Goal: Information Seeking & Learning: Learn about a topic

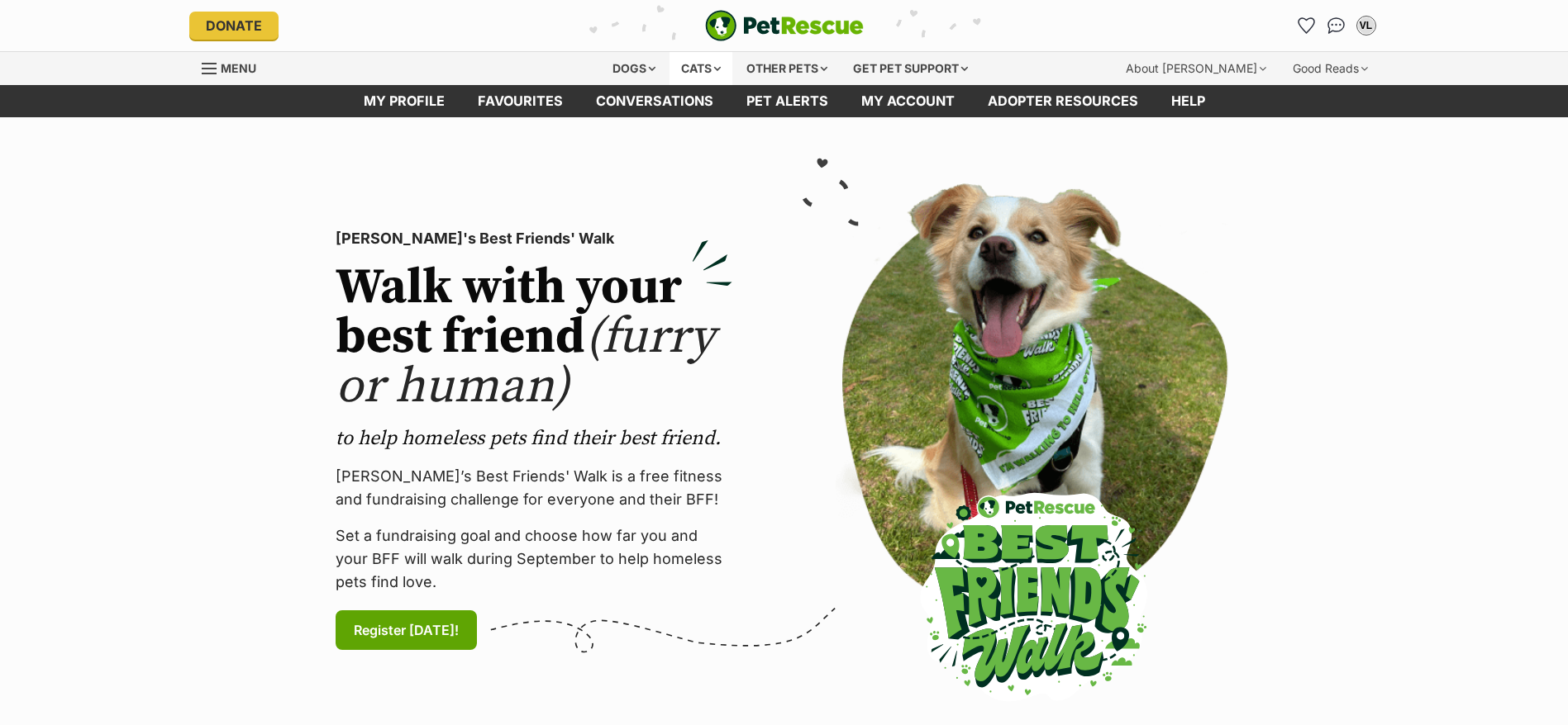
drag, startPoint x: 0, startPoint y: 0, endPoint x: 713, endPoint y: 65, distance: 716.0
click at [713, 65] on div "Cats" at bounding box center [700, 68] width 63 height 33
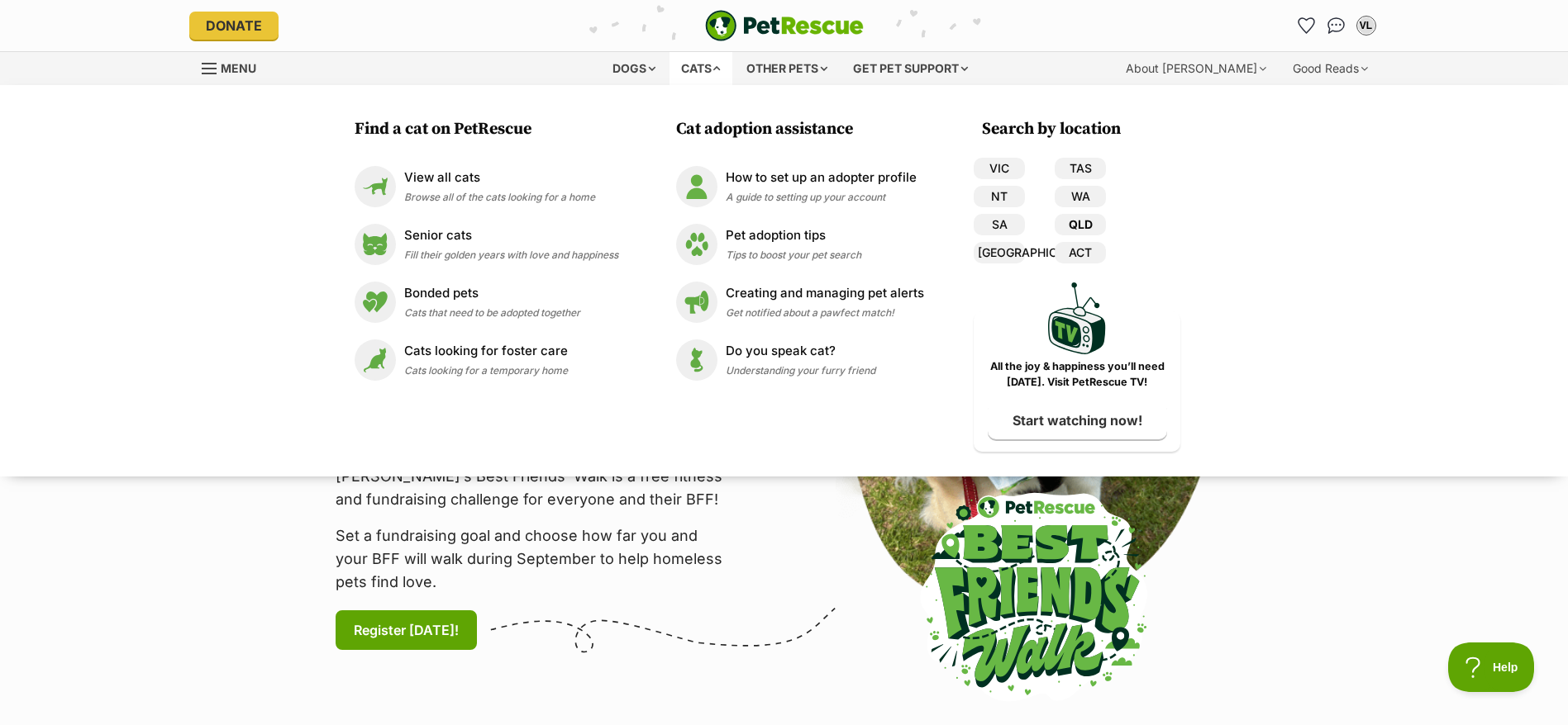
click at [1092, 223] on link "QLD" at bounding box center [1079, 224] width 51 height 21
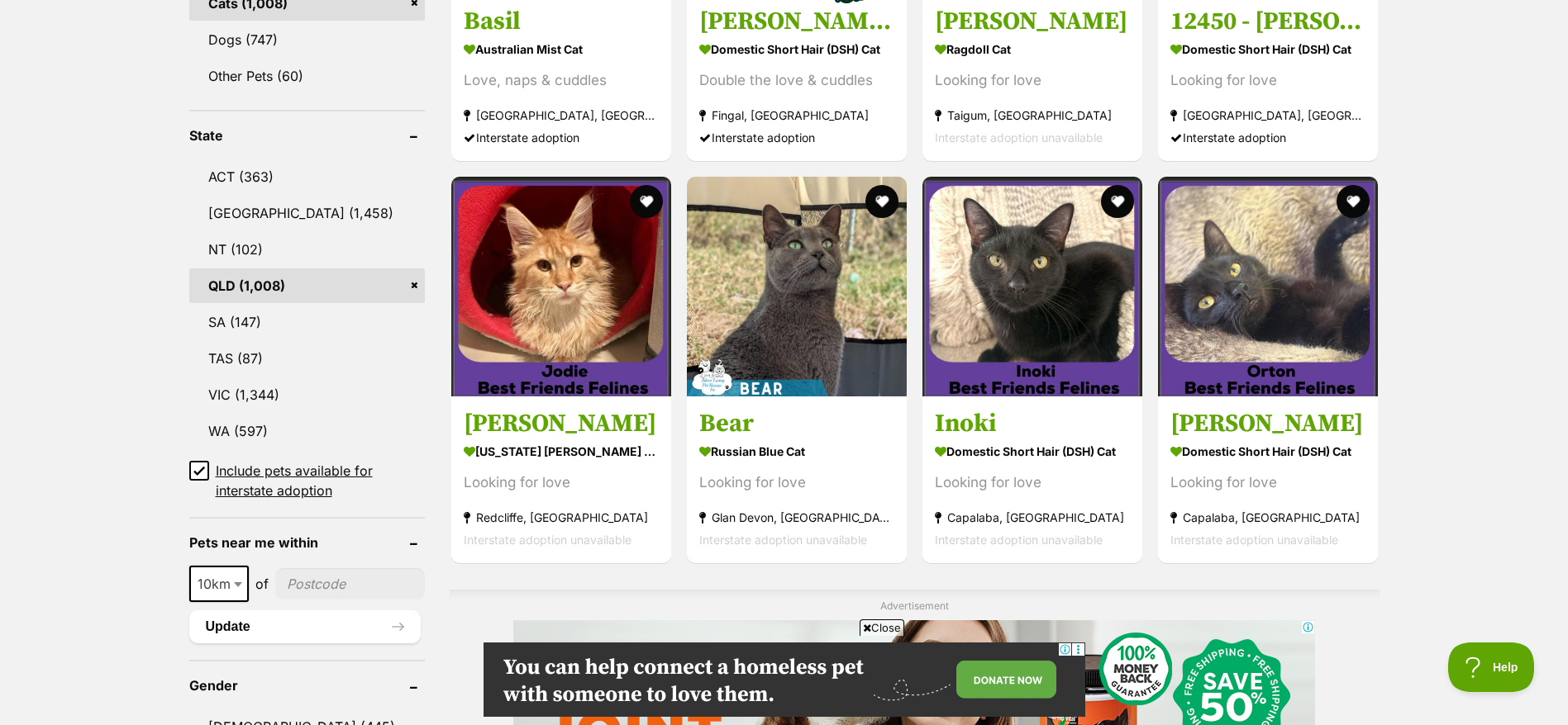
scroll to position [763, 0]
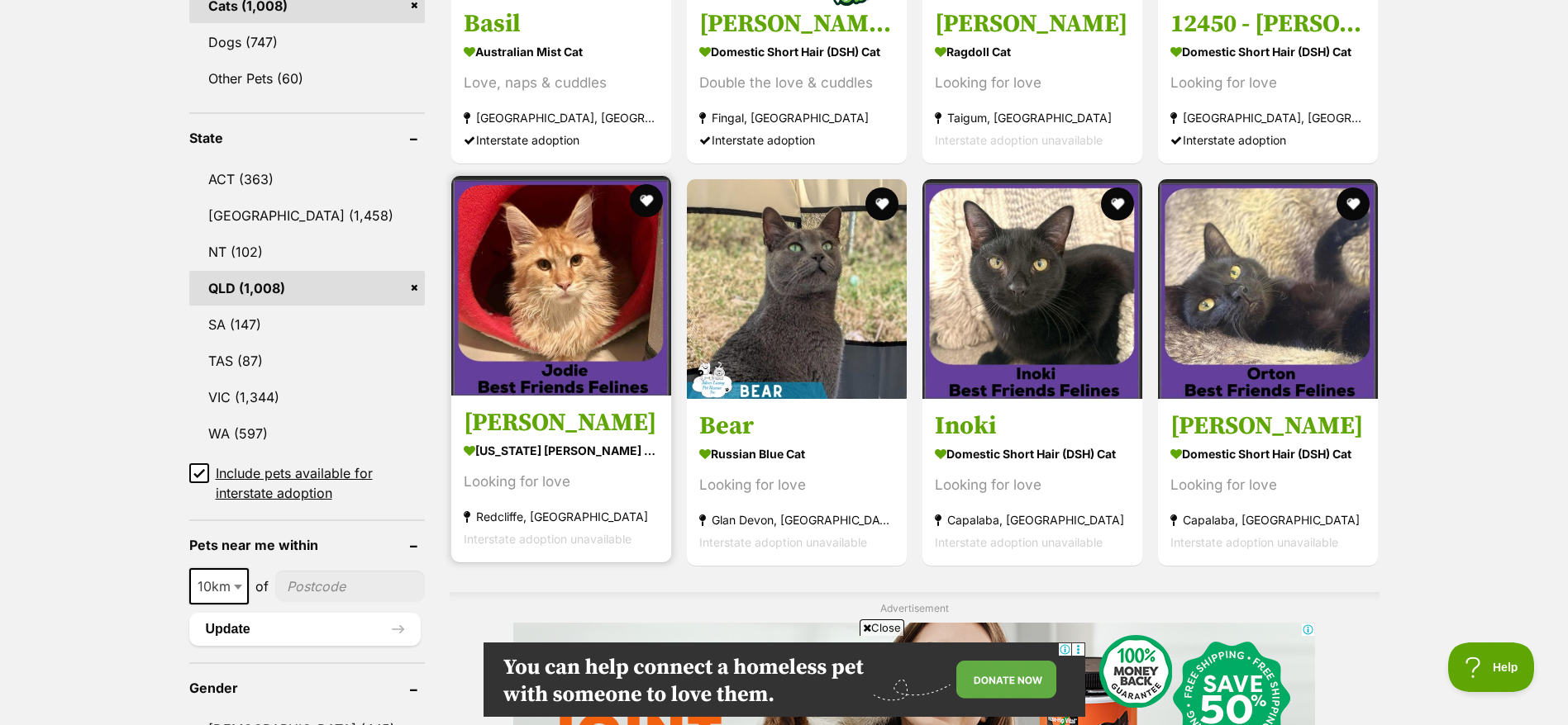
click at [536, 506] on strong "Redcliffe, [GEOGRAPHIC_DATA]" at bounding box center [561, 516] width 195 height 22
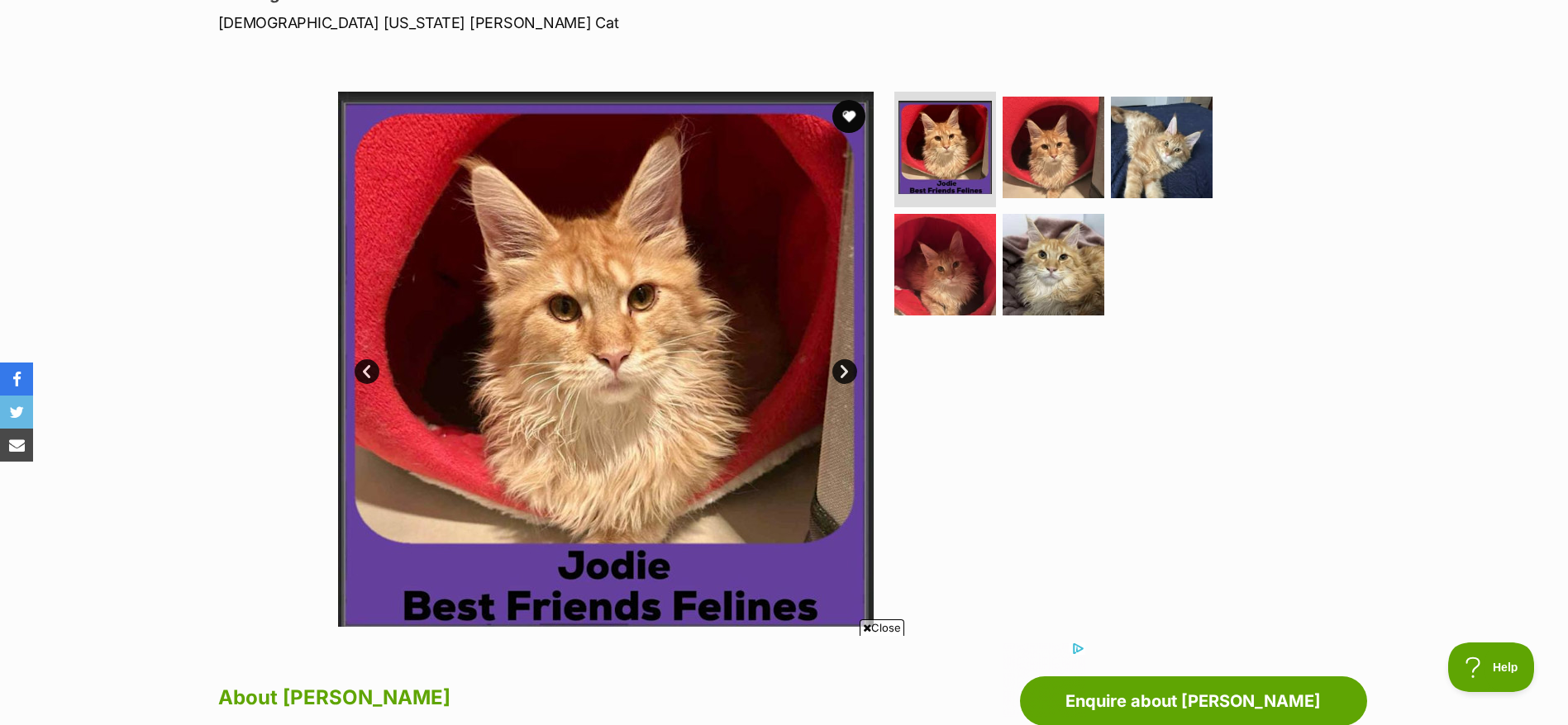
click at [844, 360] on link "Next" at bounding box center [845, 371] width 25 height 25
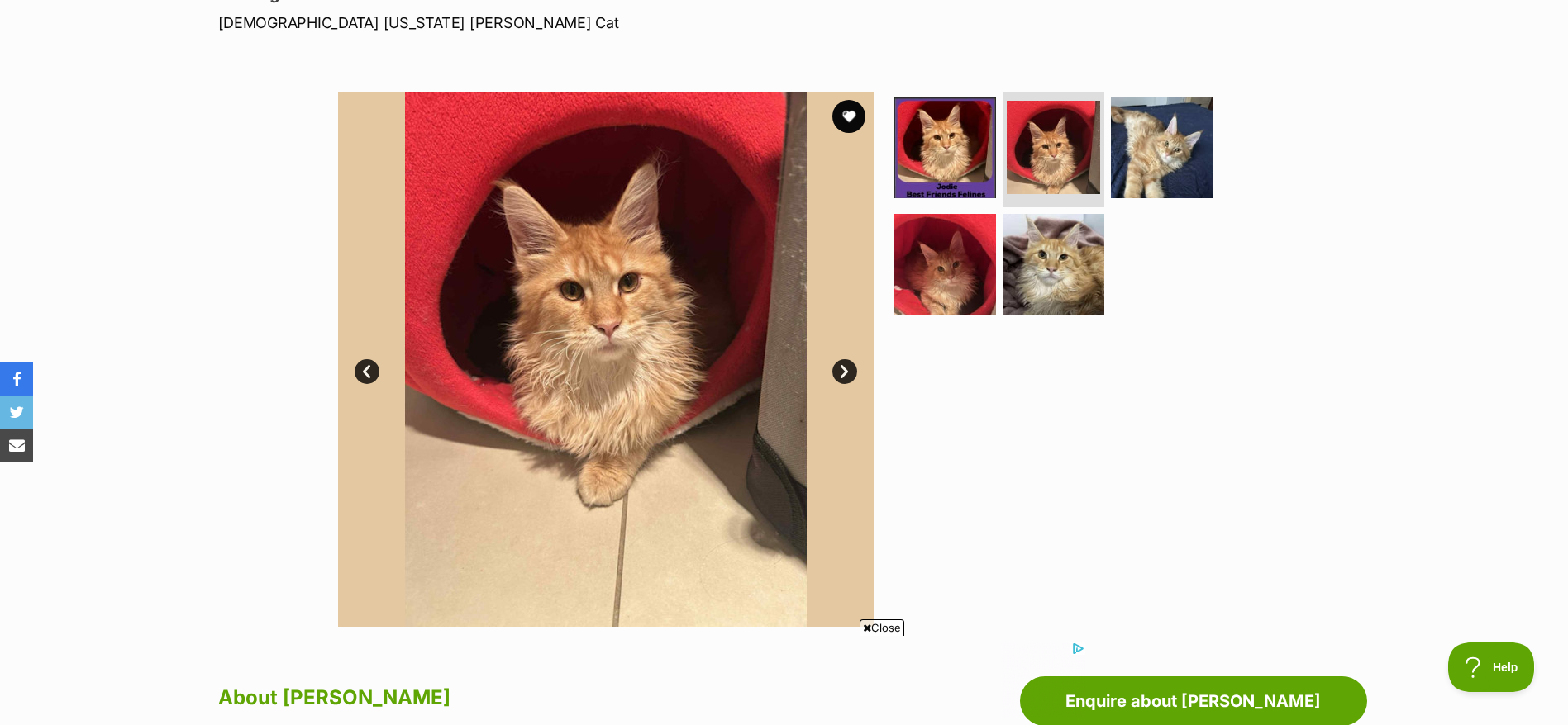
click at [844, 360] on link "Next" at bounding box center [845, 371] width 25 height 25
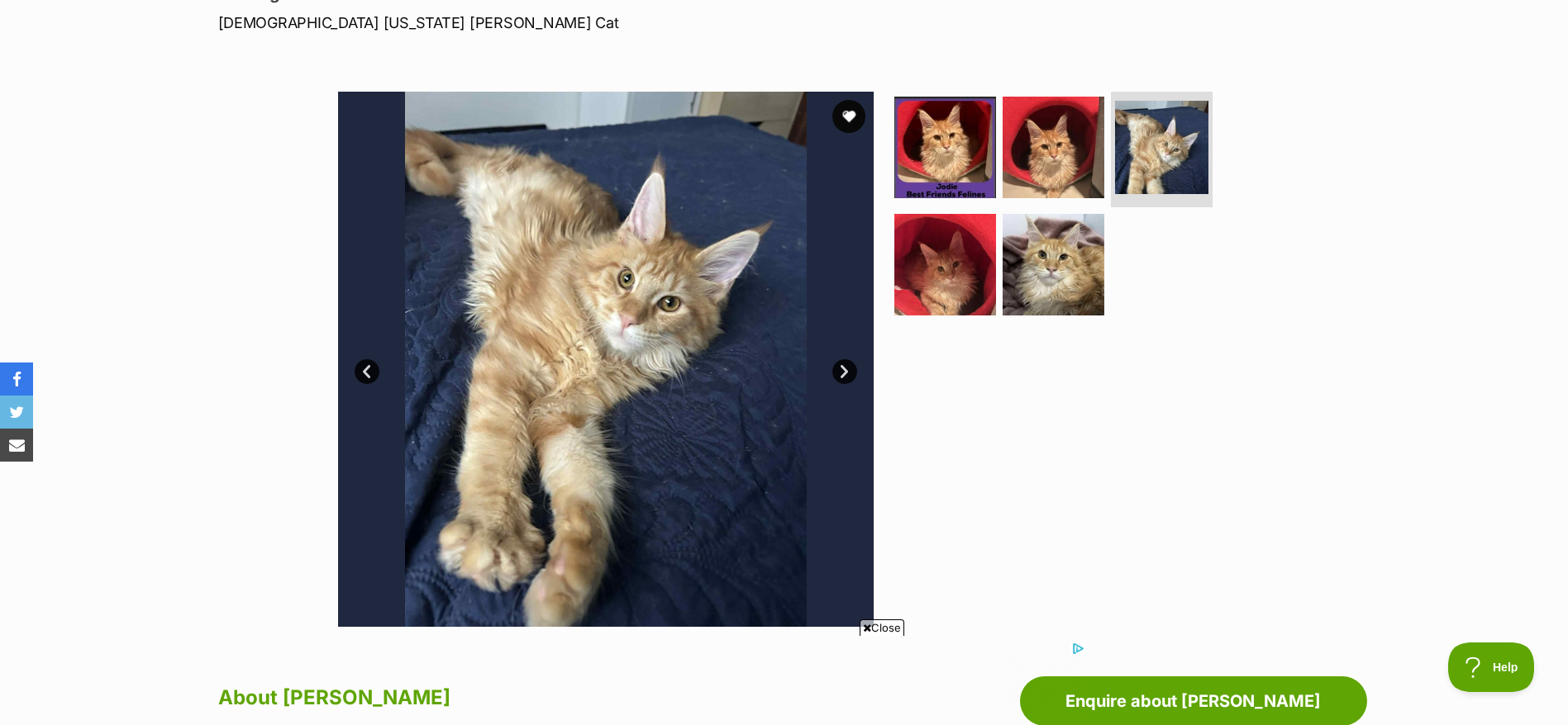
click at [844, 360] on link "Next" at bounding box center [845, 371] width 25 height 25
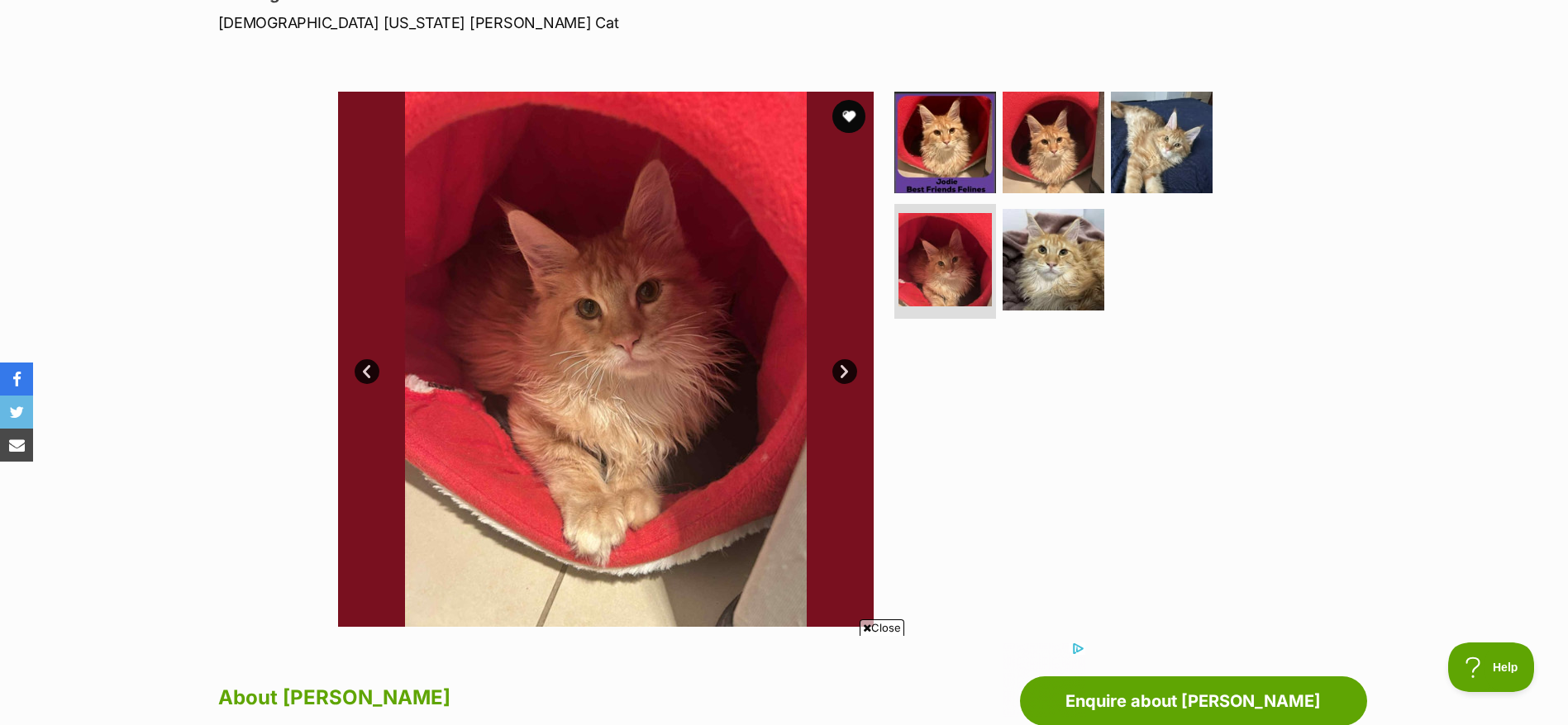
click at [844, 360] on link "Next" at bounding box center [845, 371] width 25 height 25
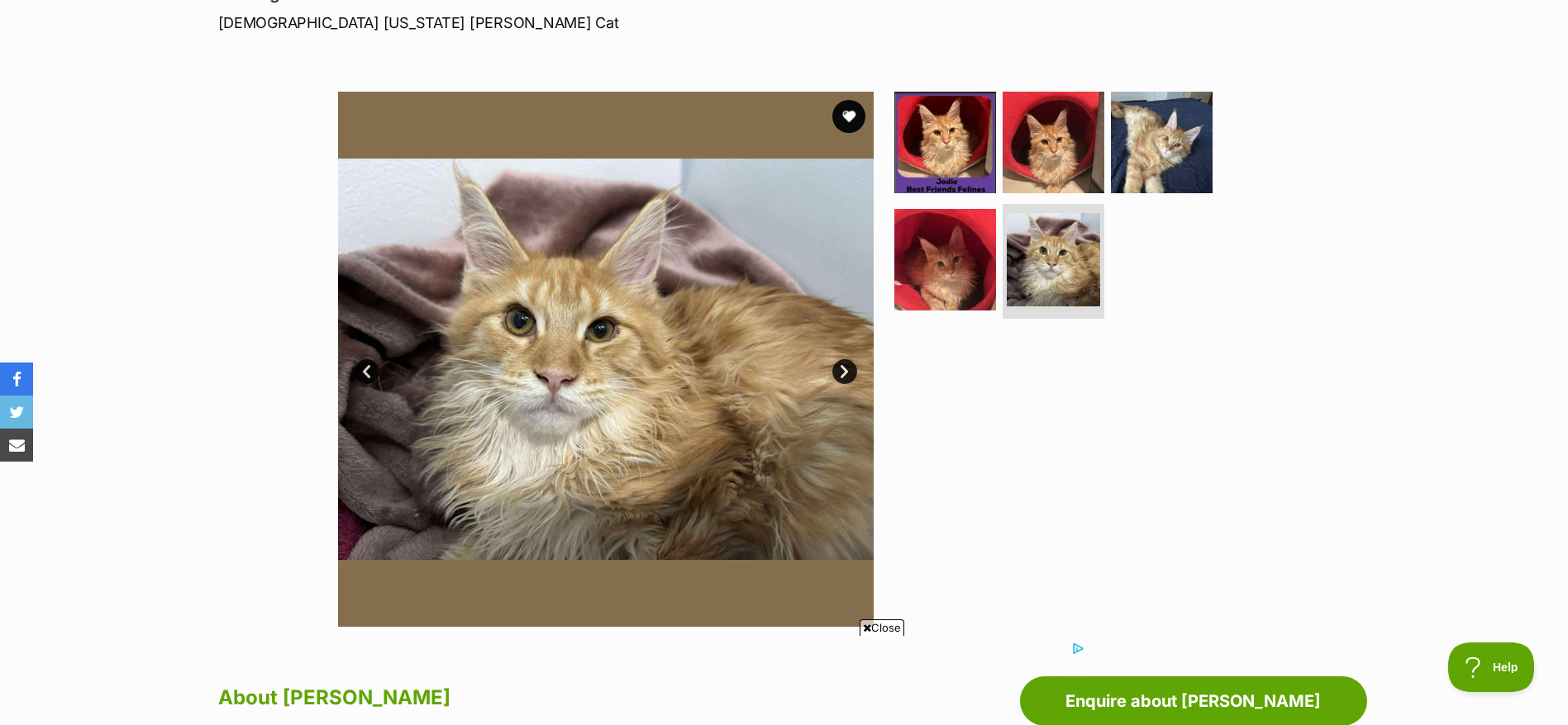
click at [842, 367] on link "Next" at bounding box center [845, 371] width 25 height 25
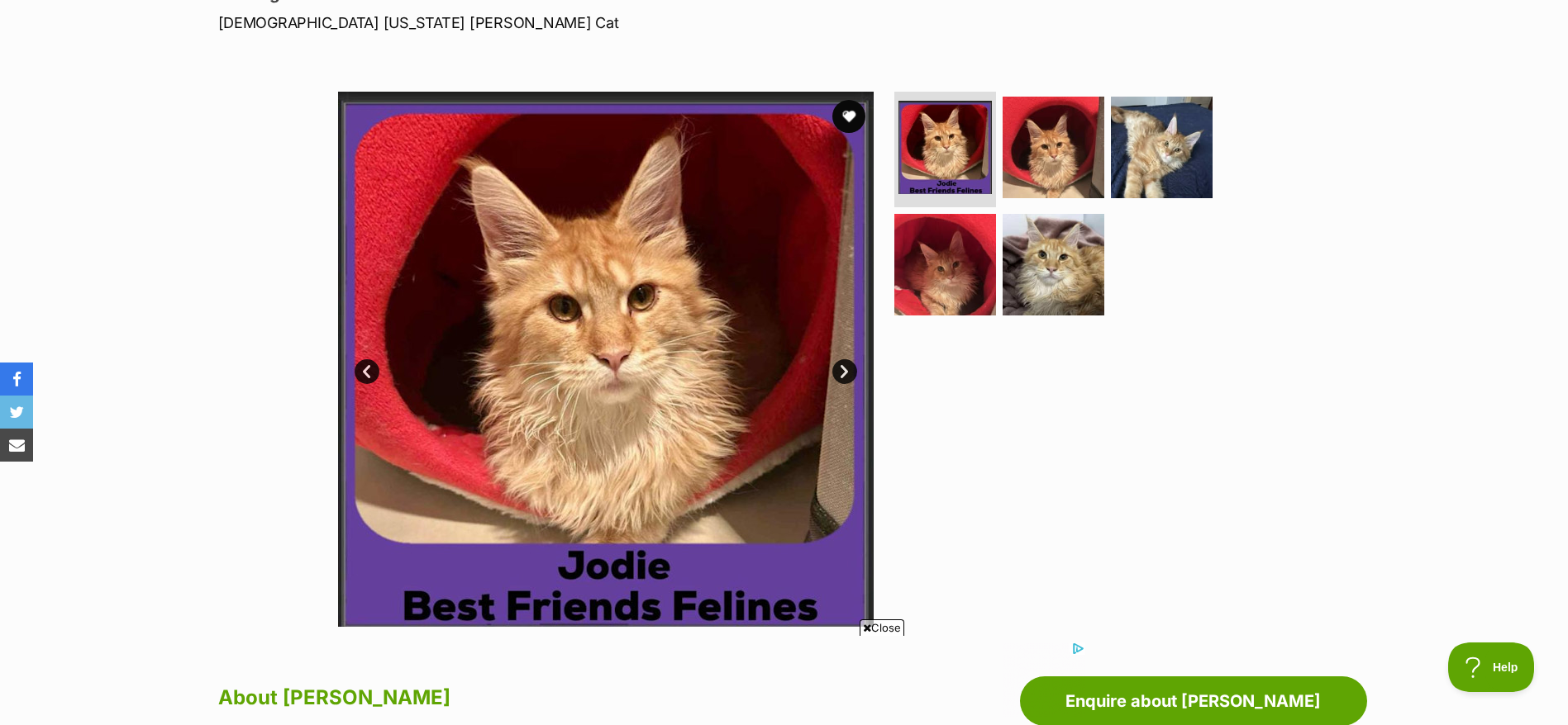
click at [842, 367] on link "Next" at bounding box center [845, 371] width 25 height 25
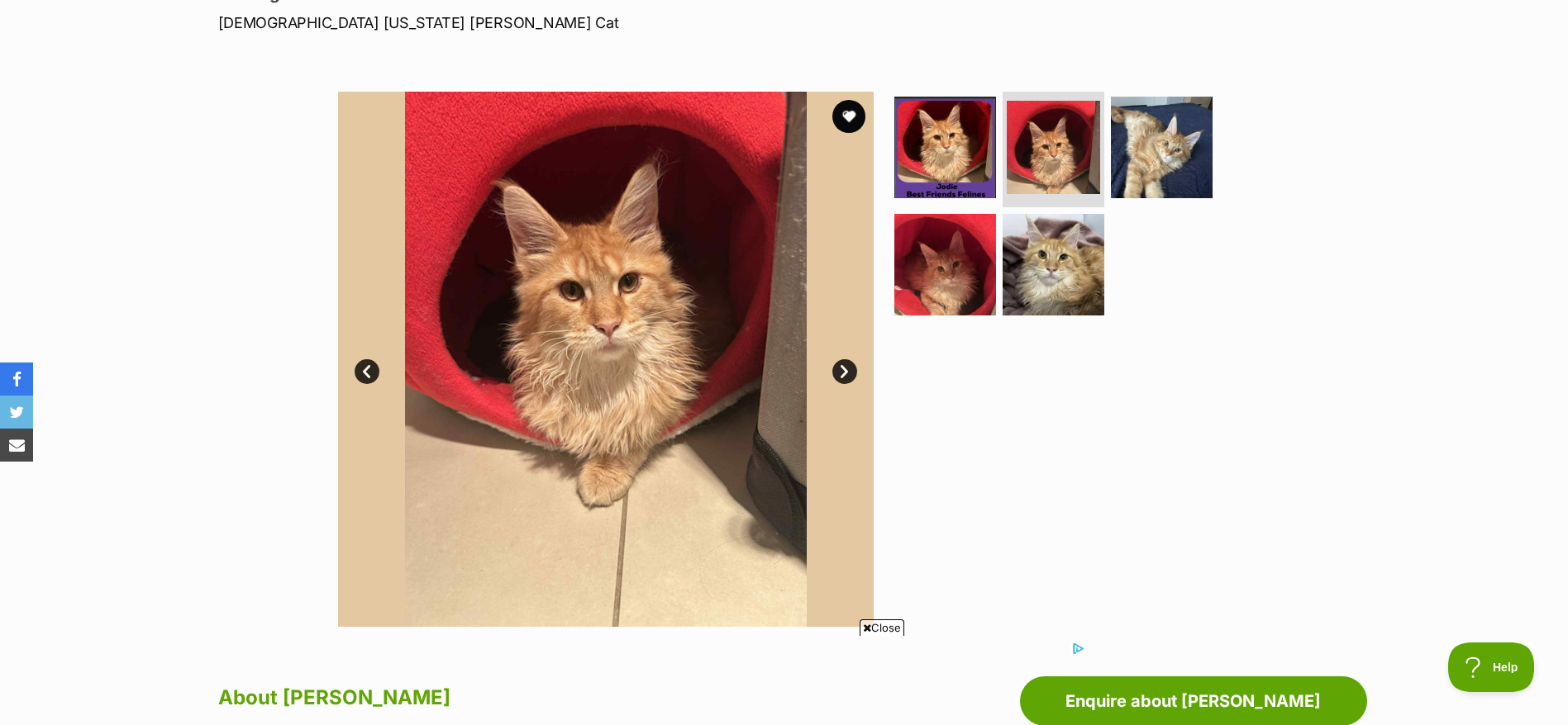
click at [842, 367] on link "Next" at bounding box center [845, 371] width 25 height 25
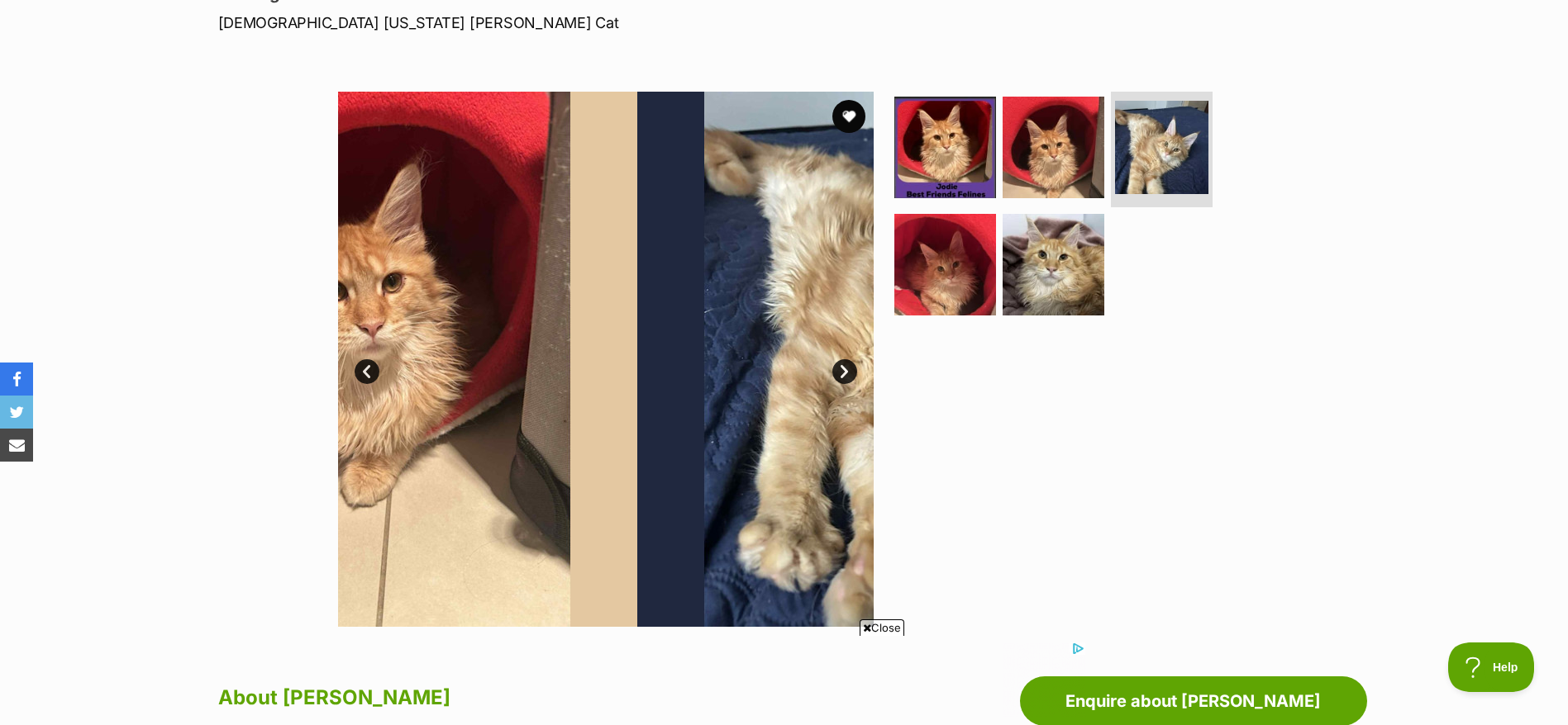
click at [842, 367] on link "Next" at bounding box center [845, 371] width 25 height 25
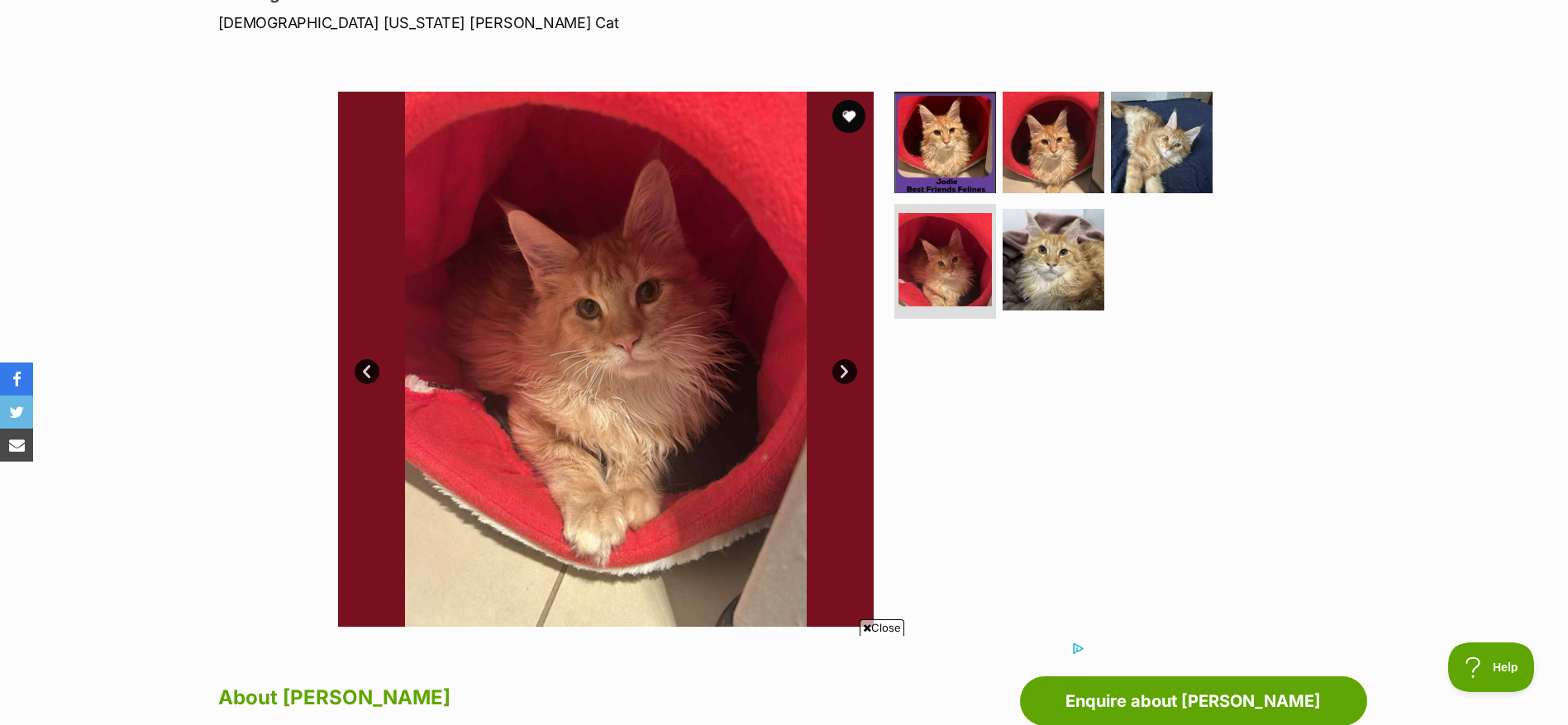
click at [358, 376] on link "Prev" at bounding box center [367, 371] width 25 height 25
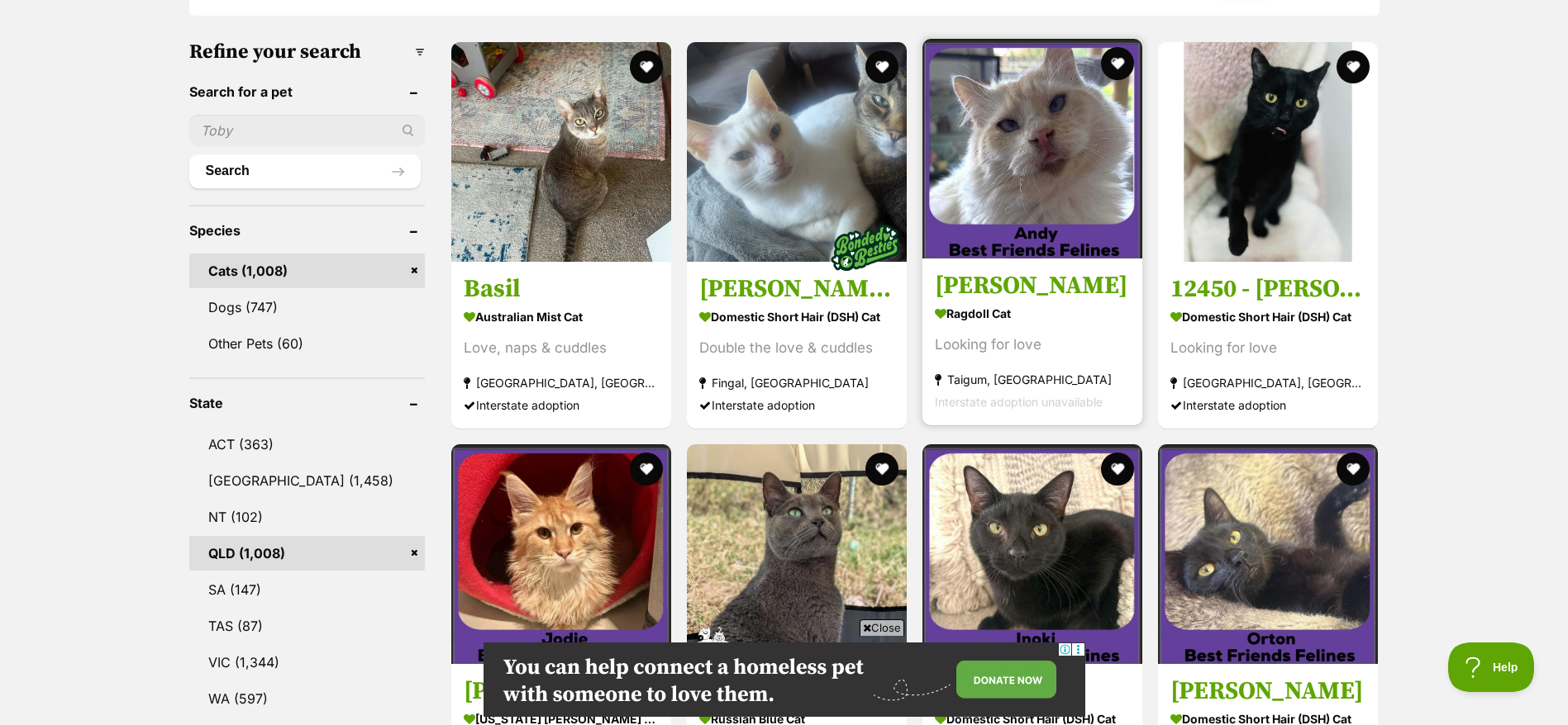
click at [1011, 344] on div "Looking for love" at bounding box center [1031, 344] width 195 height 22
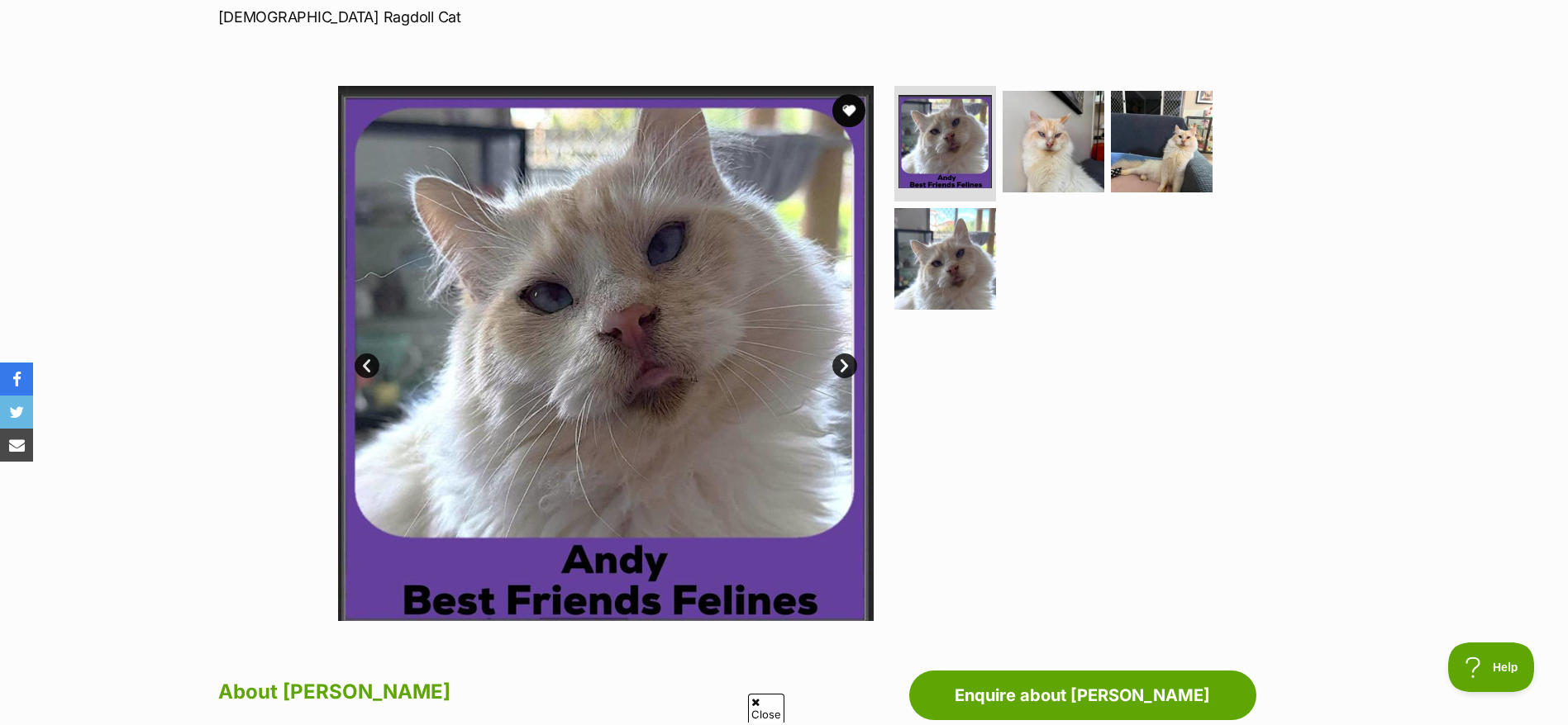
click at [857, 364] on img at bounding box center [606, 354] width 536 height 536
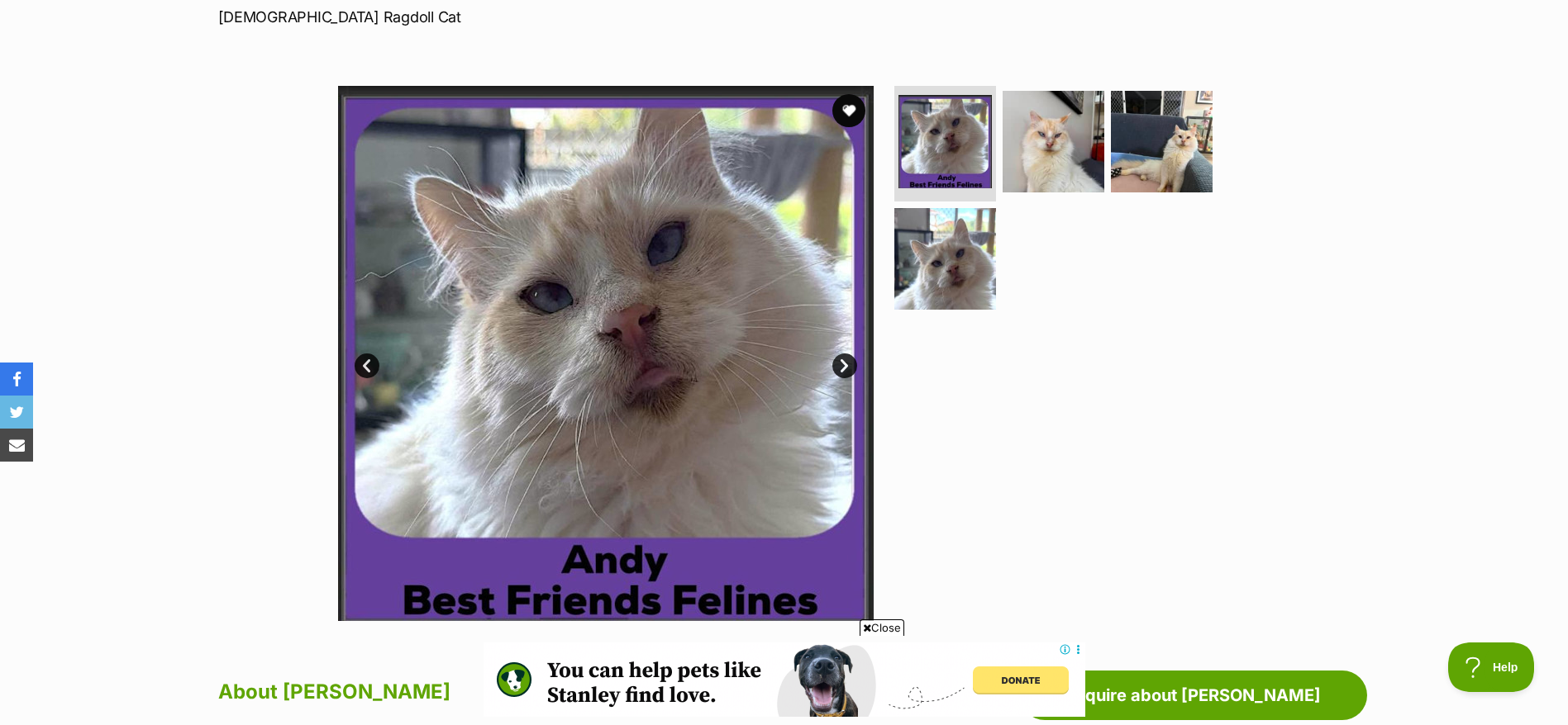
click at [845, 367] on link "Next" at bounding box center [845, 366] width 25 height 25
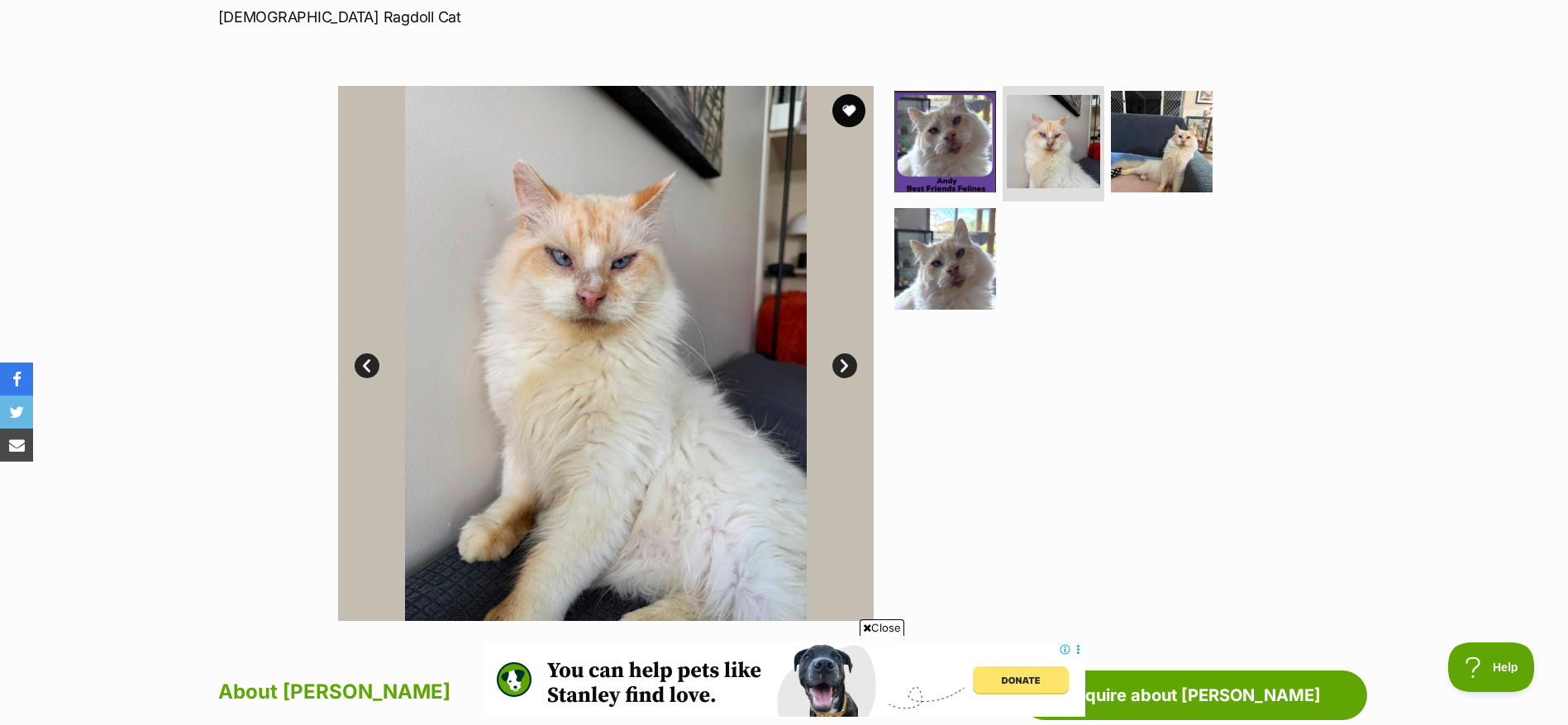
click at [845, 367] on link "Next" at bounding box center [845, 366] width 25 height 25
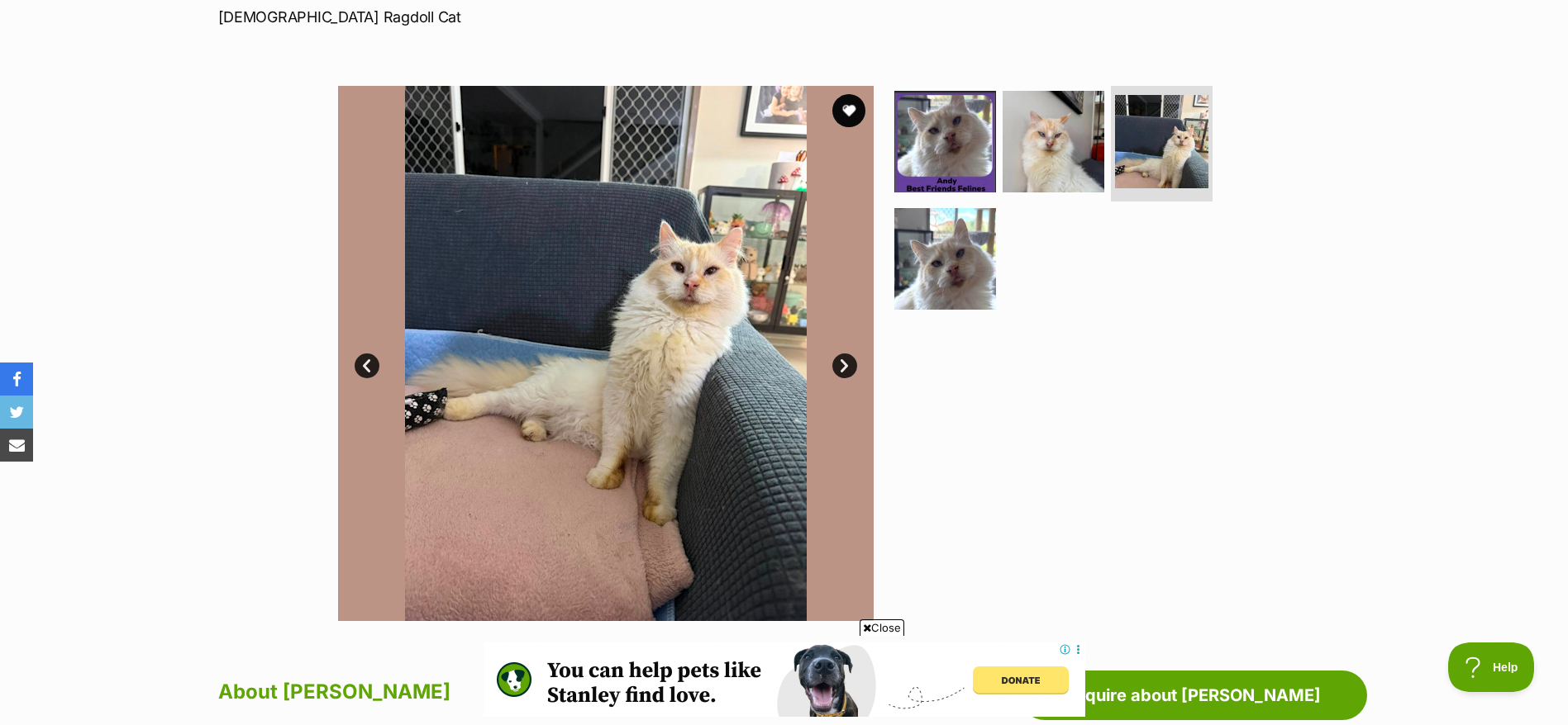
click at [845, 367] on link "Next" at bounding box center [845, 366] width 25 height 25
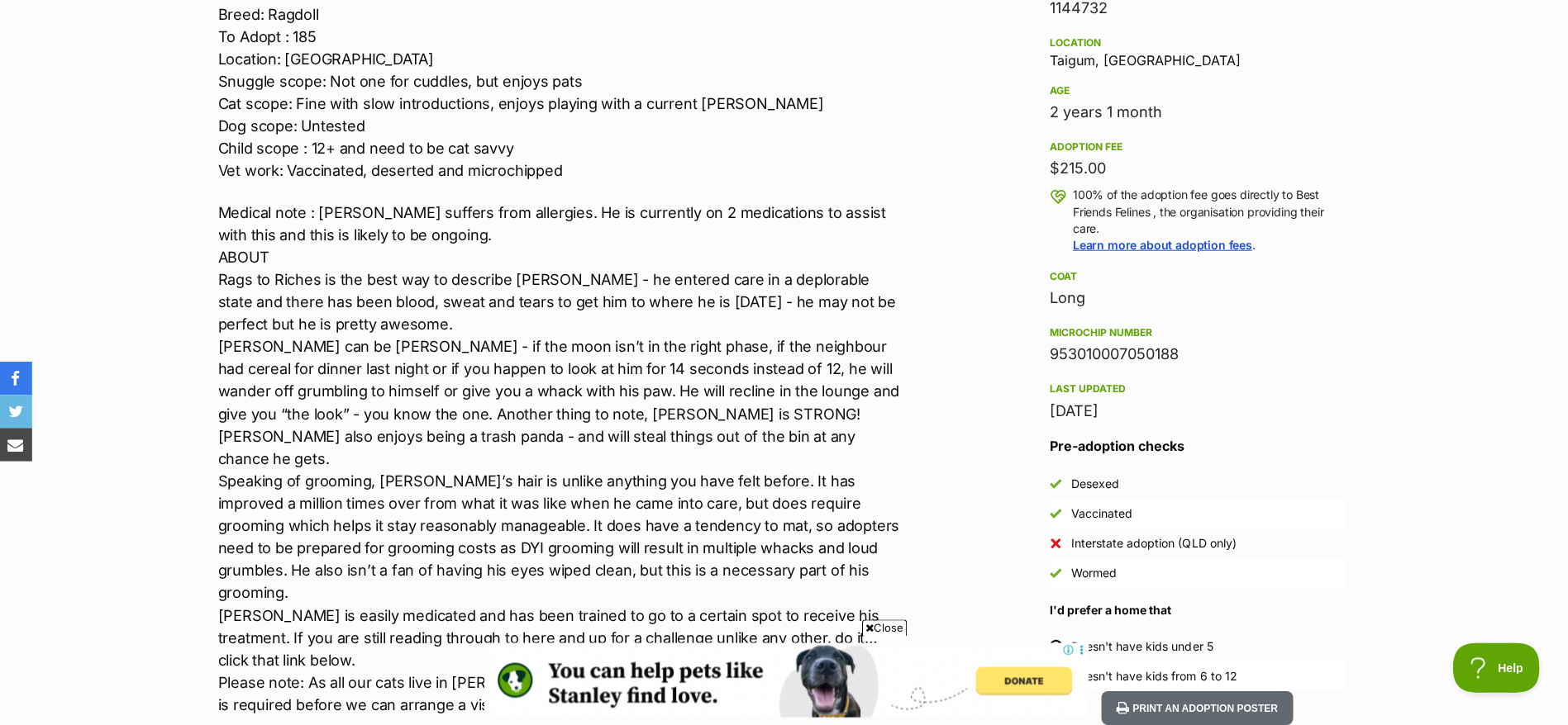
scroll to position [1073, 0]
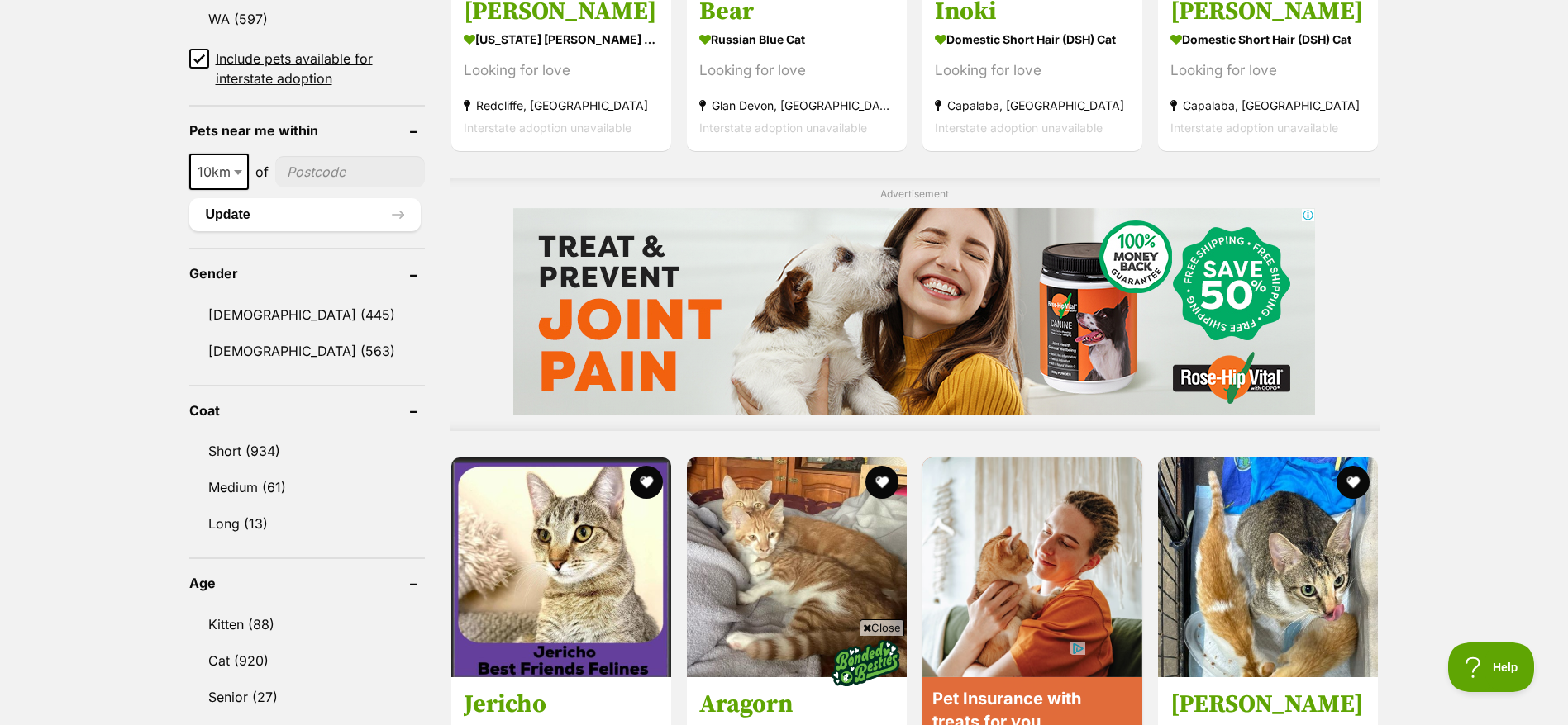
scroll to position [927, 0]
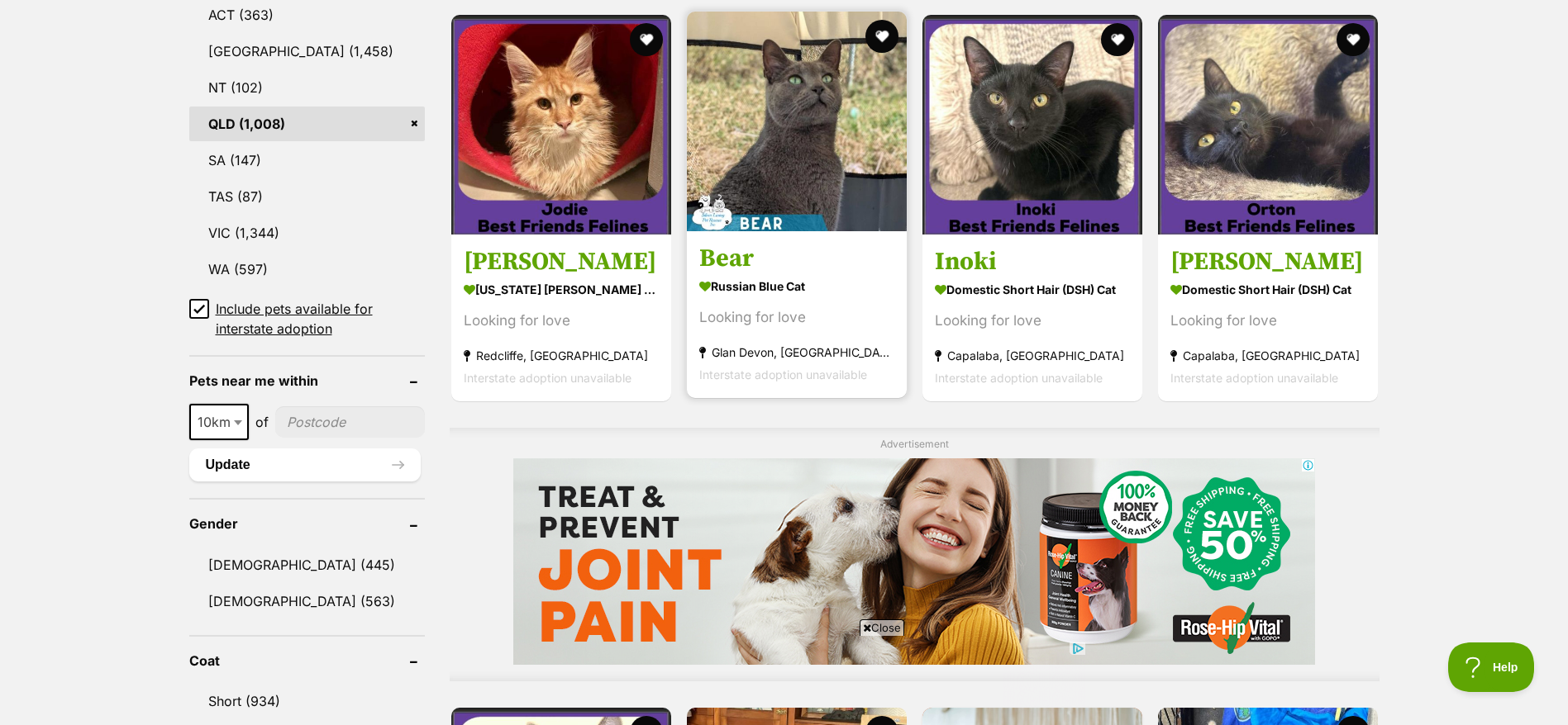
click at [793, 207] on img at bounding box center [796, 122] width 220 height 220
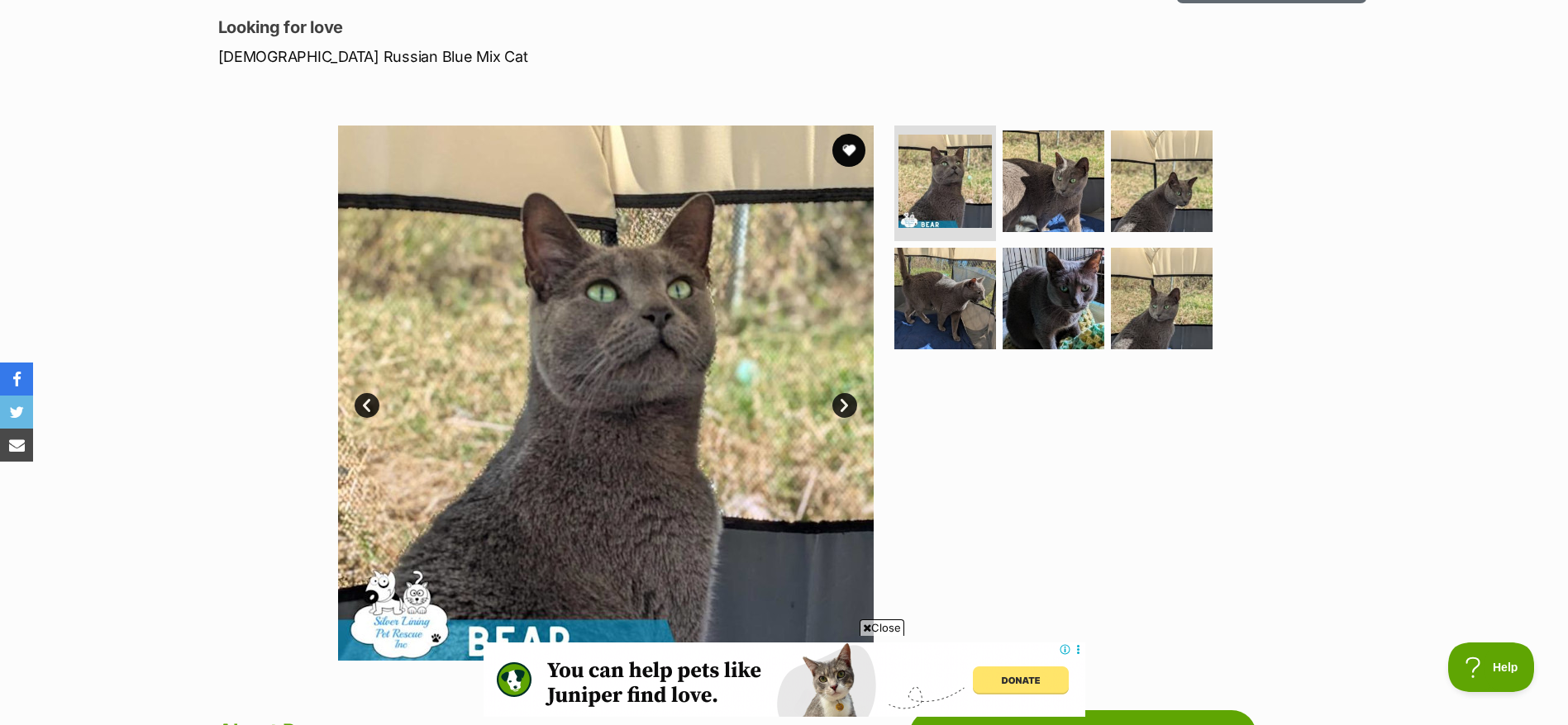
click at [848, 405] on link "Next" at bounding box center [845, 405] width 25 height 25
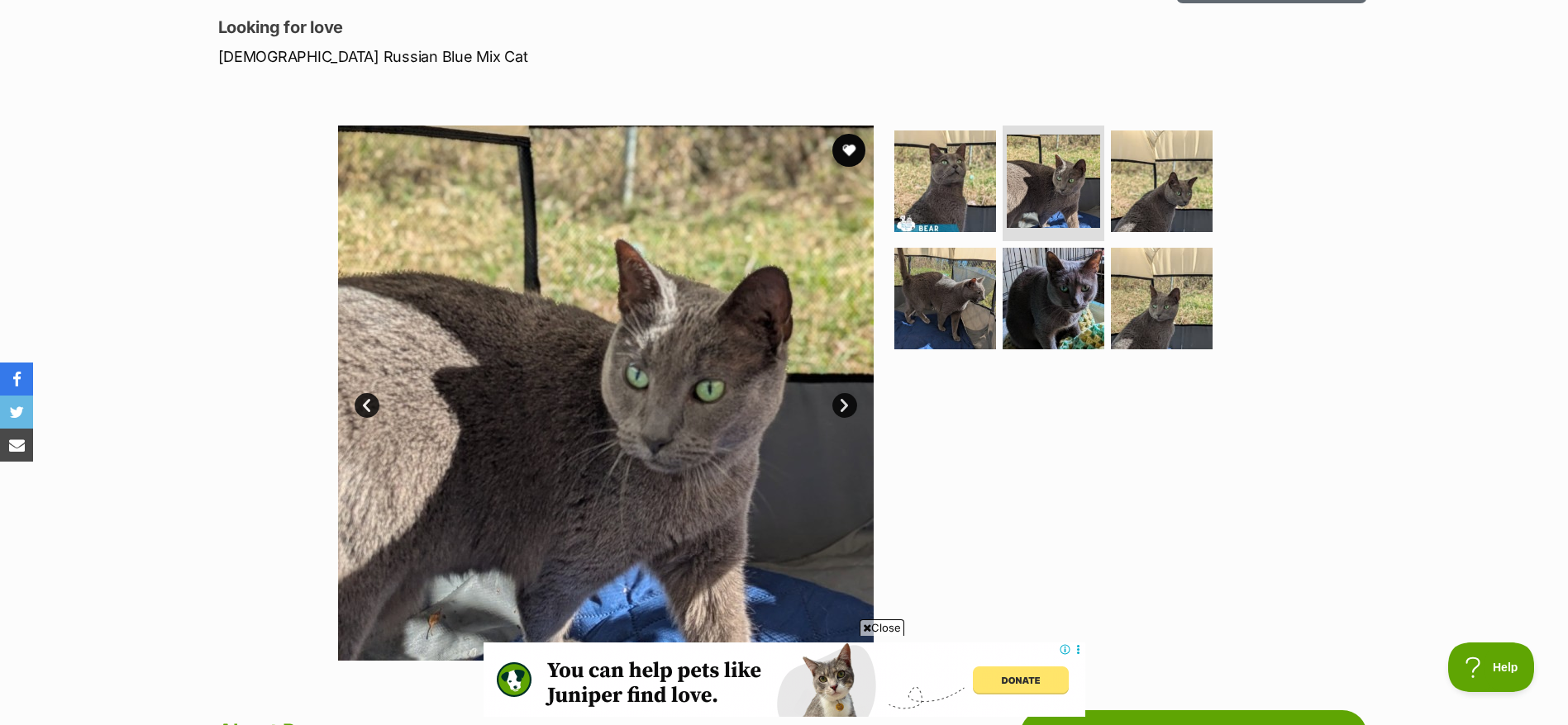
click at [848, 405] on link "Next" at bounding box center [845, 405] width 25 height 25
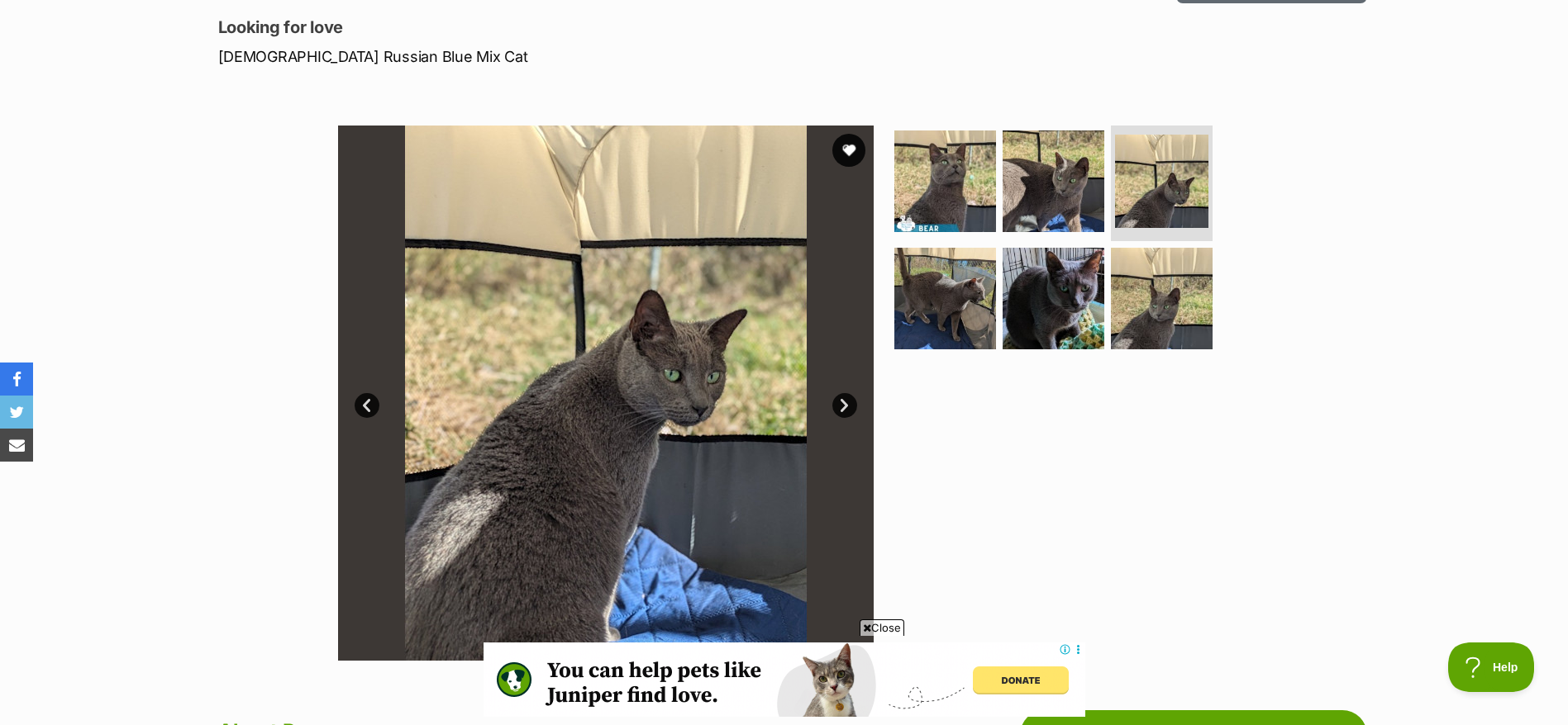
click at [848, 405] on link "Next" at bounding box center [845, 405] width 25 height 25
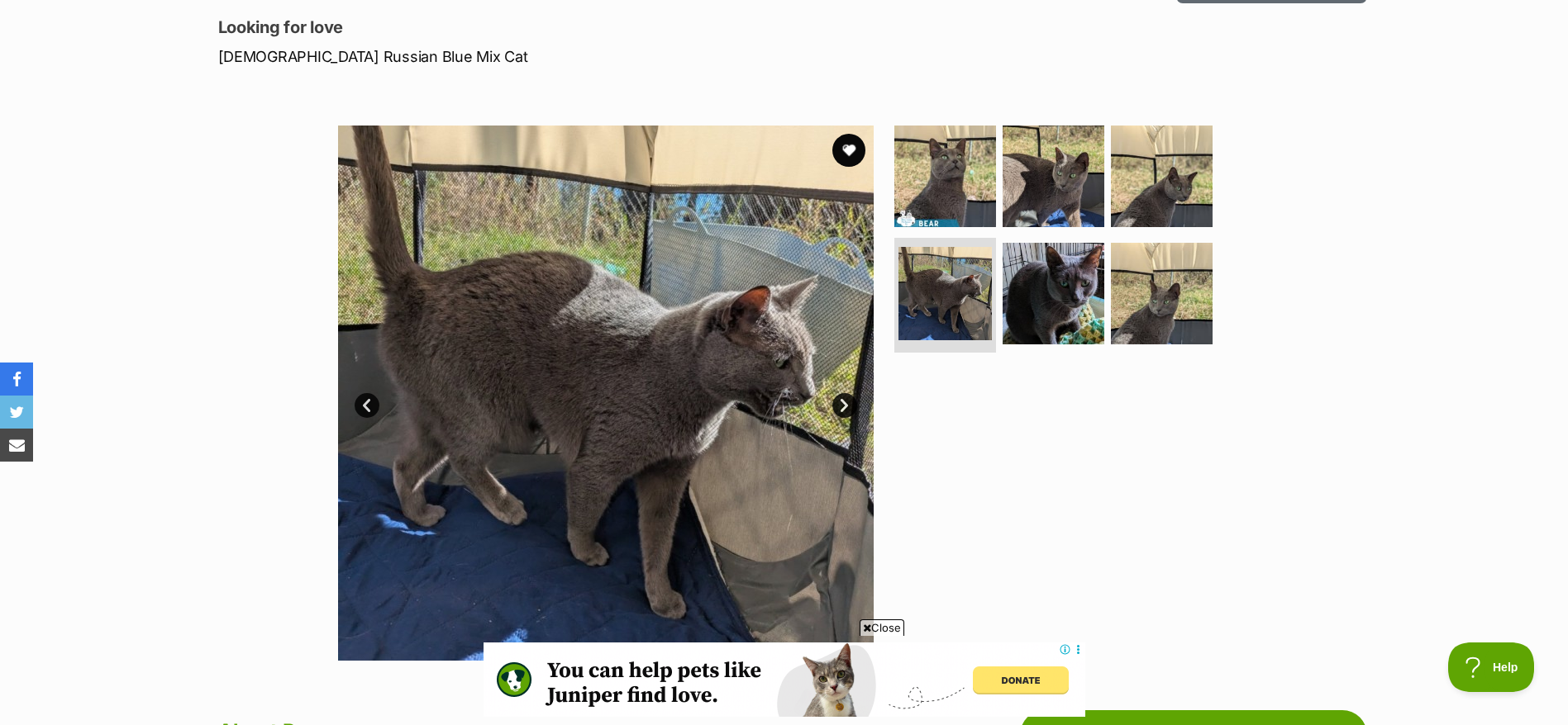
click at [848, 405] on link "Next" at bounding box center [845, 405] width 25 height 25
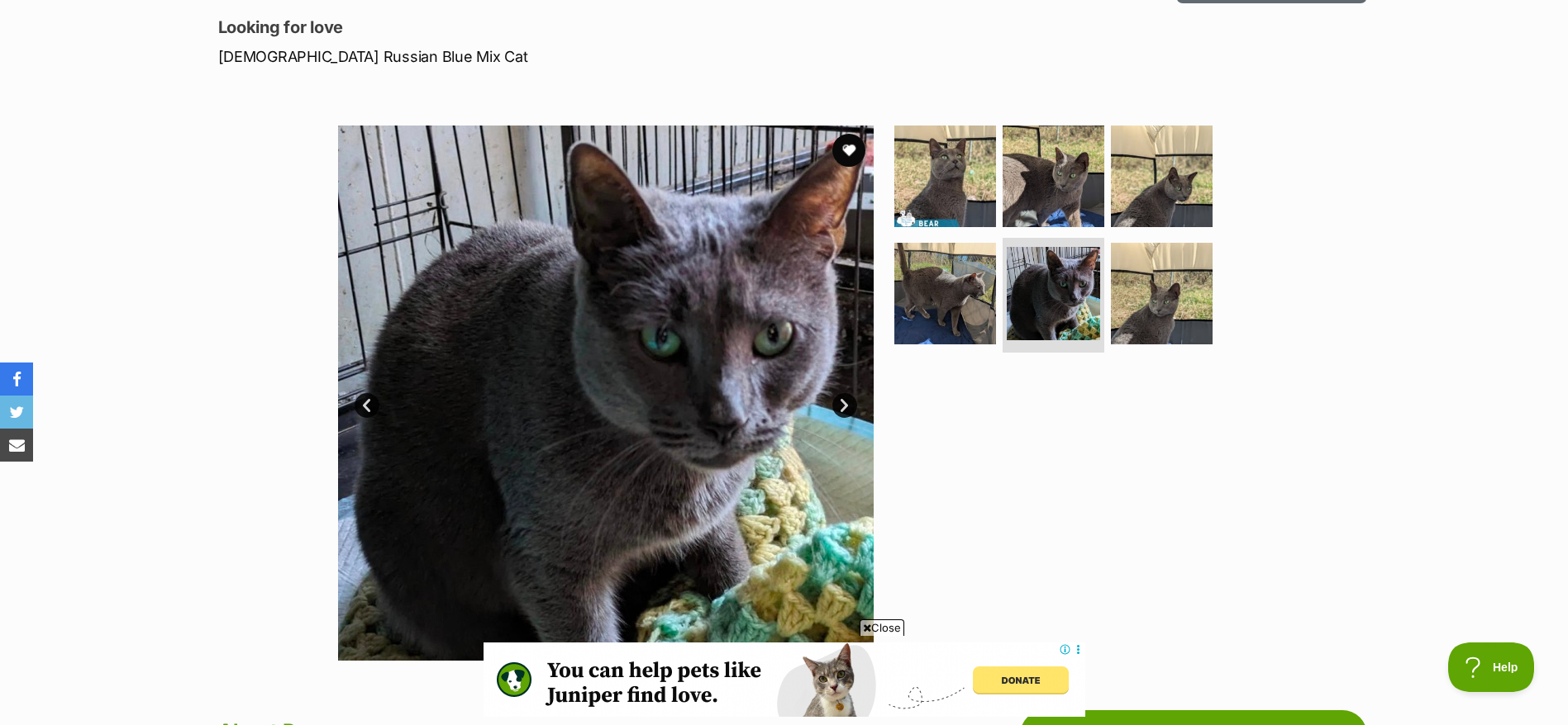
click at [848, 405] on link "Next" at bounding box center [845, 405] width 25 height 25
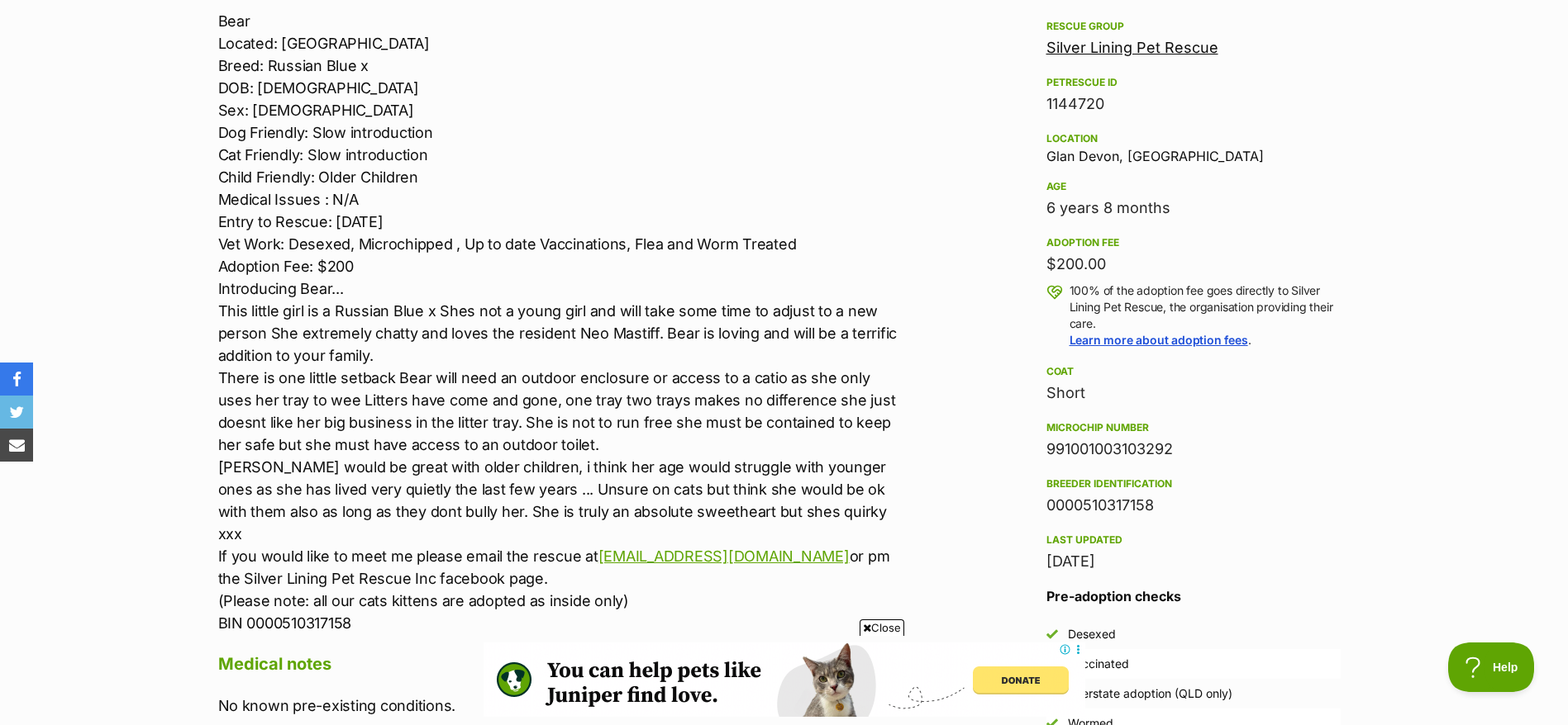
scroll to position [976, 0]
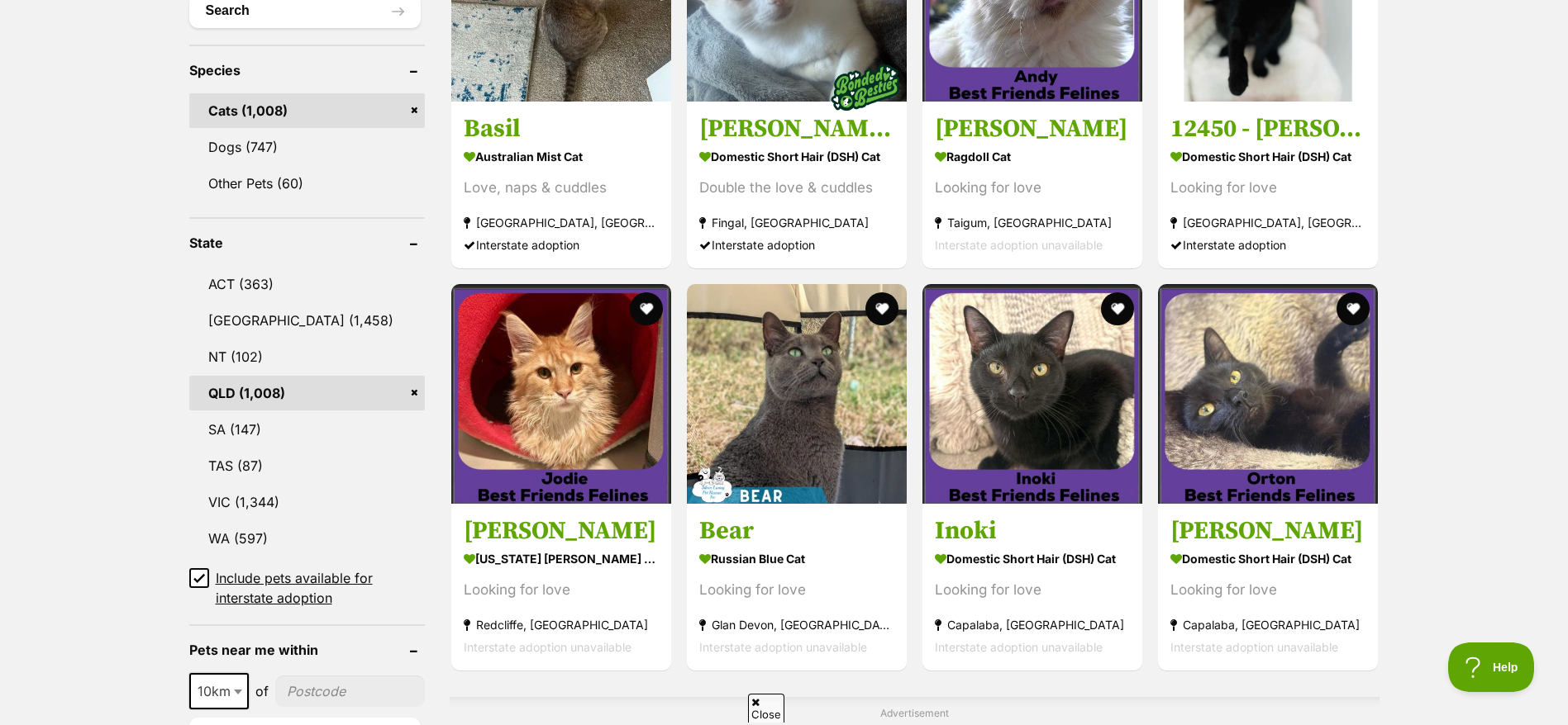
scroll to position [653, 0]
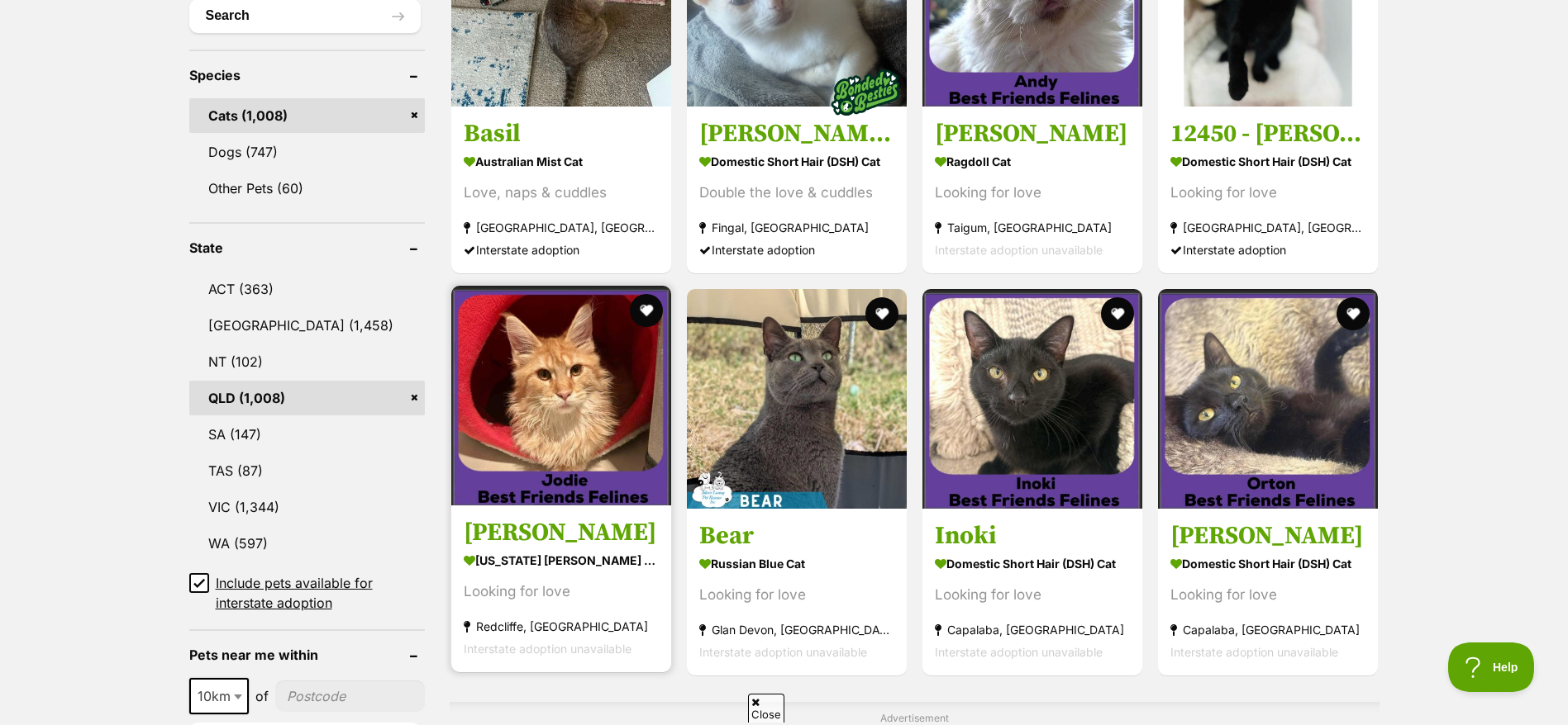
click at [496, 460] on img at bounding box center [561, 395] width 220 height 220
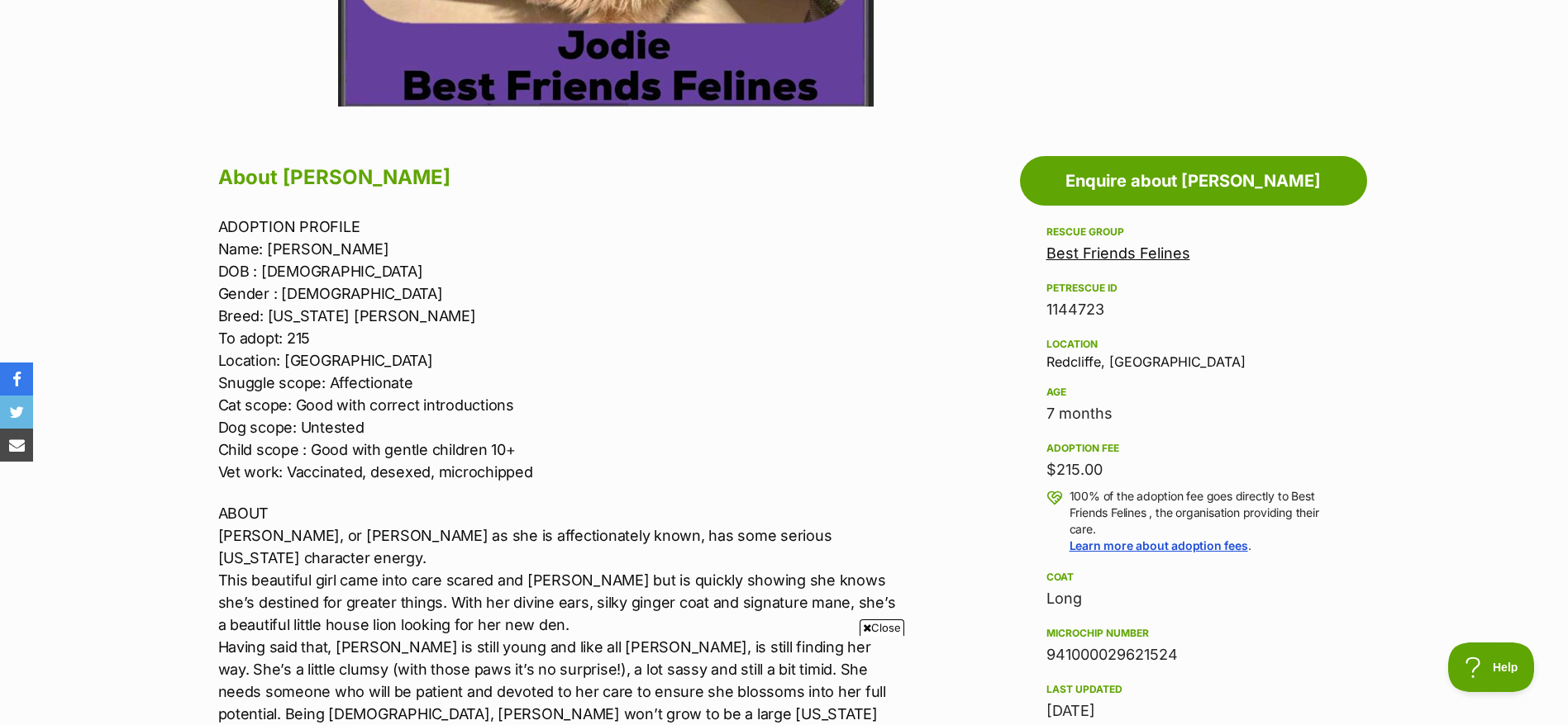
scroll to position [707, 0]
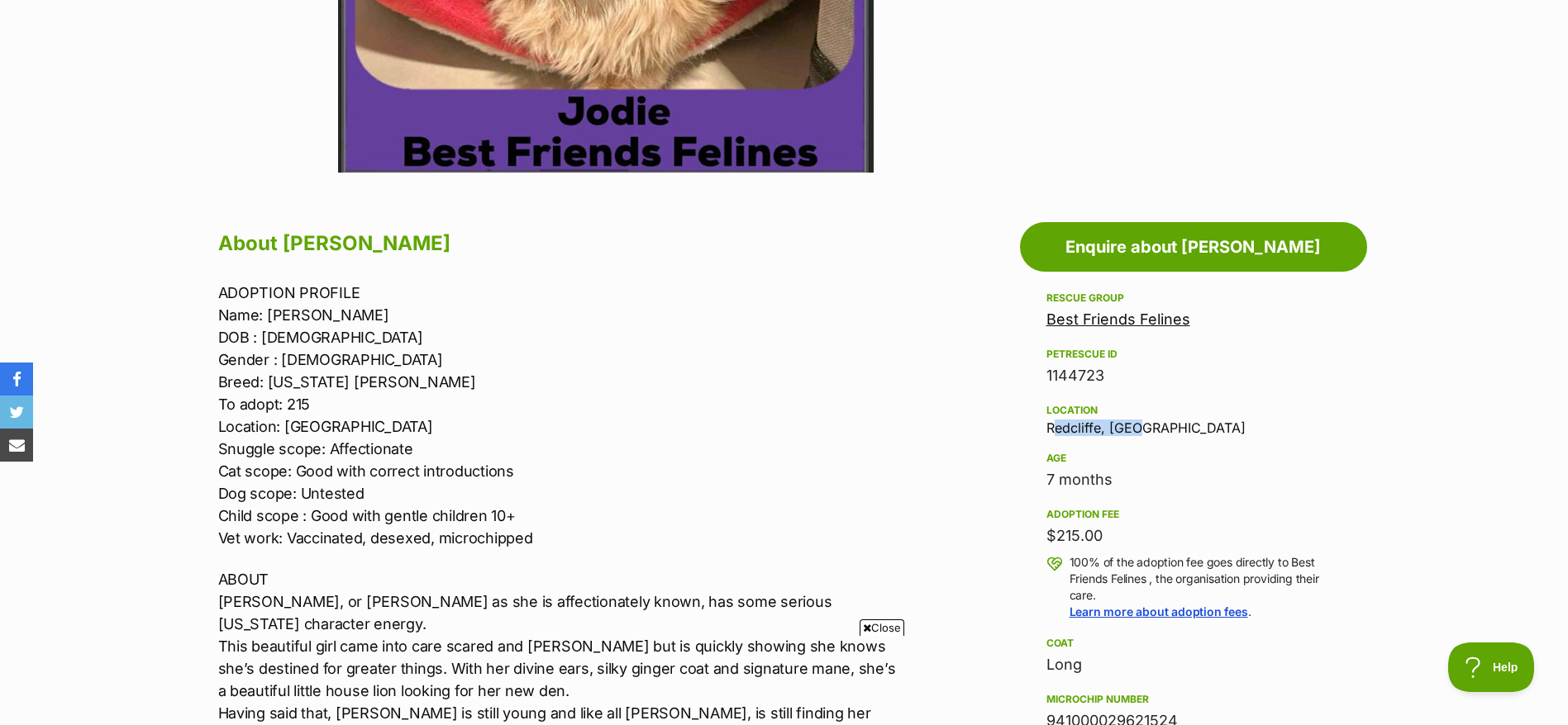
drag, startPoint x: 1043, startPoint y: 425, endPoint x: 1191, endPoint y: 425, distance: 148.0
click at [1191, 425] on aside "Rescue group Best Friends Felines PetRescue ID 1144723 Location Redcliffe, QLD …" at bounding box center [1194, 621] width 347 height 666
copy div "Redcliffe, [GEOGRAPHIC_DATA]"
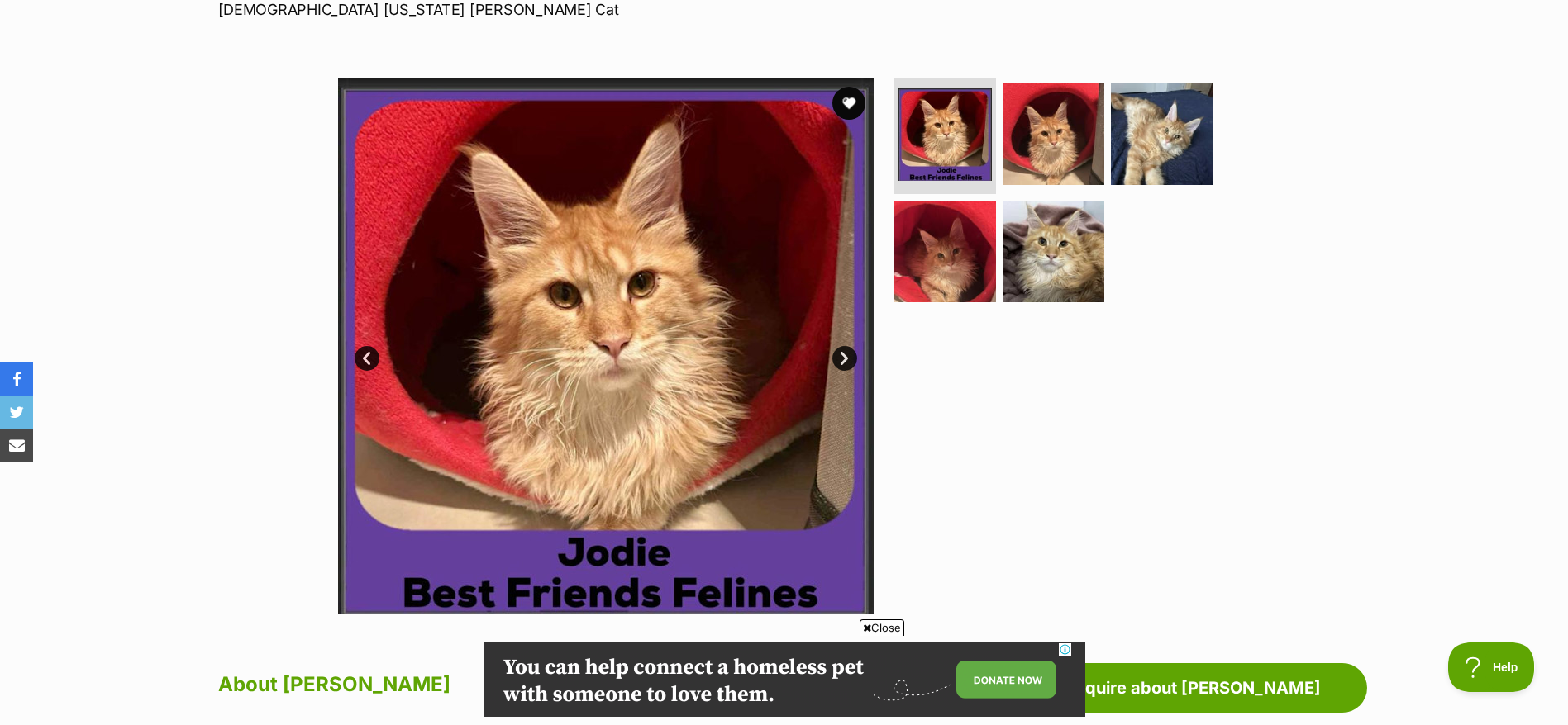
scroll to position [0, 0]
click at [847, 358] on link "Next" at bounding box center [845, 358] width 25 height 25
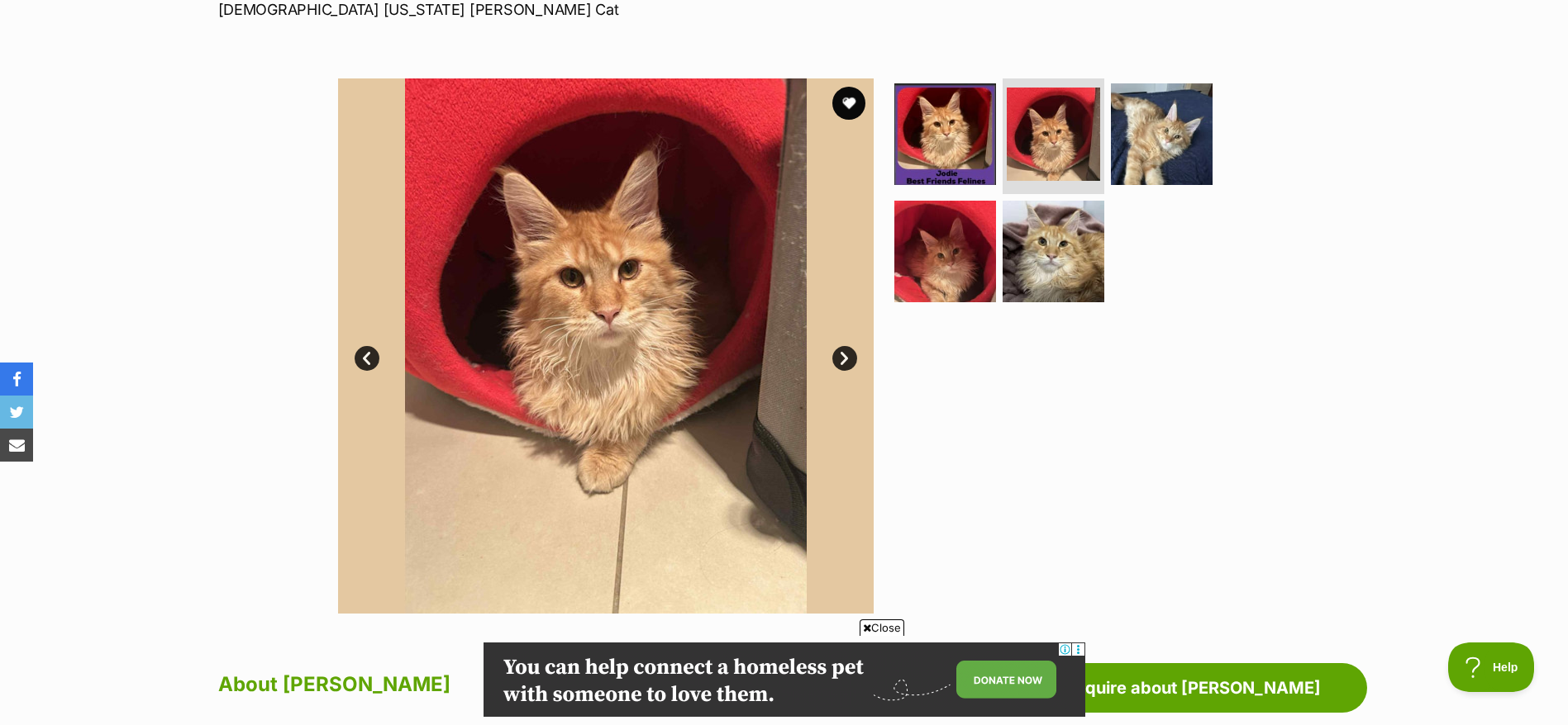
click at [847, 358] on link "Next" at bounding box center [845, 358] width 25 height 25
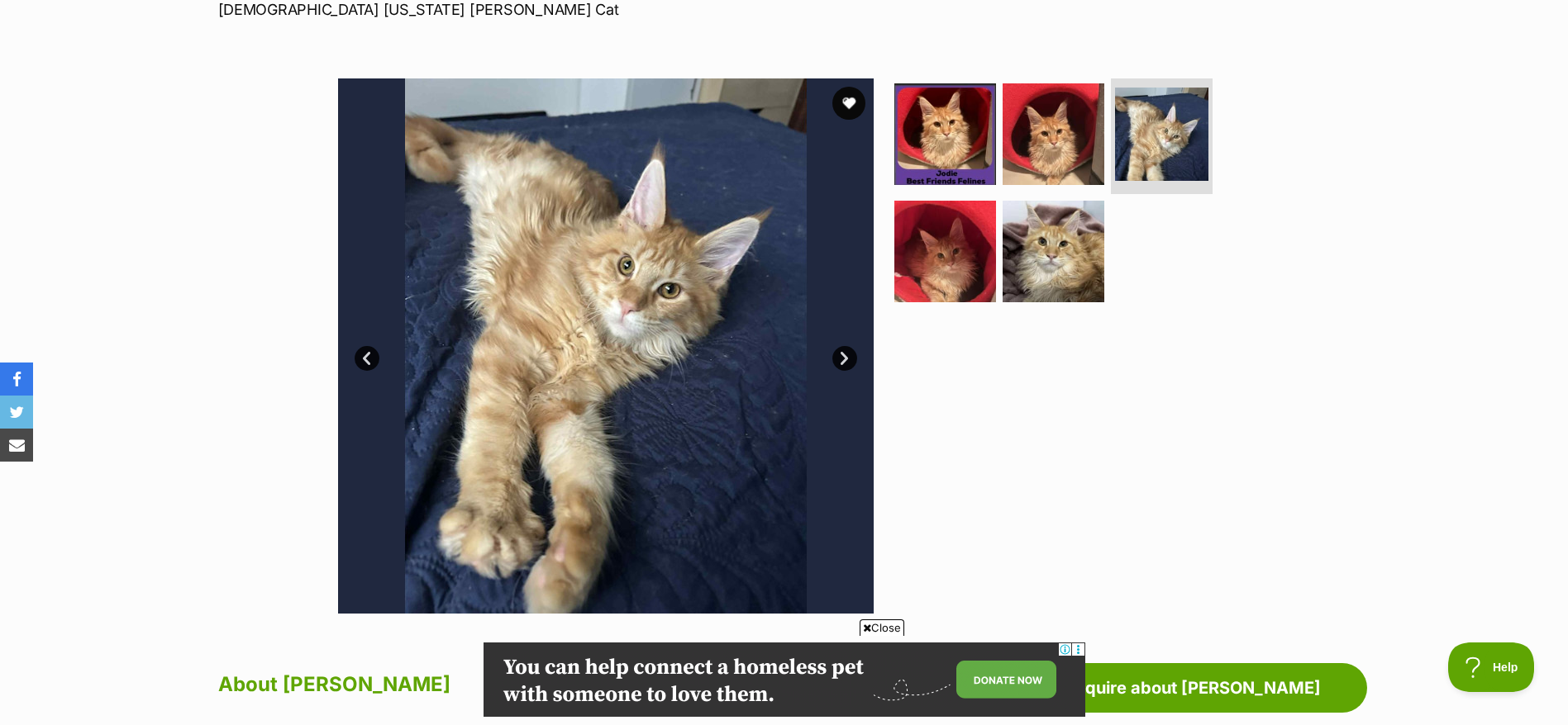
click at [847, 358] on link "Next" at bounding box center [845, 358] width 25 height 25
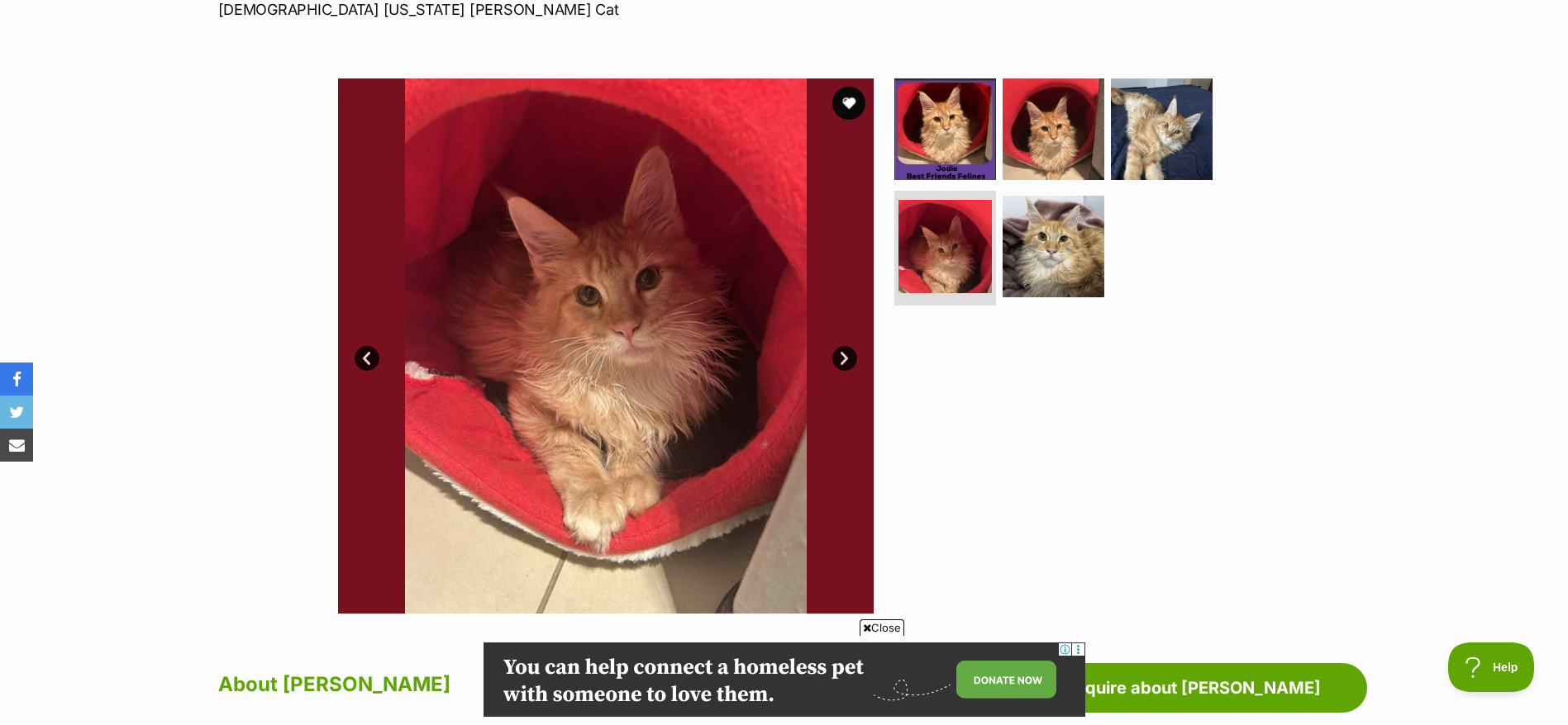
click at [847, 358] on link "Next" at bounding box center [845, 358] width 25 height 25
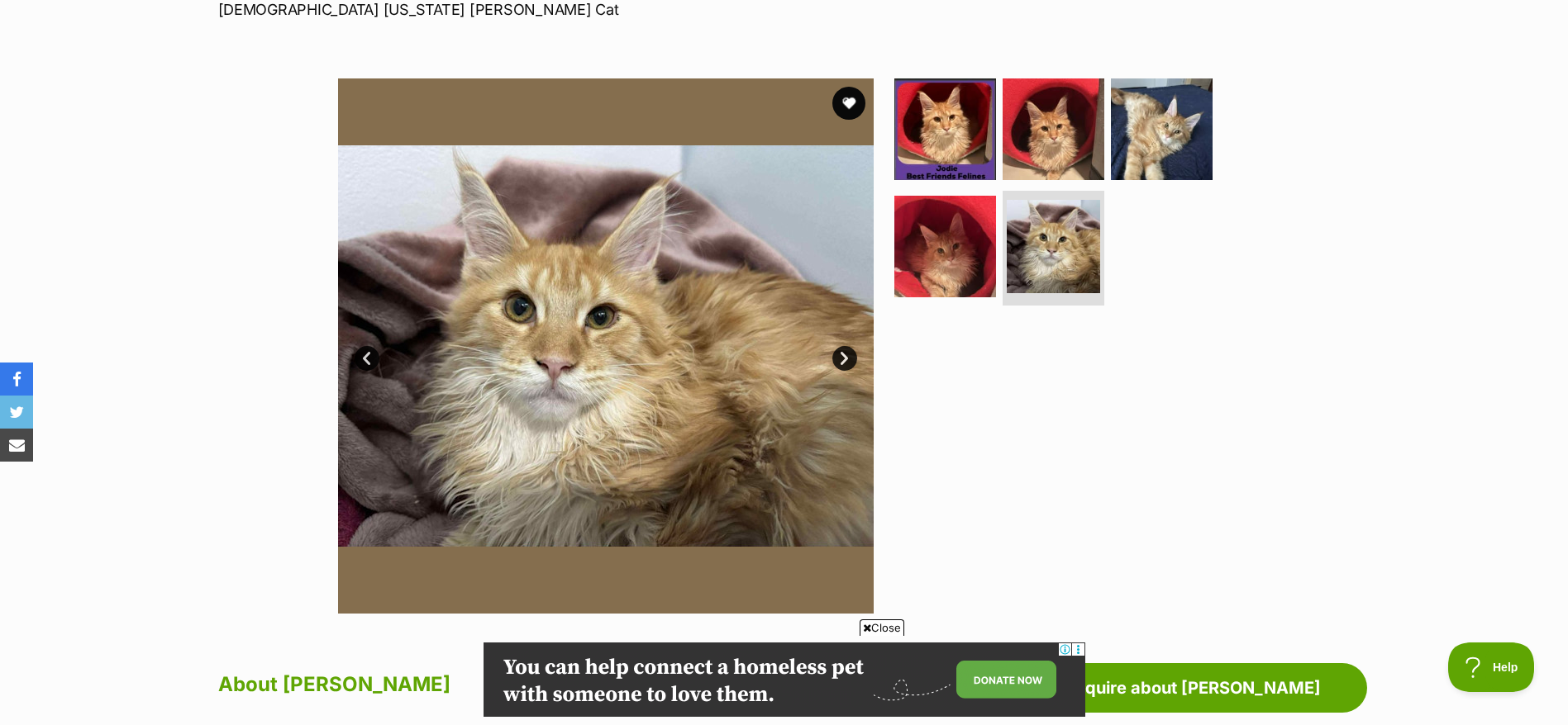
click at [840, 356] on link "Next" at bounding box center [845, 358] width 25 height 25
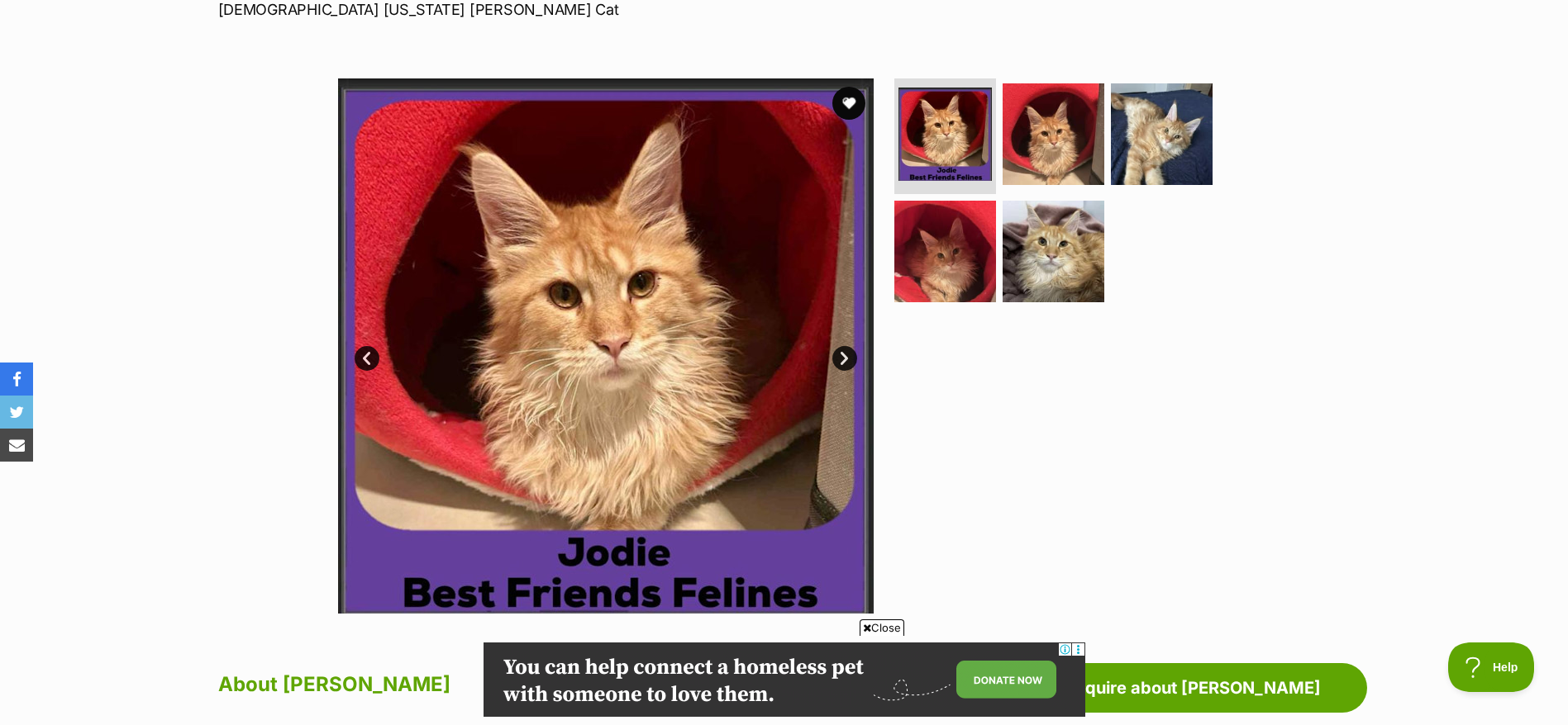
click at [840, 356] on link "Next" at bounding box center [845, 358] width 25 height 25
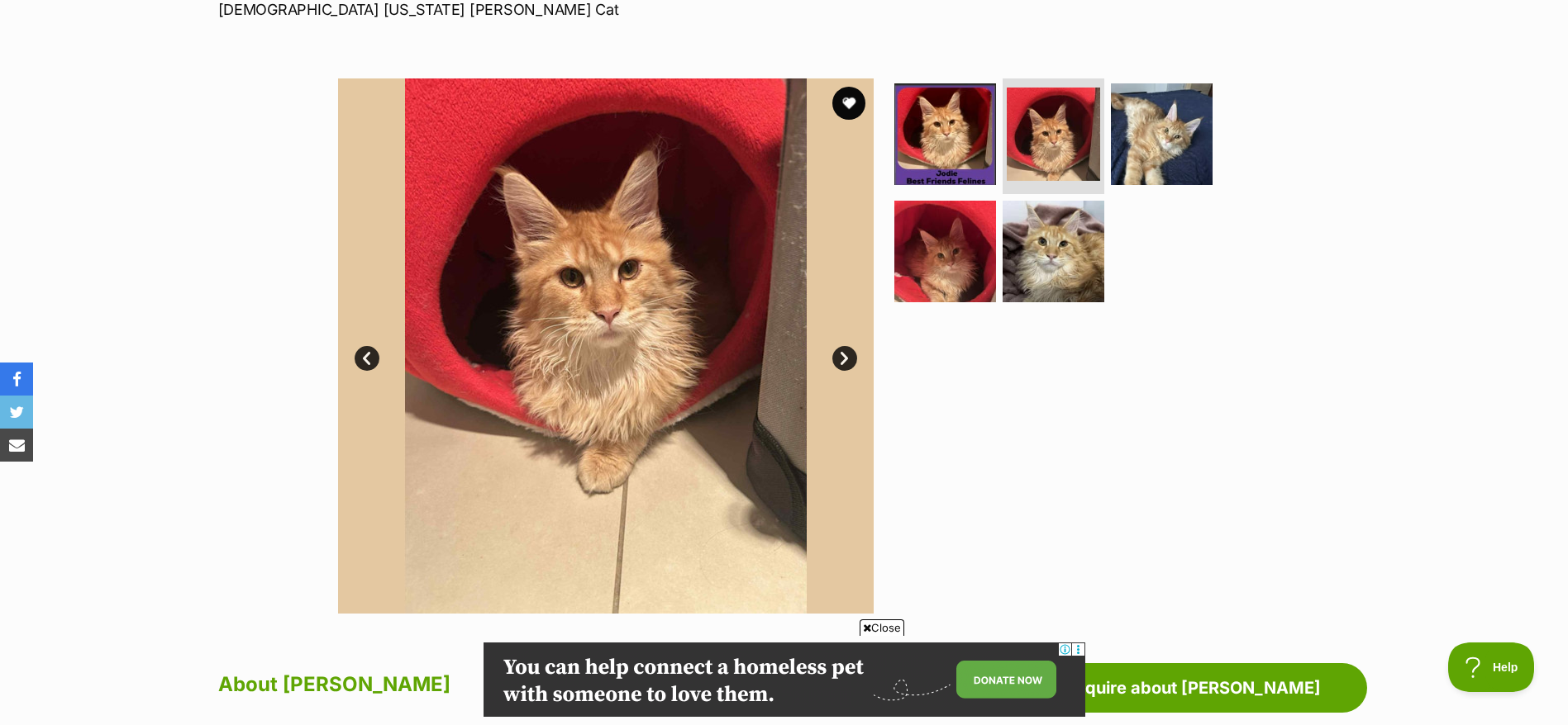
click at [840, 356] on link "Next" at bounding box center [845, 358] width 25 height 25
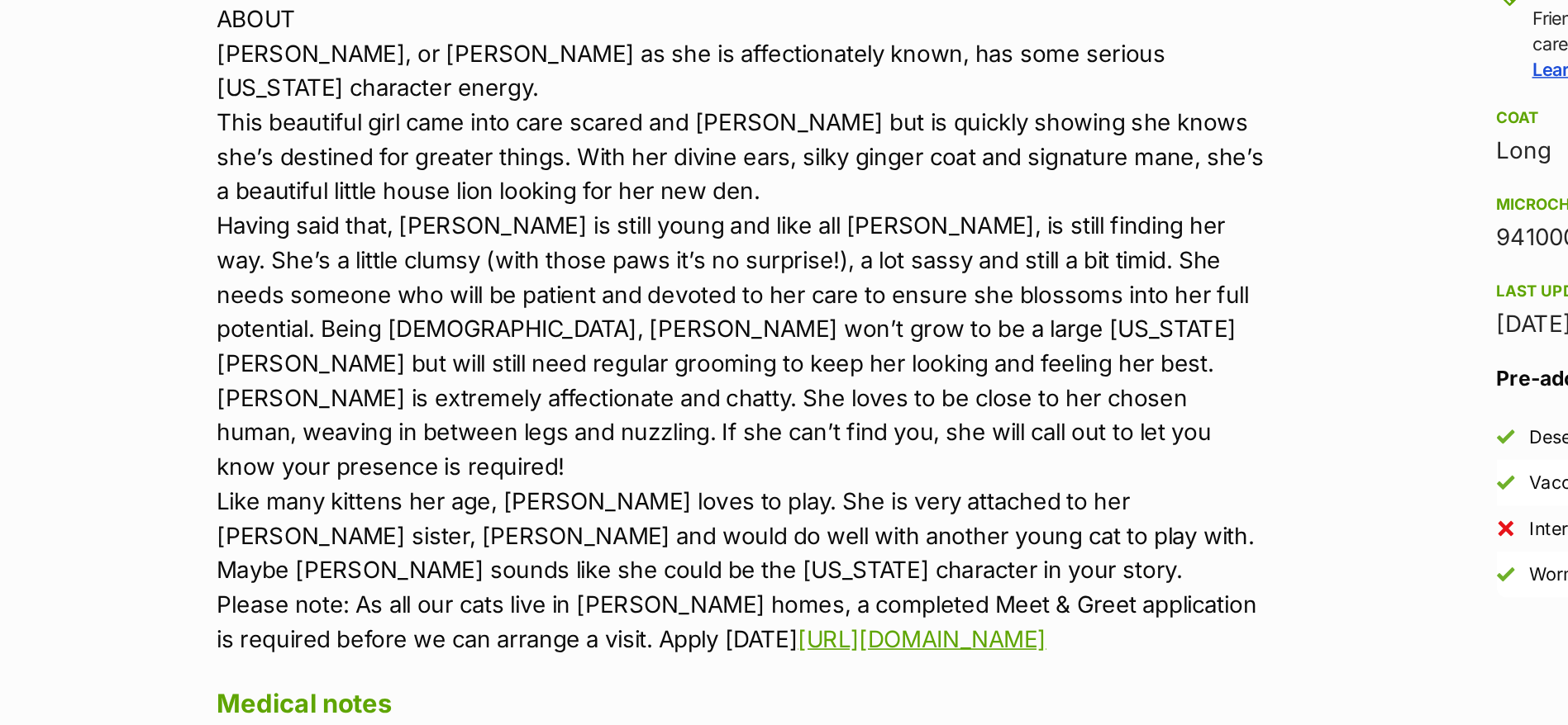
click at [291, 447] on p "ABOUT Jodie, or JoJo as she is affectionately known, has some serious Maine cha…" at bounding box center [559, 366] width 683 height 424
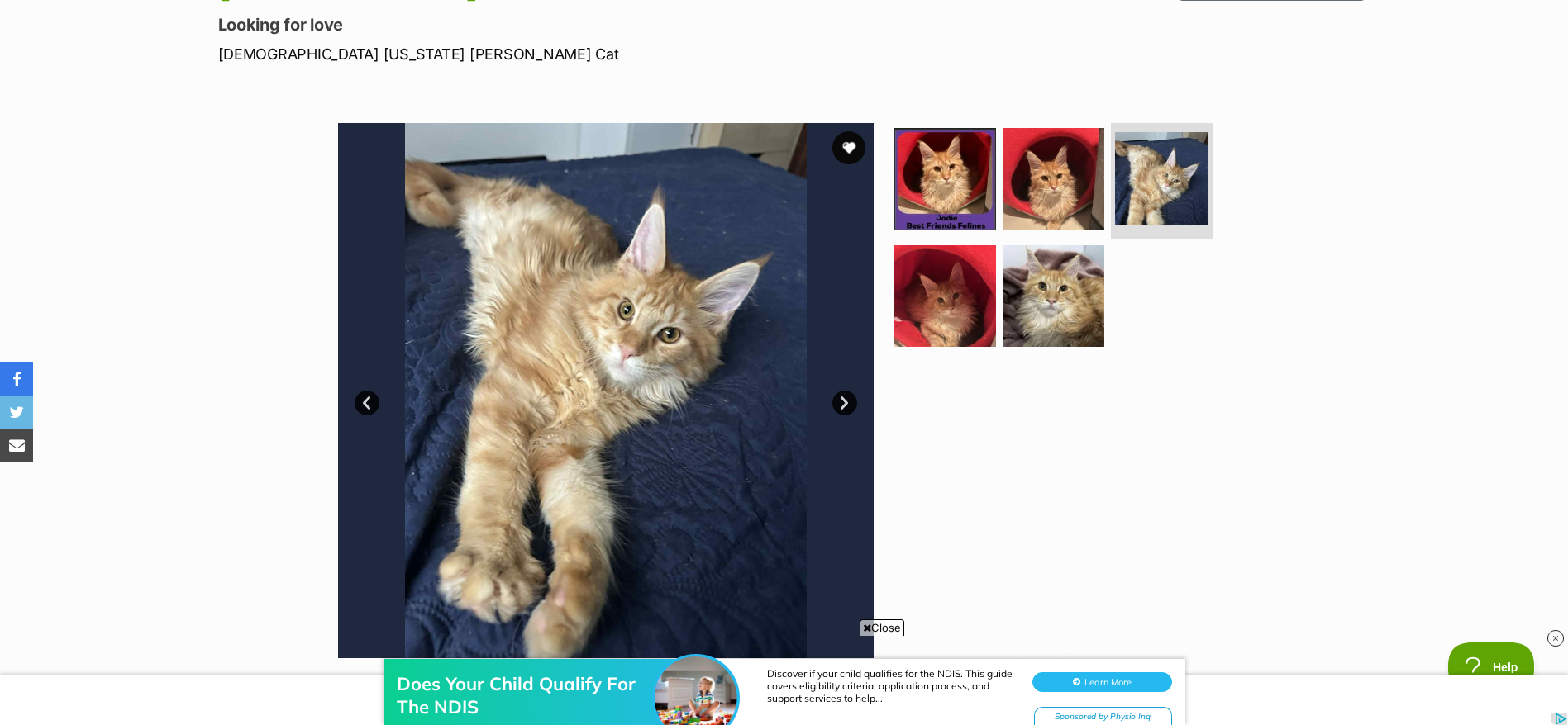
scroll to position [267, 0]
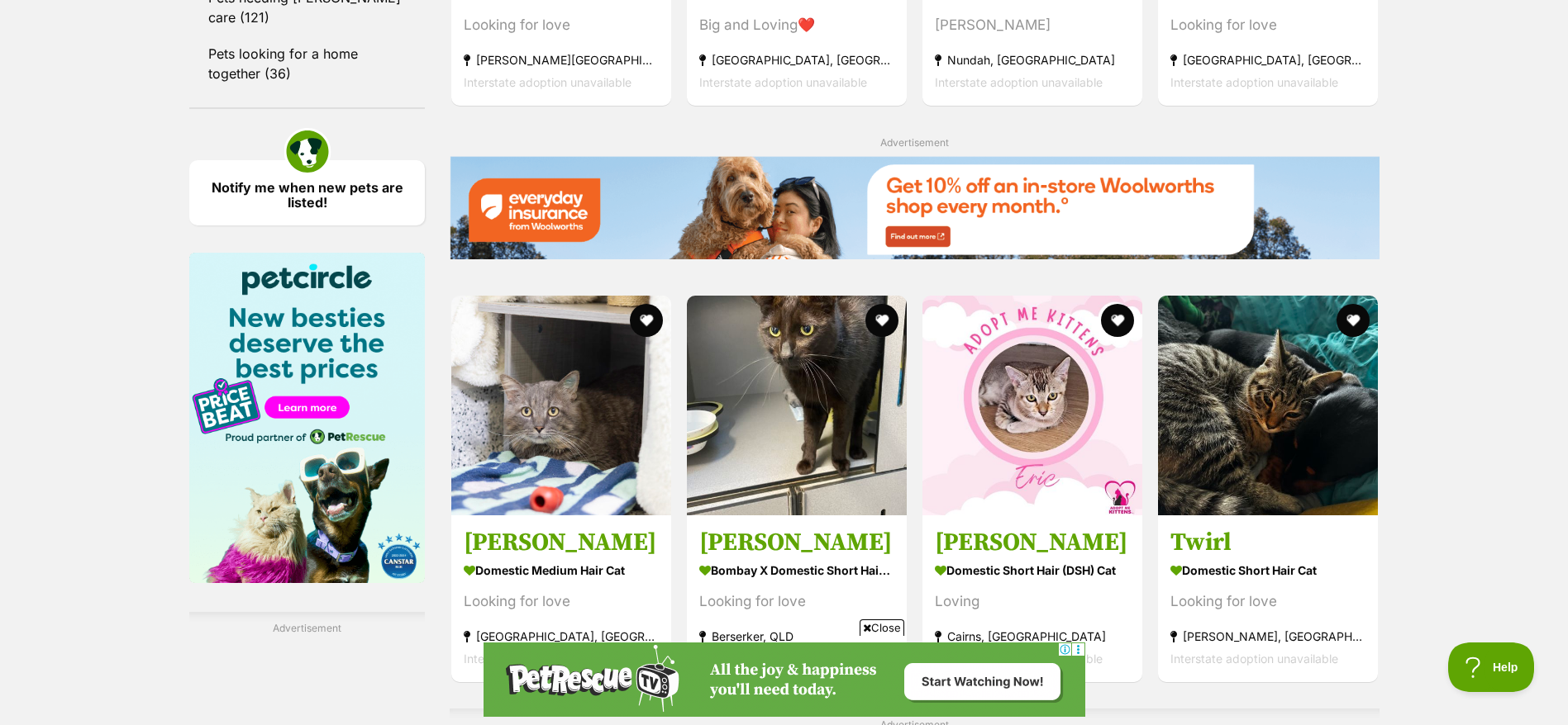
scroll to position [2317, 0]
click at [1263, 40] on section "Domestic Medium Hair Cat Looking for love Stratford, QLD Interstate adoption un…" at bounding box center [1267, 36] width 195 height 112
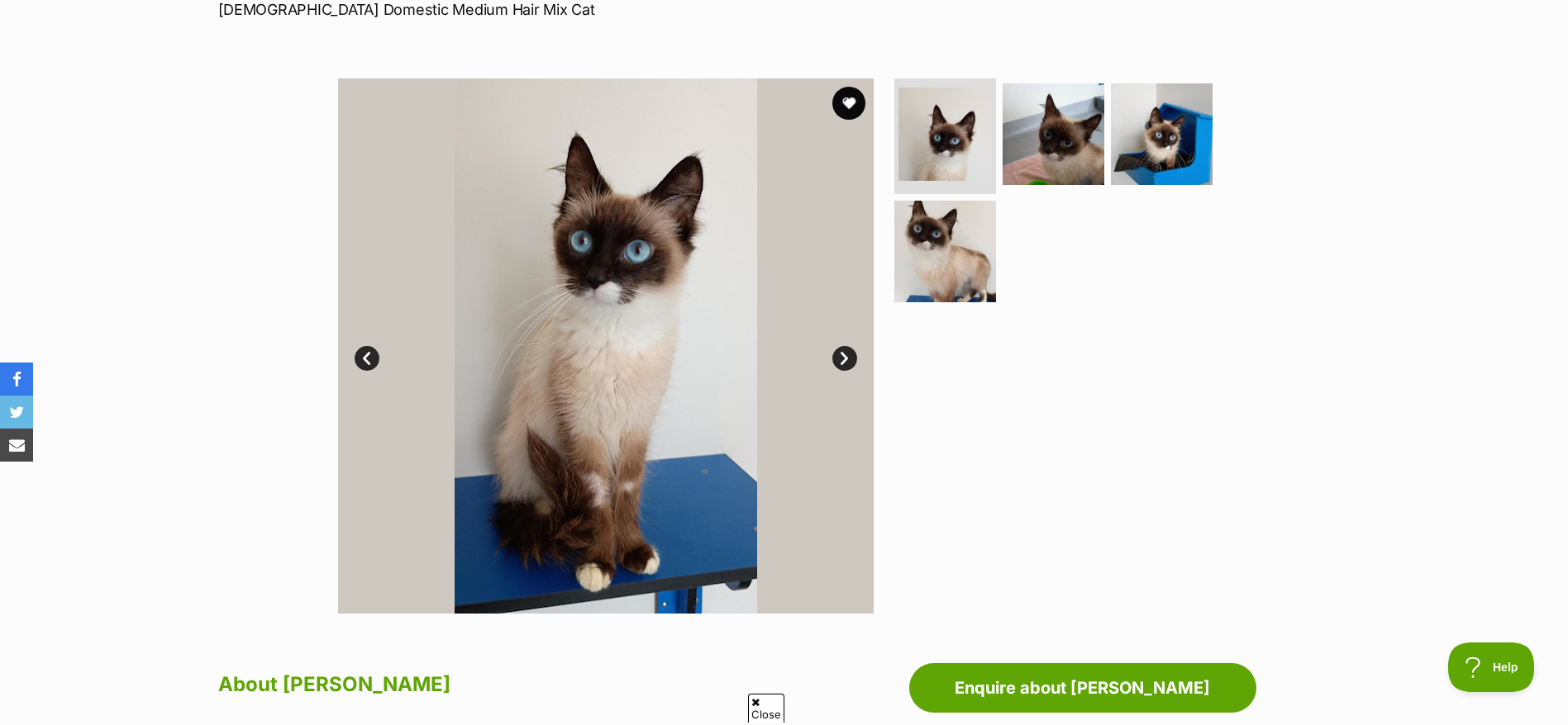
click at [846, 356] on link "Next" at bounding box center [845, 358] width 25 height 25
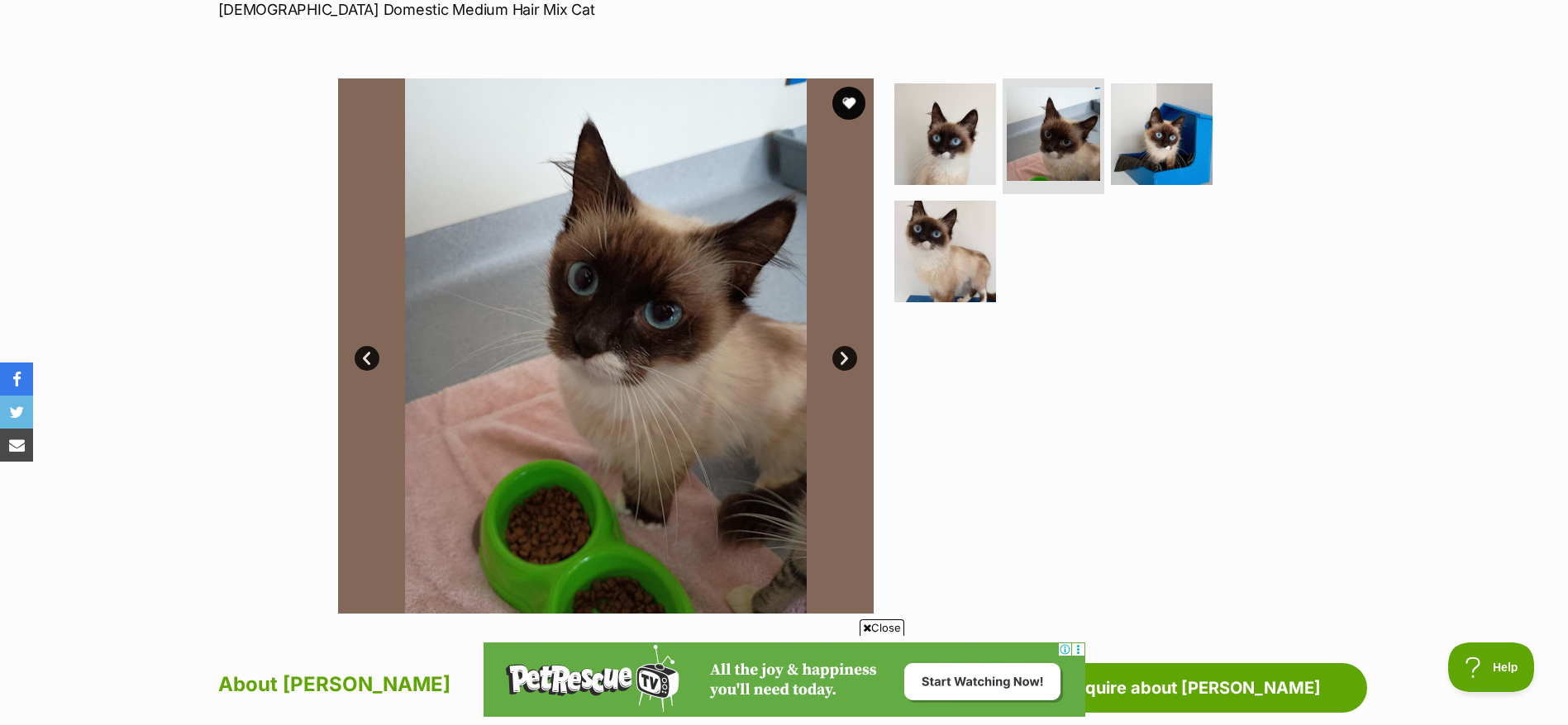
click at [846, 356] on link "Next" at bounding box center [845, 358] width 25 height 25
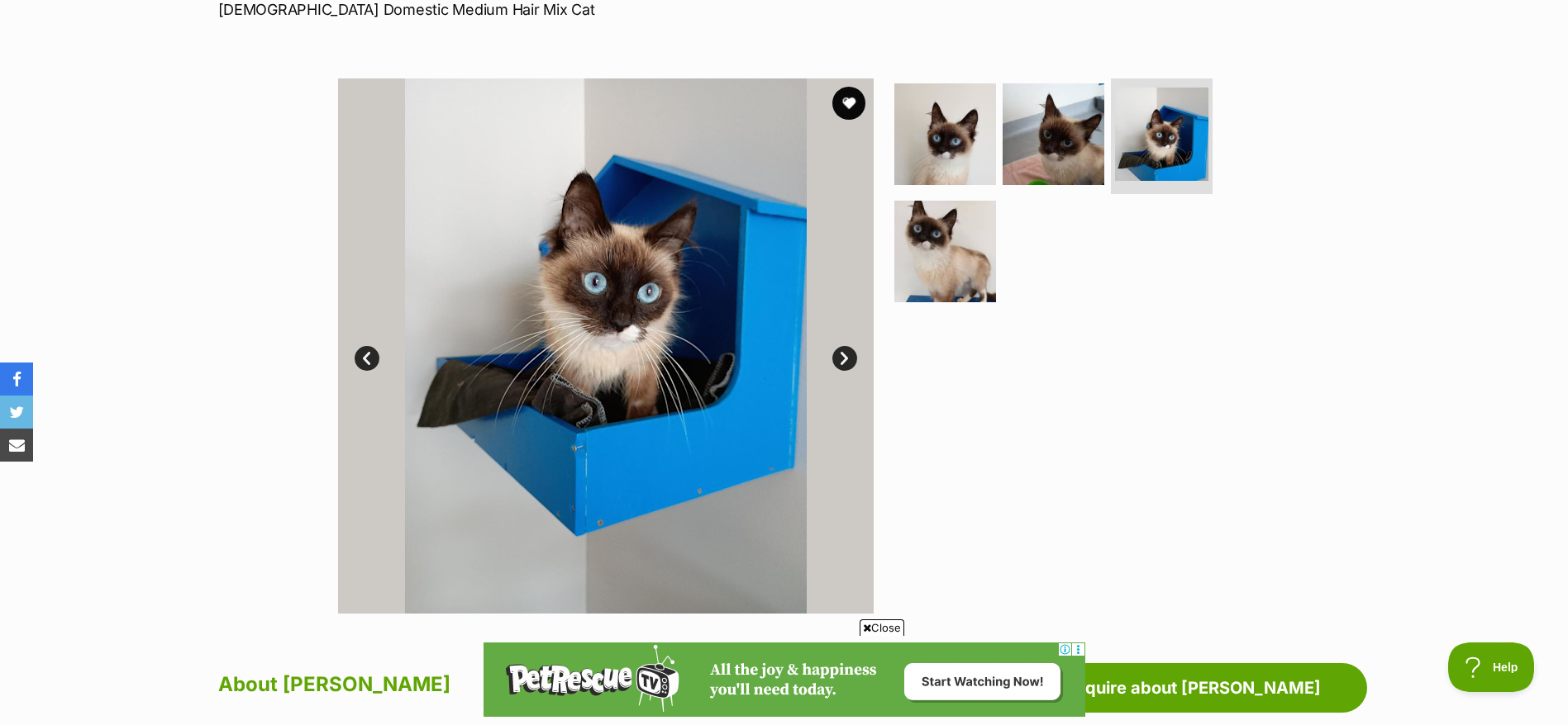
click at [846, 356] on link "Next" at bounding box center [845, 358] width 25 height 25
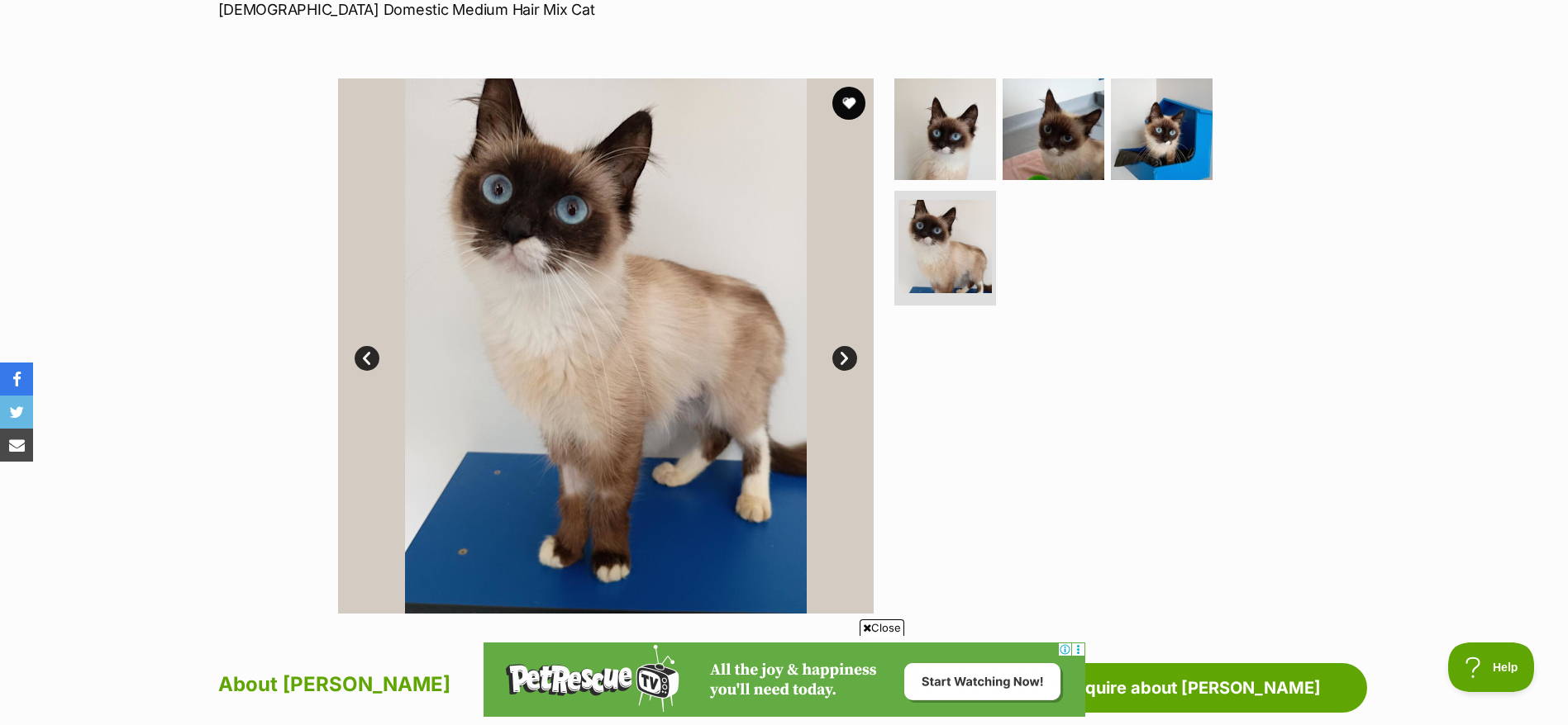
click at [846, 356] on link "Next" at bounding box center [845, 358] width 25 height 25
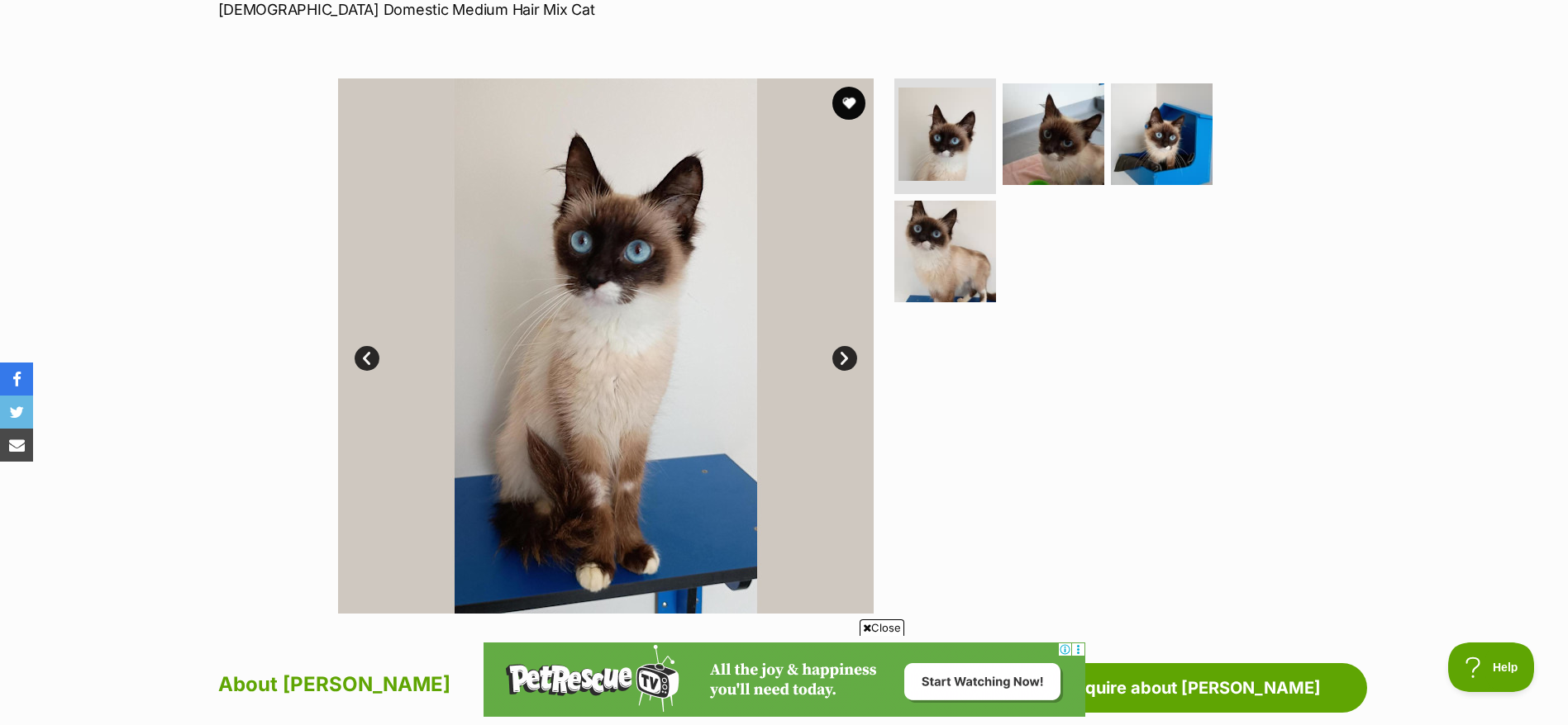
scroll to position [792, 0]
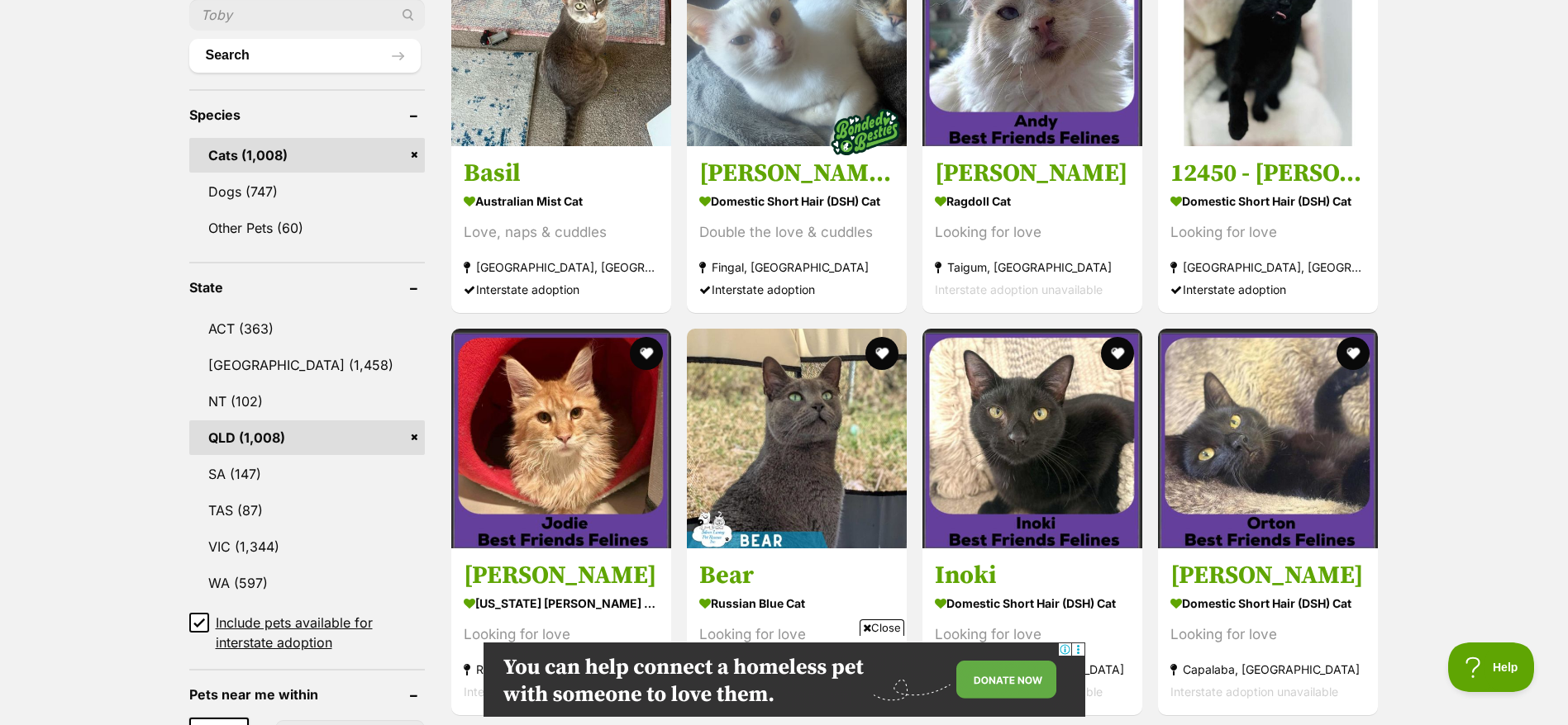
scroll to position [614, 0]
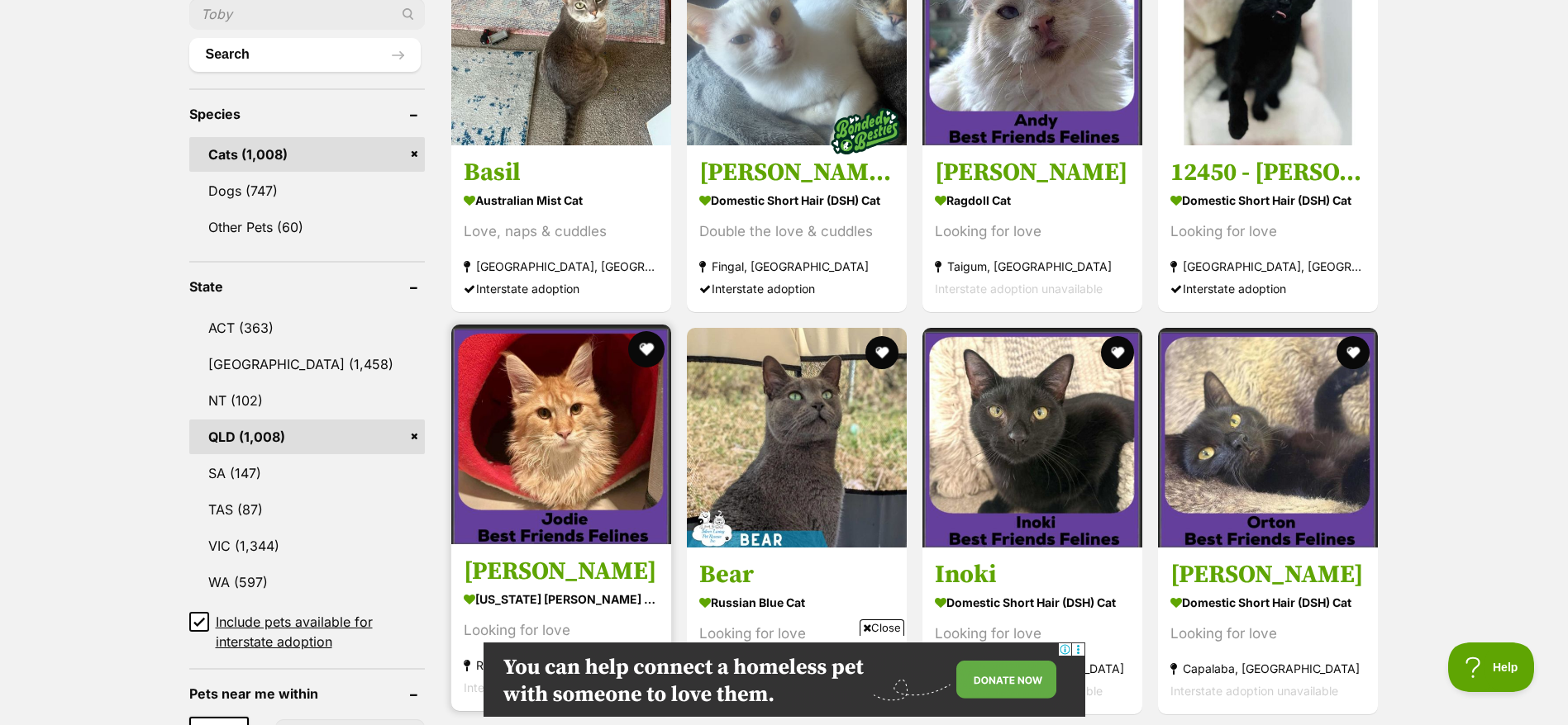
click at [652, 351] on button "favourite" at bounding box center [646, 349] width 36 height 36
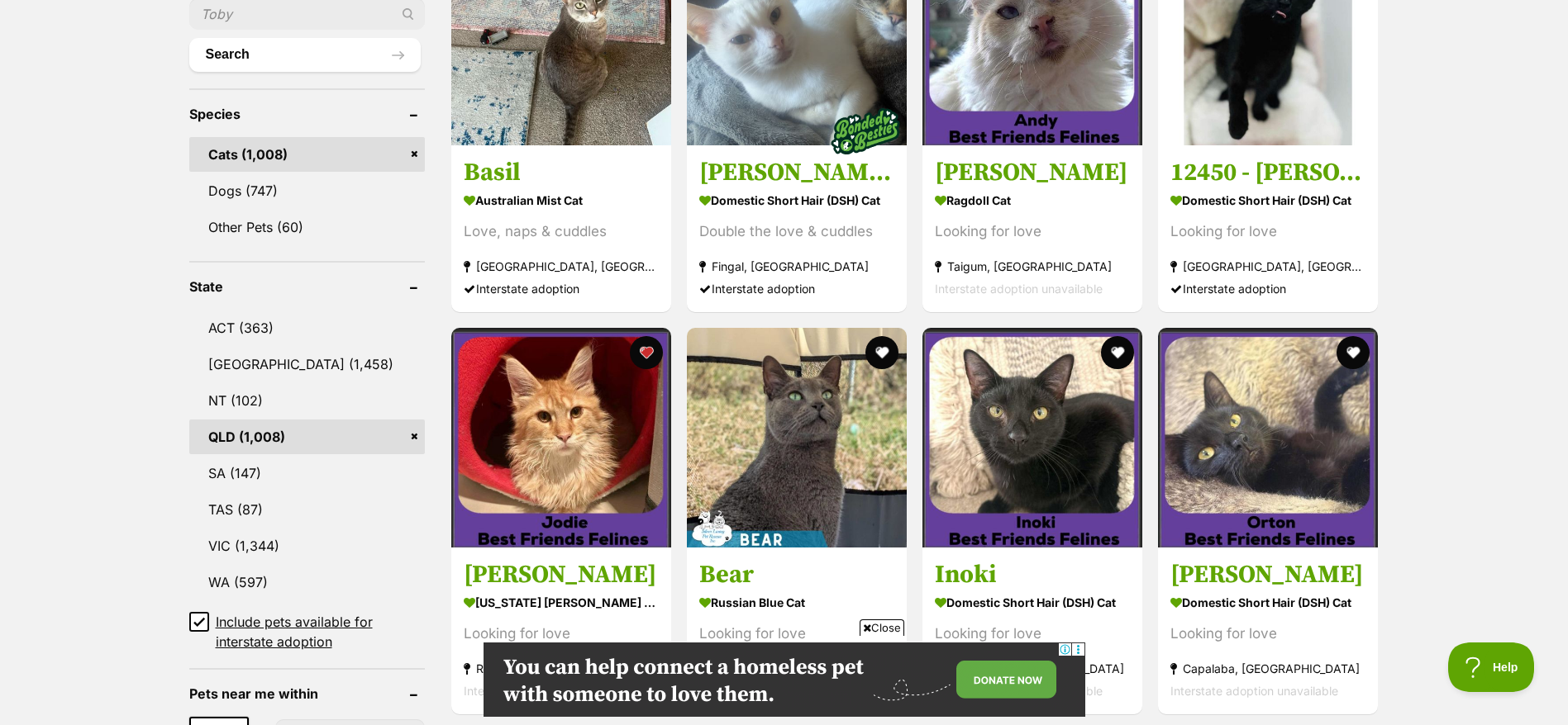
scroll to position [0, 0]
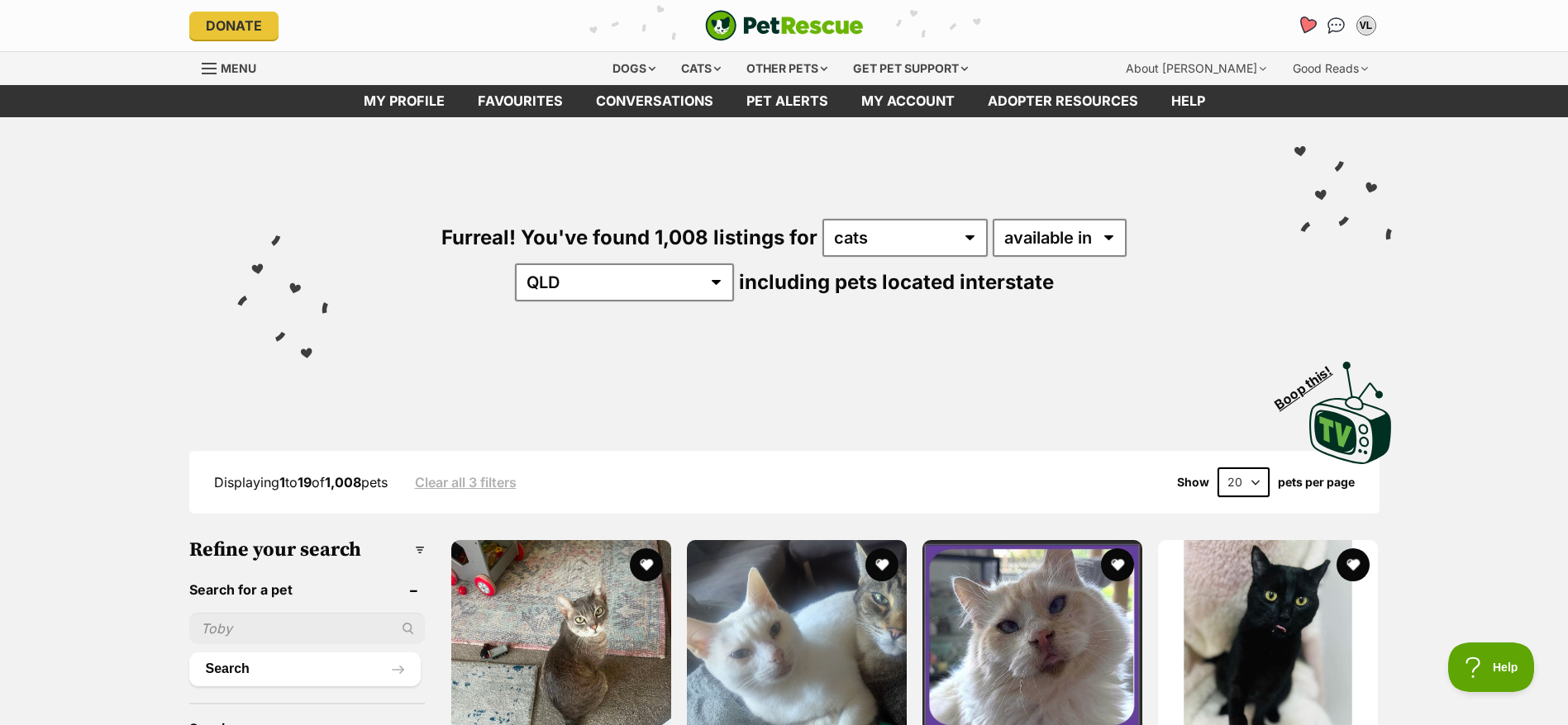
click at [1302, 16] on icon "Favourites" at bounding box center [1306, 25] width 22 height 21
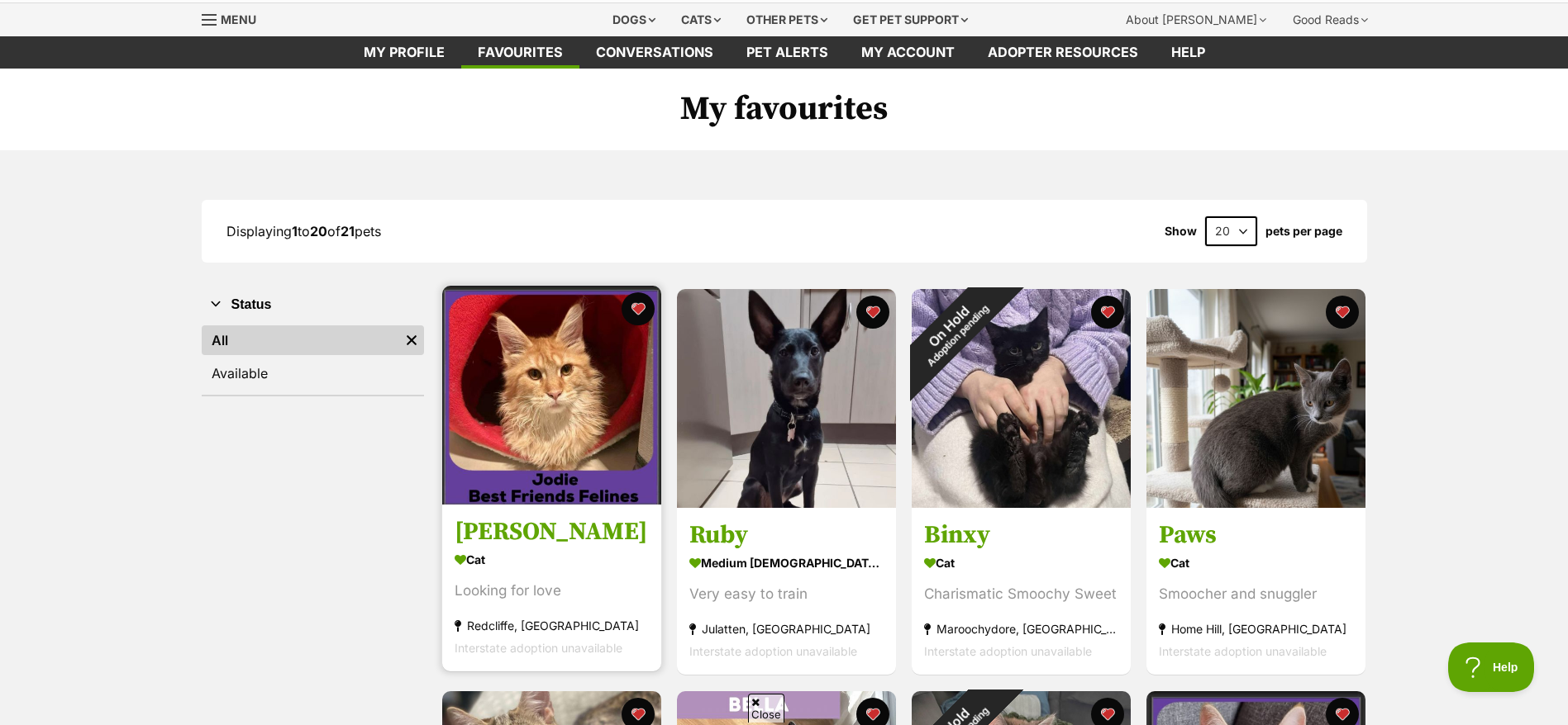
click at [551, 455] on img at bounding box center [551, 394] width 219 height 219
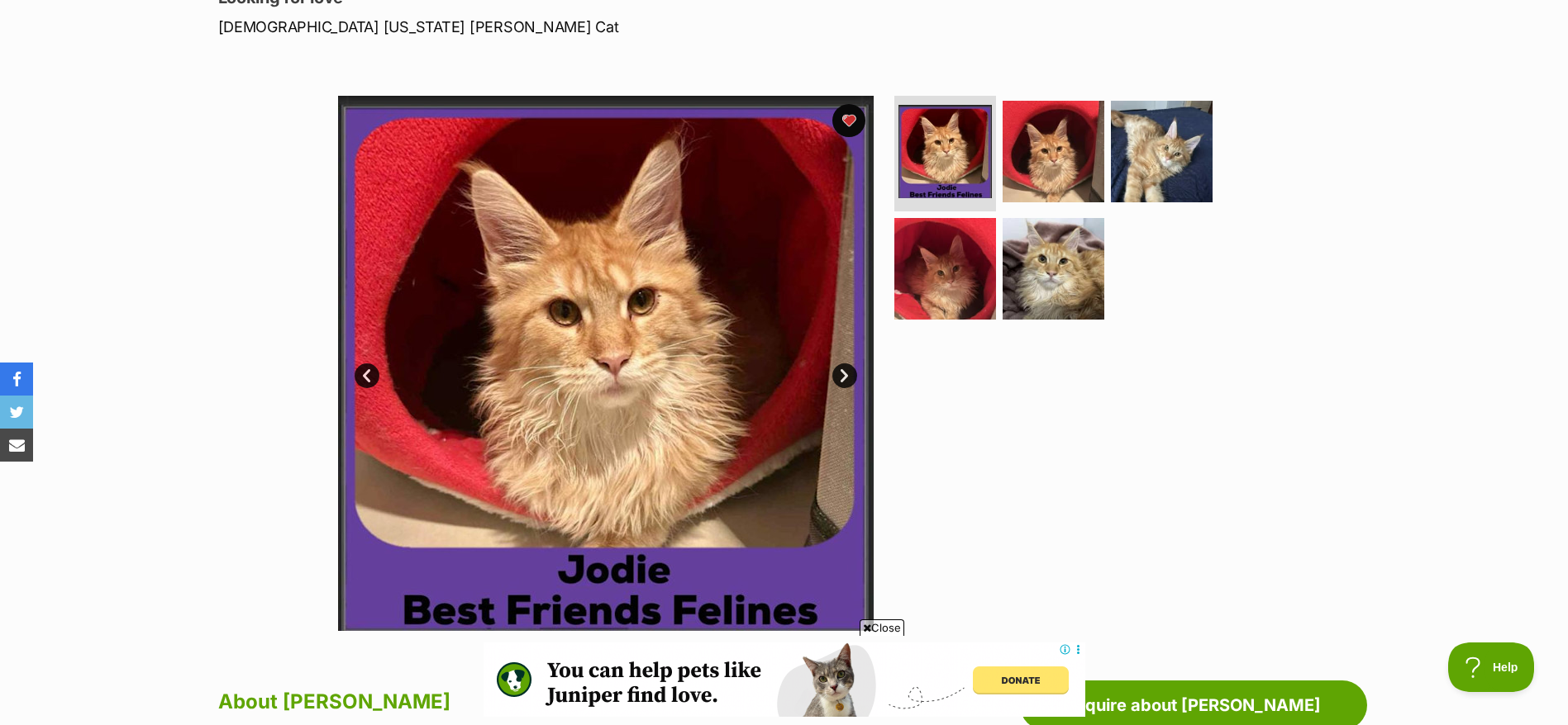
click at [845, 381] on link "Next" at bounding box center [845, 376] width 25 height 25
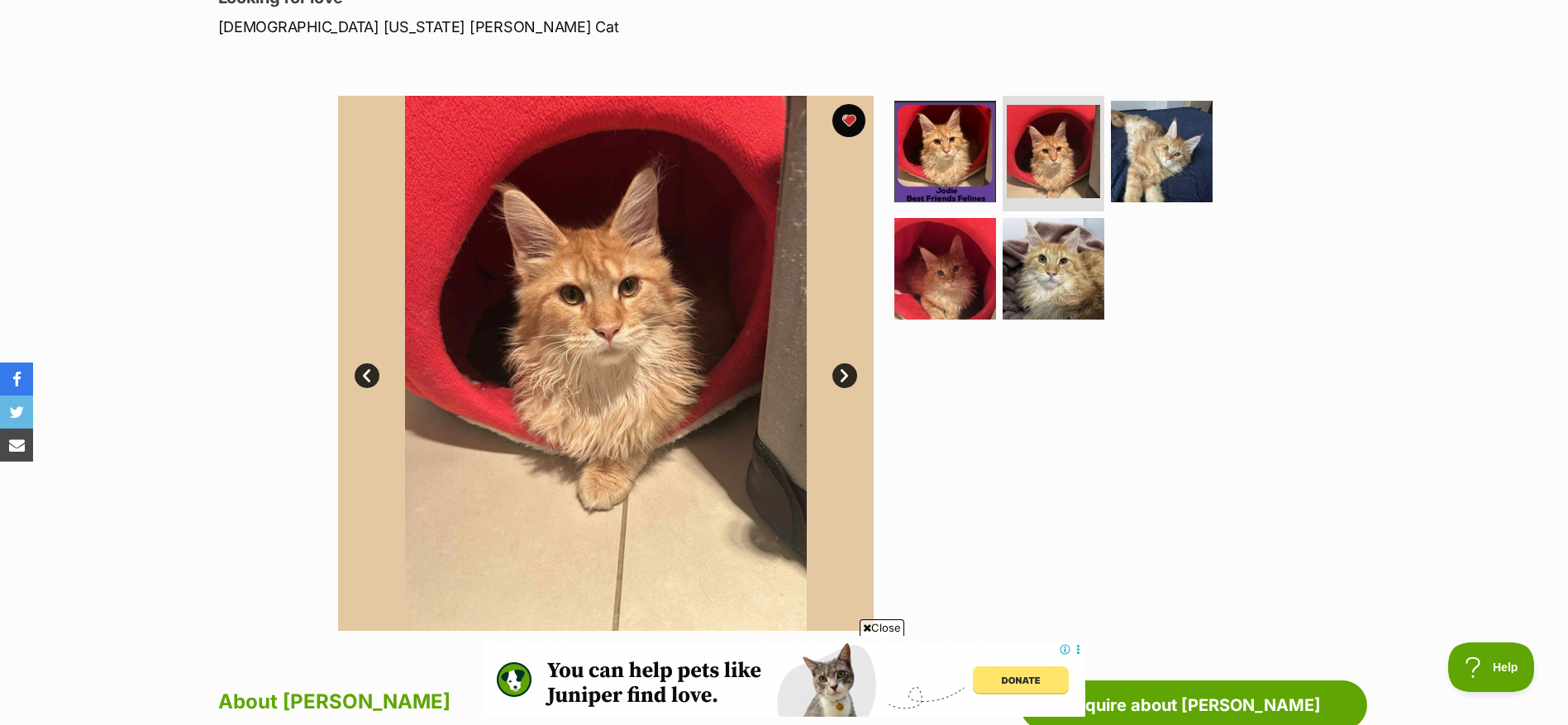
click at [845, 381] on link "Next" at bounding box center [845, 376] width 25 height 25
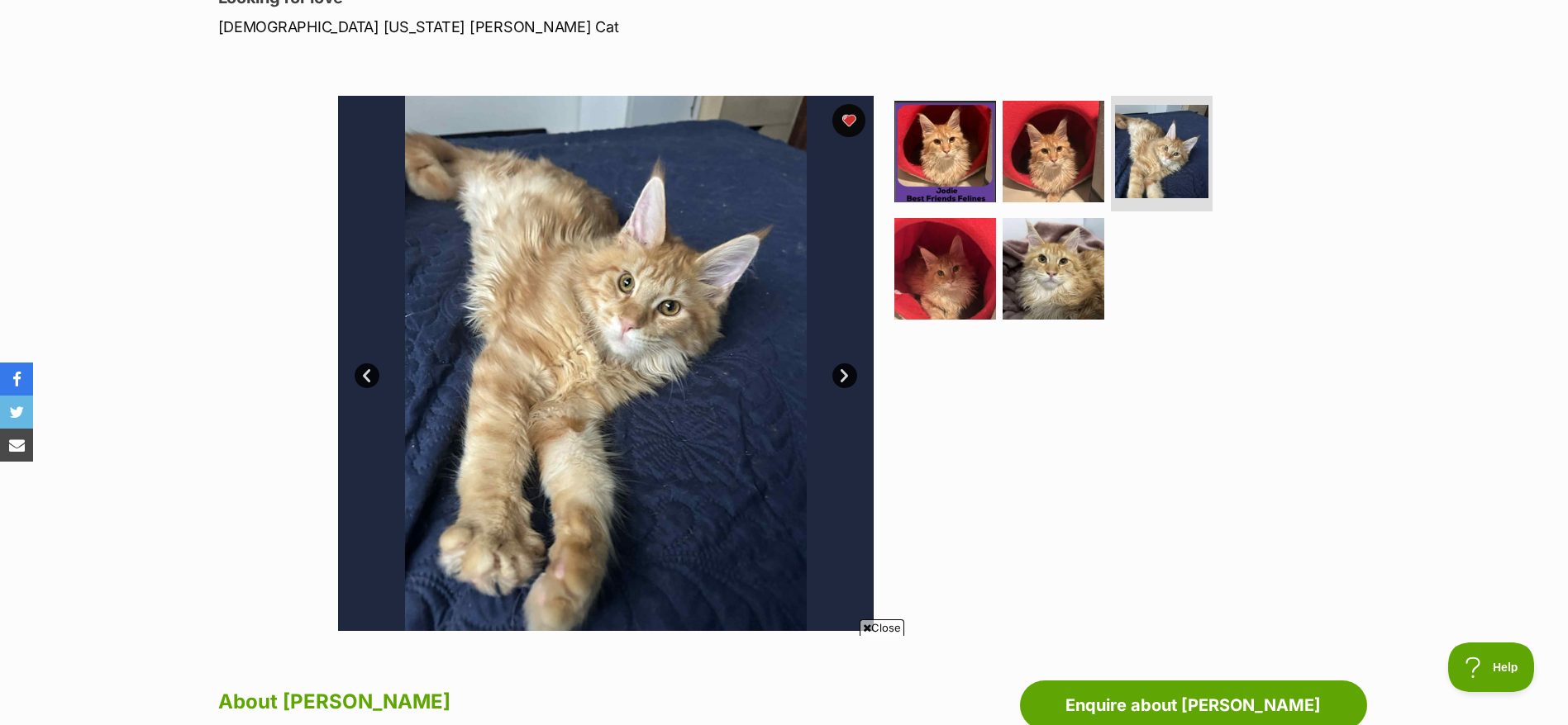
click at [837, 377] on link "Next" at bounding box center [845, 376] width 25 height 25
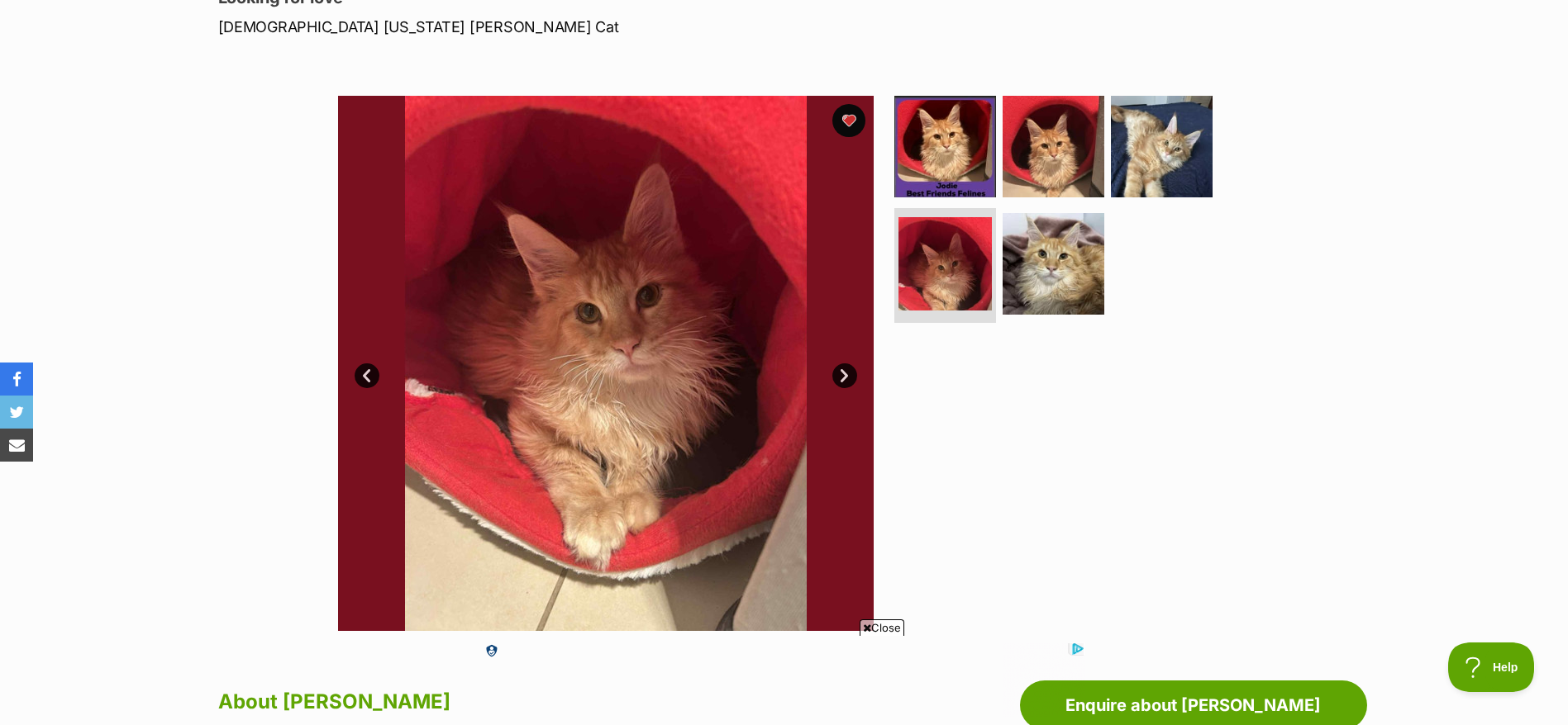
click at [837, 377] on link "Next" at bounding box center [845, 376] width 25 height 25
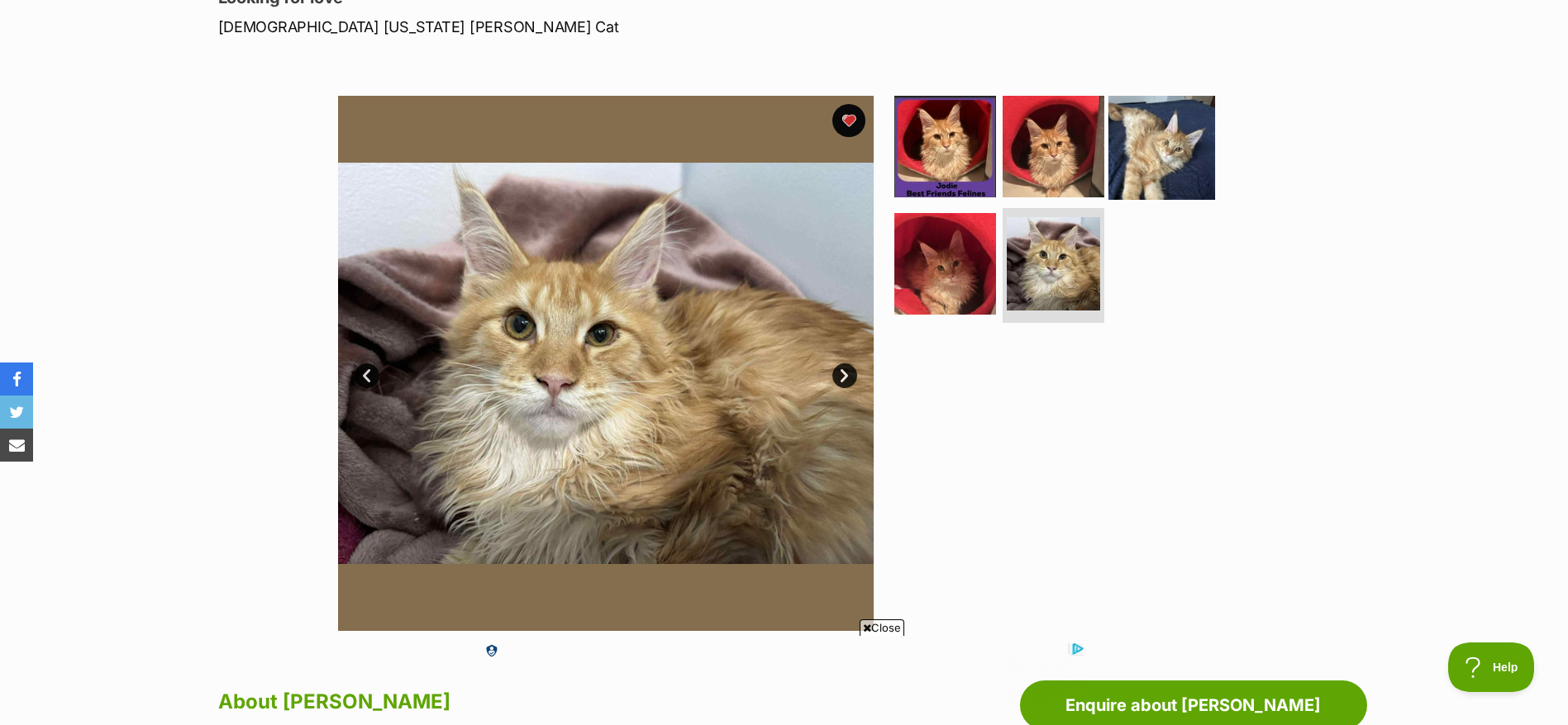
click at [1161, 151] on img at bounding box center [1161, 146] width 106 height 106
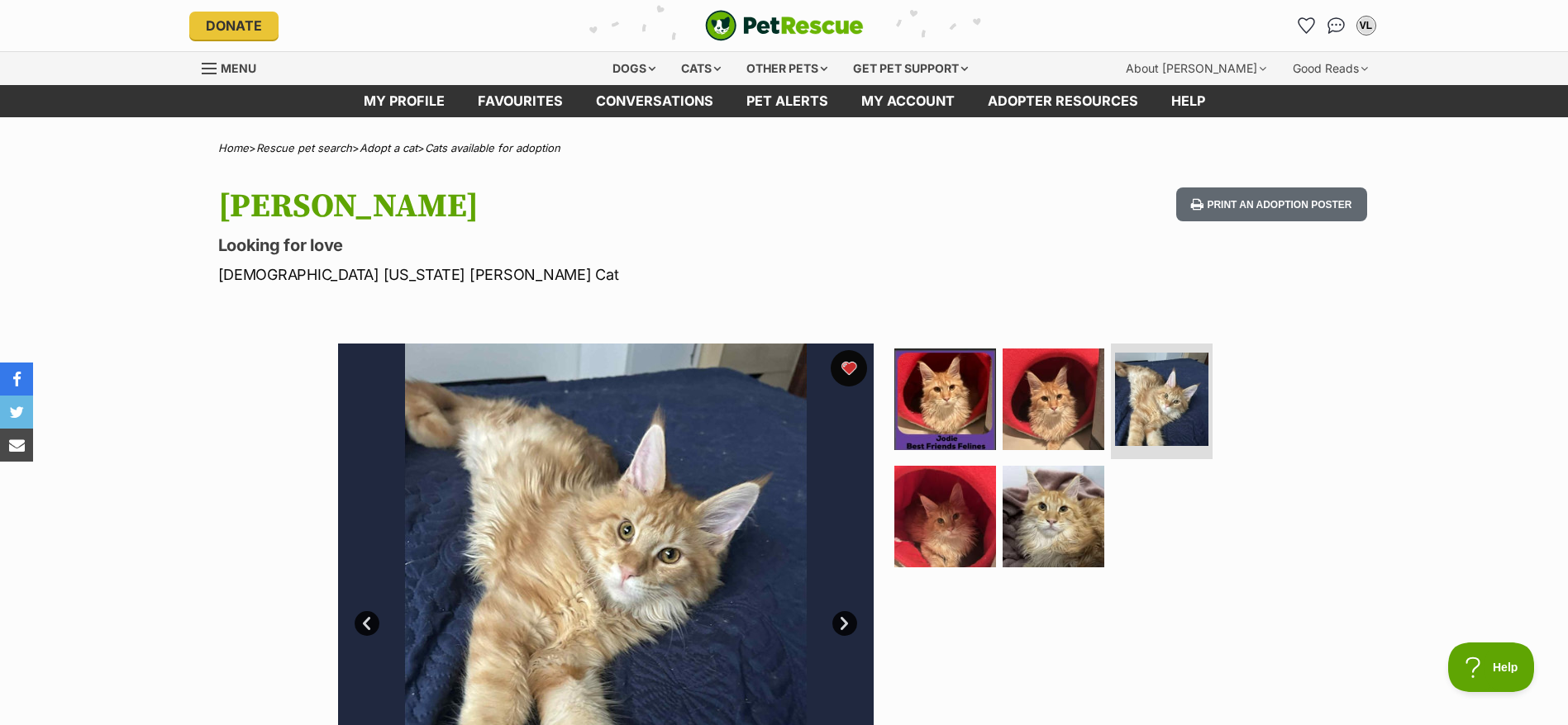
click at [860, 370] on button "favourite" at bounding box center [848, 368] width 36 height 36
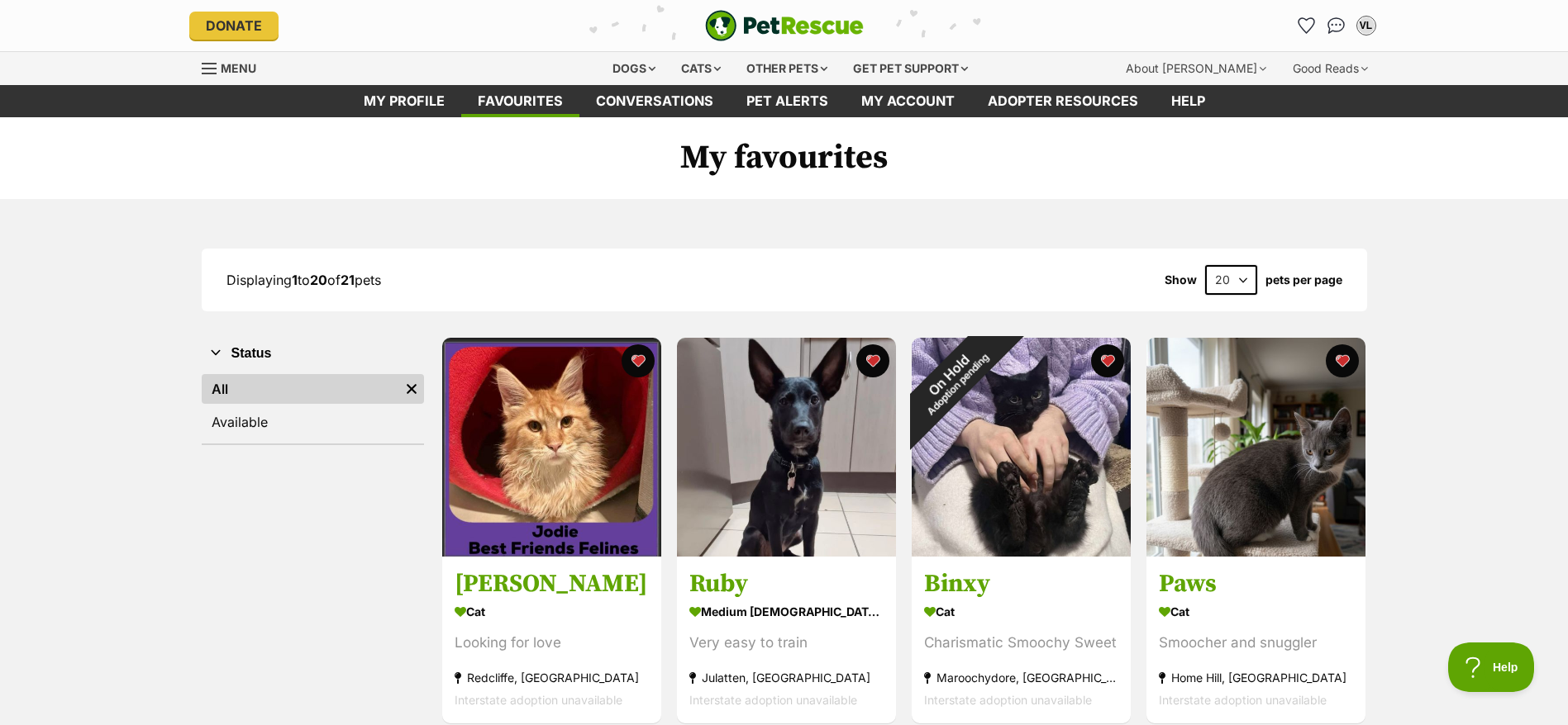
click at [800, 29] on img "PetRescue" at bounding box center [784, 26] width 159 height 31
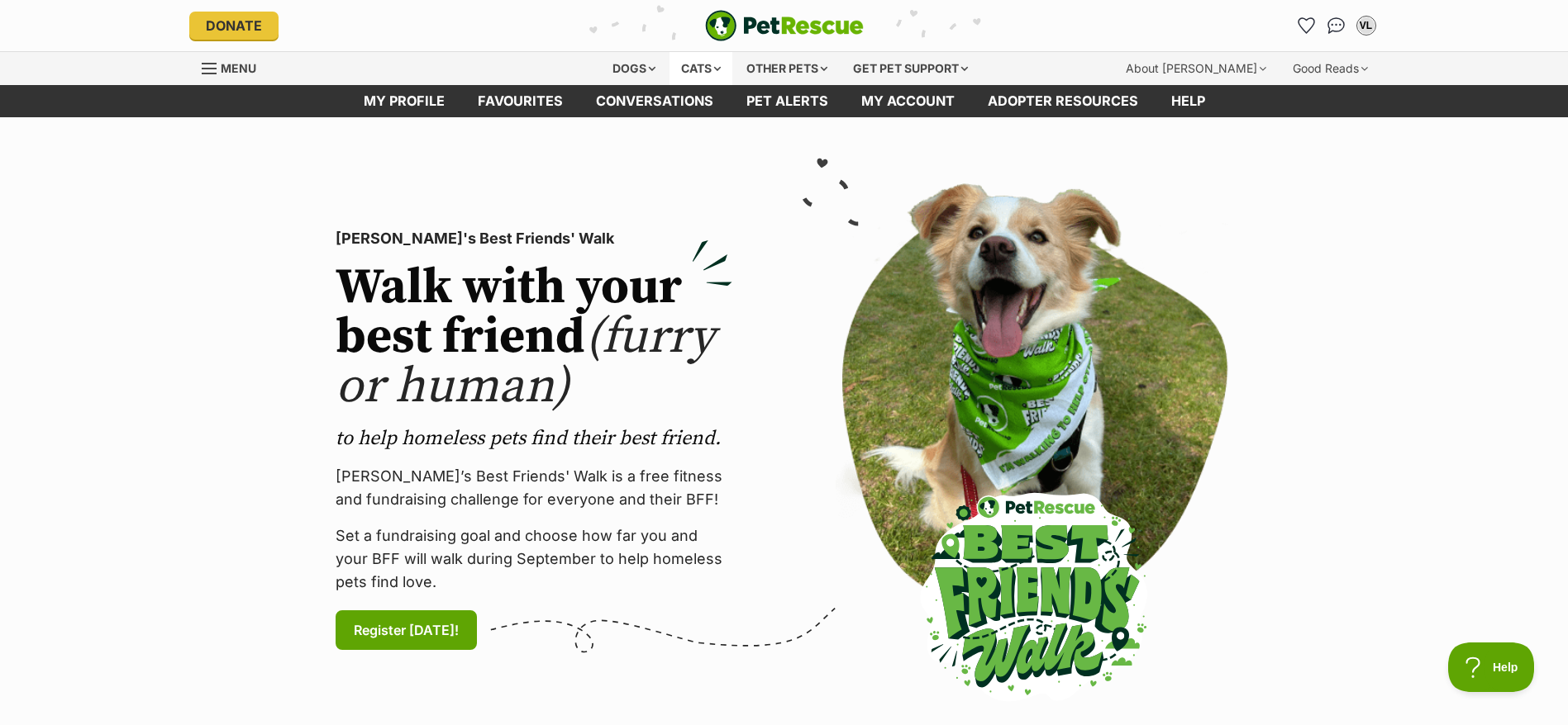
click at [706, 56] on div "Cats" at bounding box center [700, 68] width 63 height 33
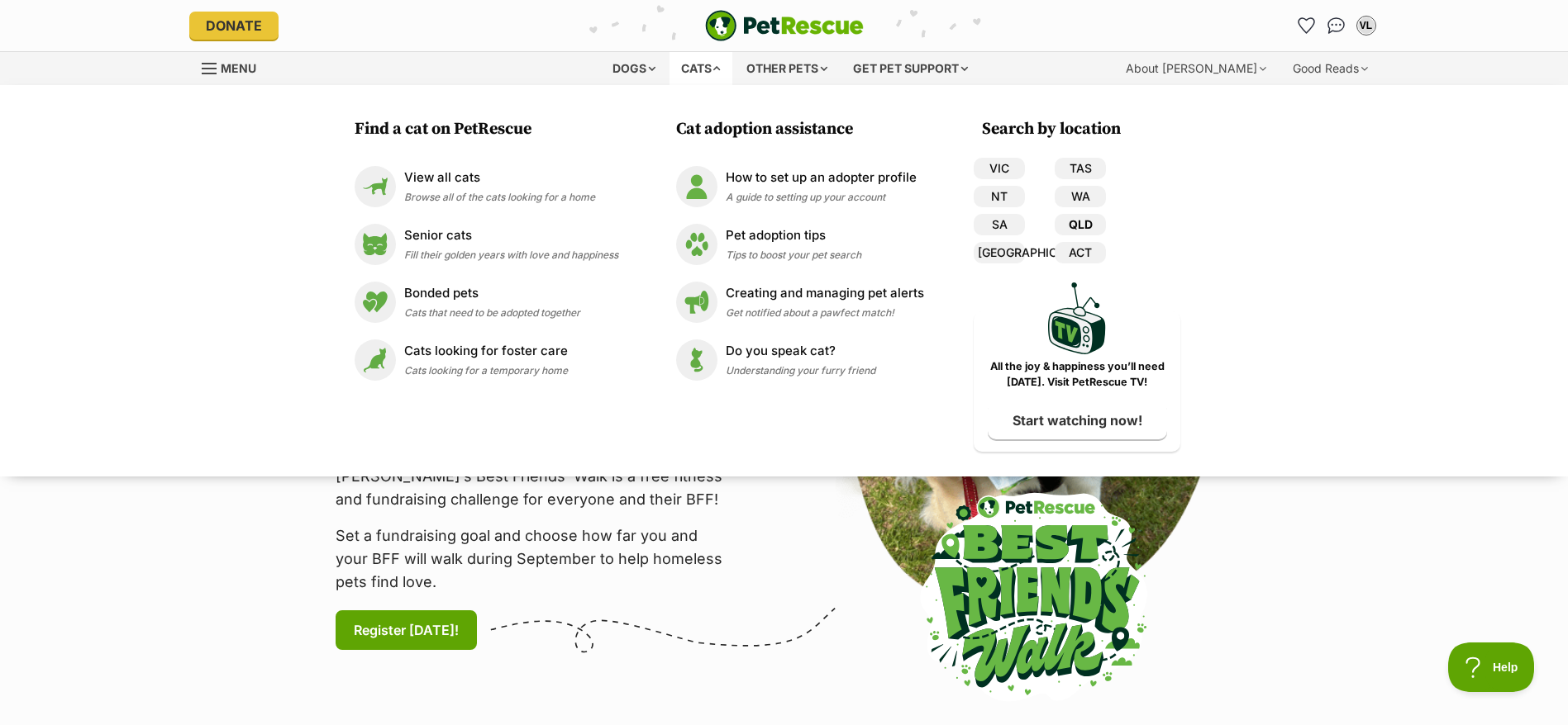
click at [1104, 217] on link "QLD" at bounding box center [1079, 224] width 51 height 21
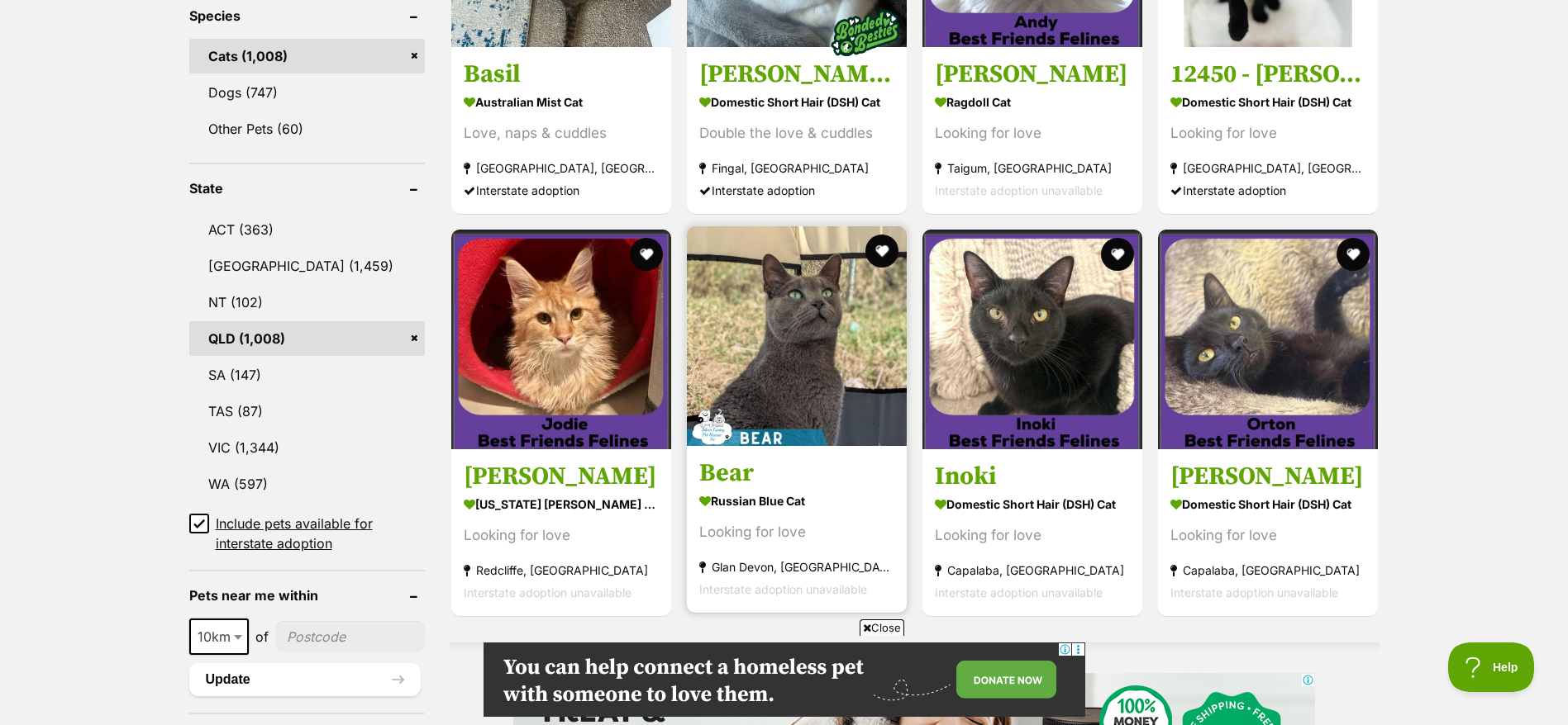
click at [771, 486] on link "Bear Russian Blue Cat Looking for love Glan Devon, QLD Interstate adoption unav…" at bounding box center [796, 529] width 220 height 168
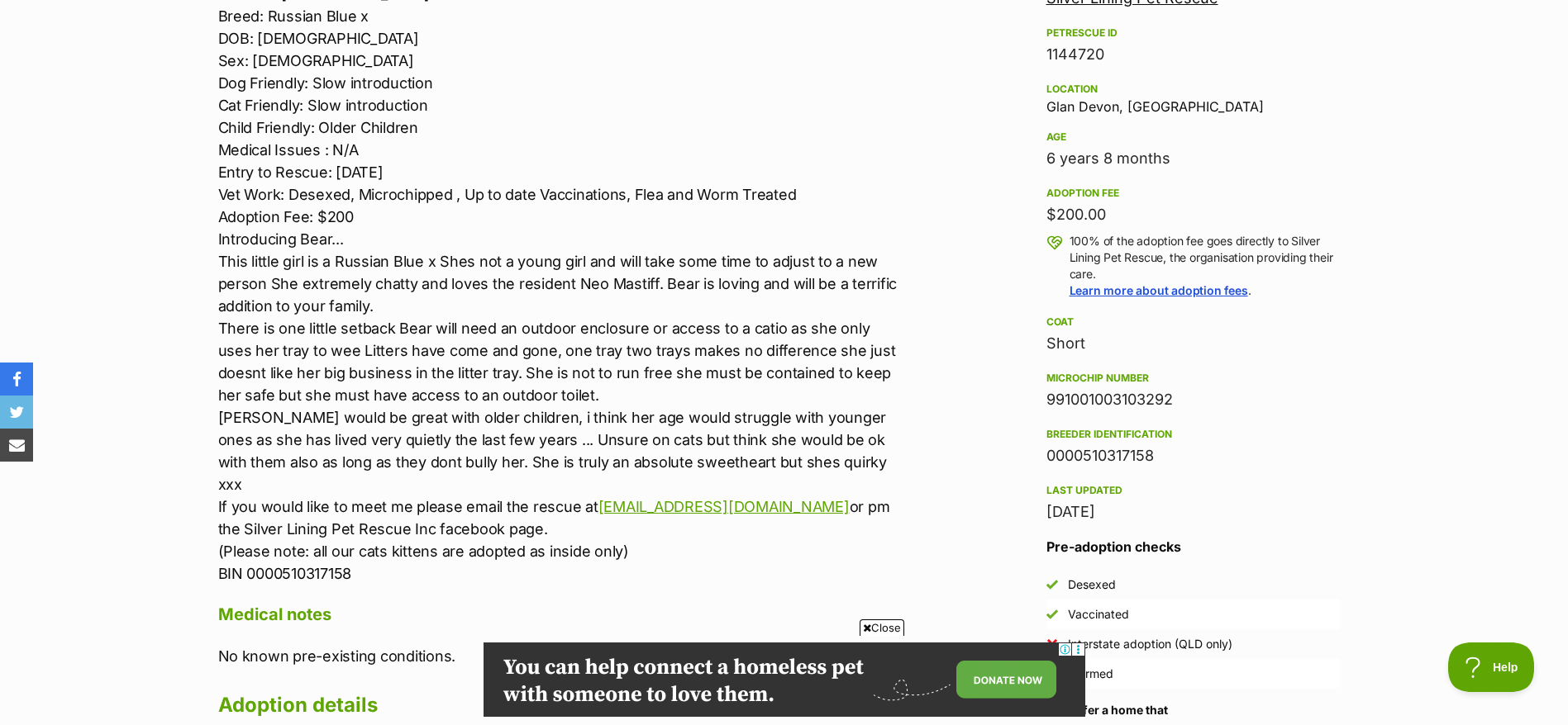
scroll to position [1027, 0]
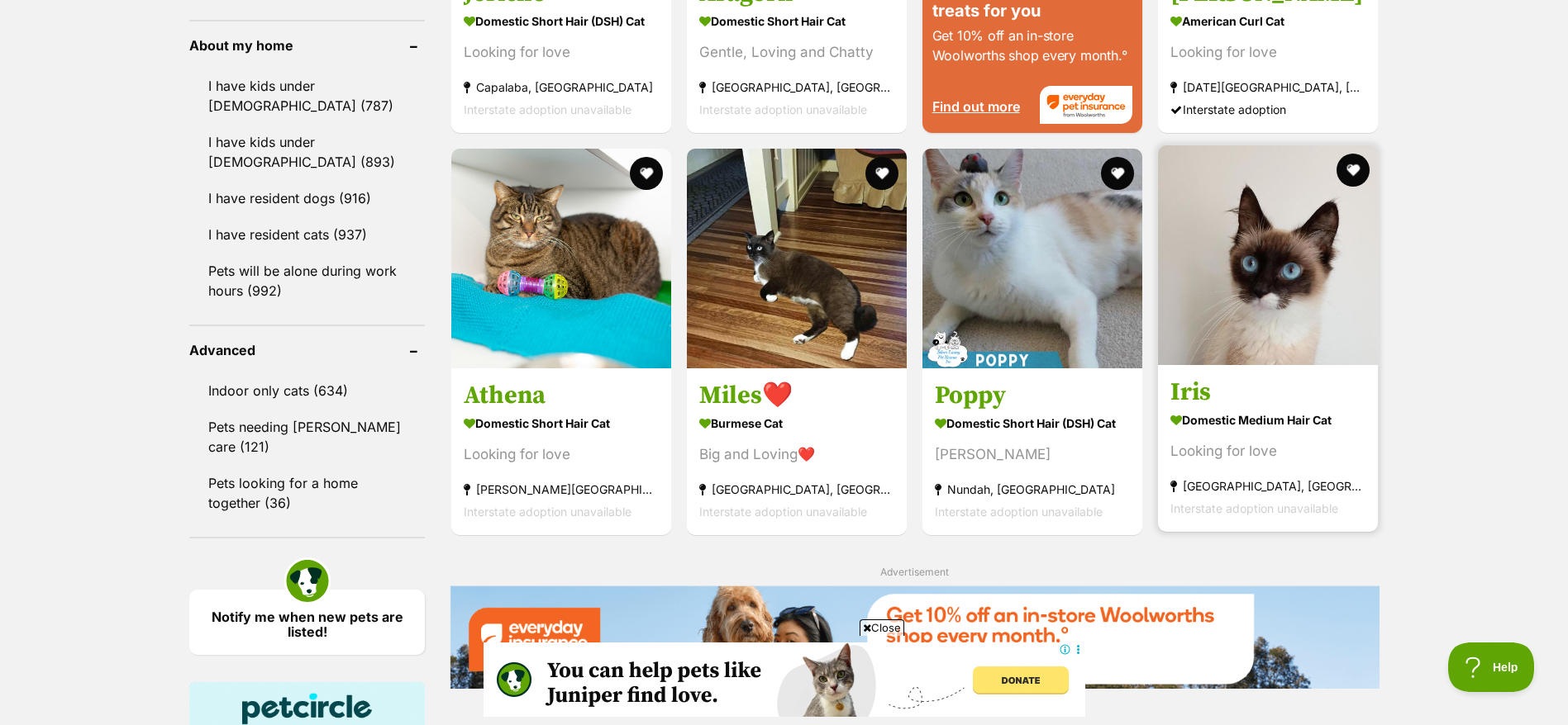
click at [1269, 417] on strong "Domestic Medium Hair Cat" at bounding box center [1267, 421] width 195 height 24
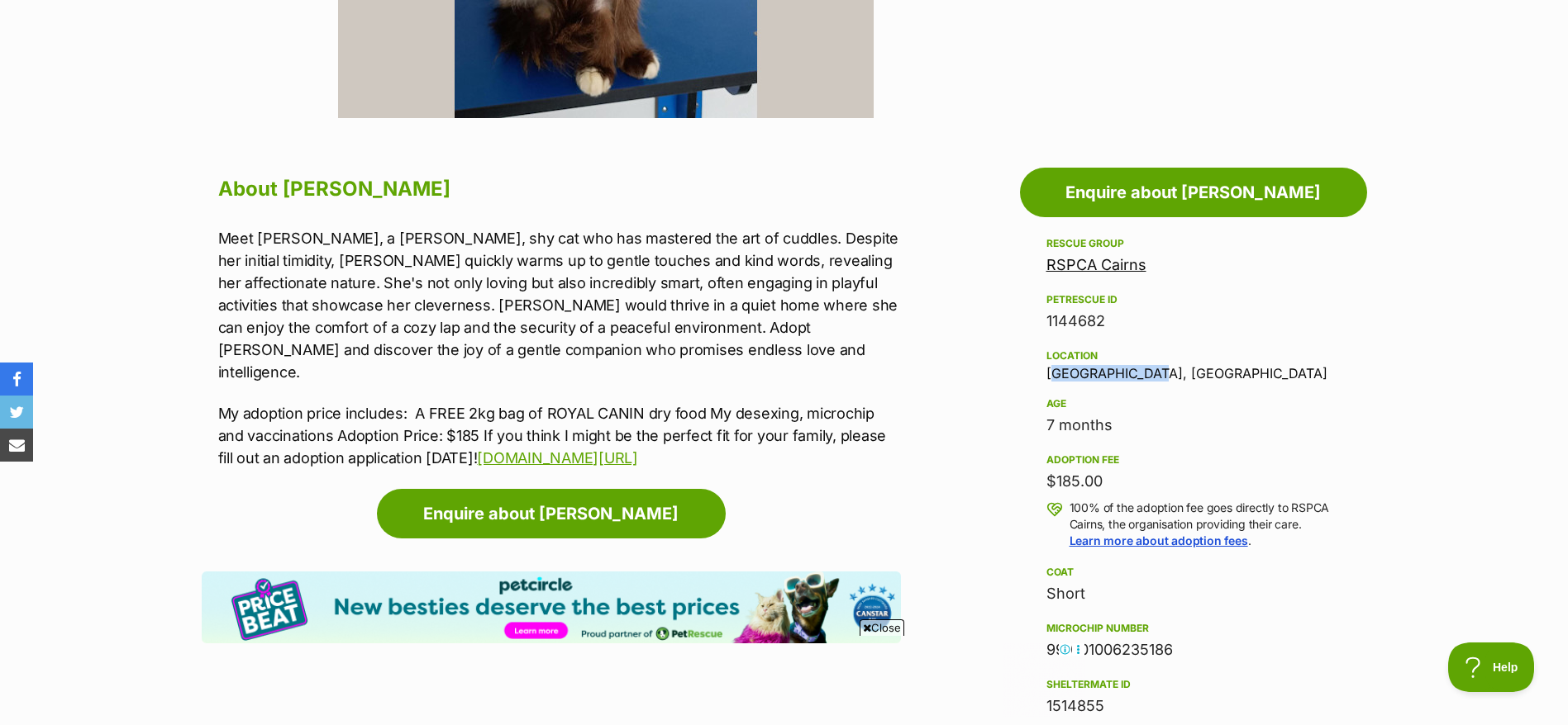
drag, startPoint x: 1028, startPoint y: 369, endPoint x: 1244, endPoint y: 371, distance: 216.0
click at [1244, 371] on aside "Rescue group RSPCA Cairns PetRescue ID 1144682 Location [GEOGRAPHIC_DATA], [GEO…" at bounding box center [1194, 586] width 347 height 707
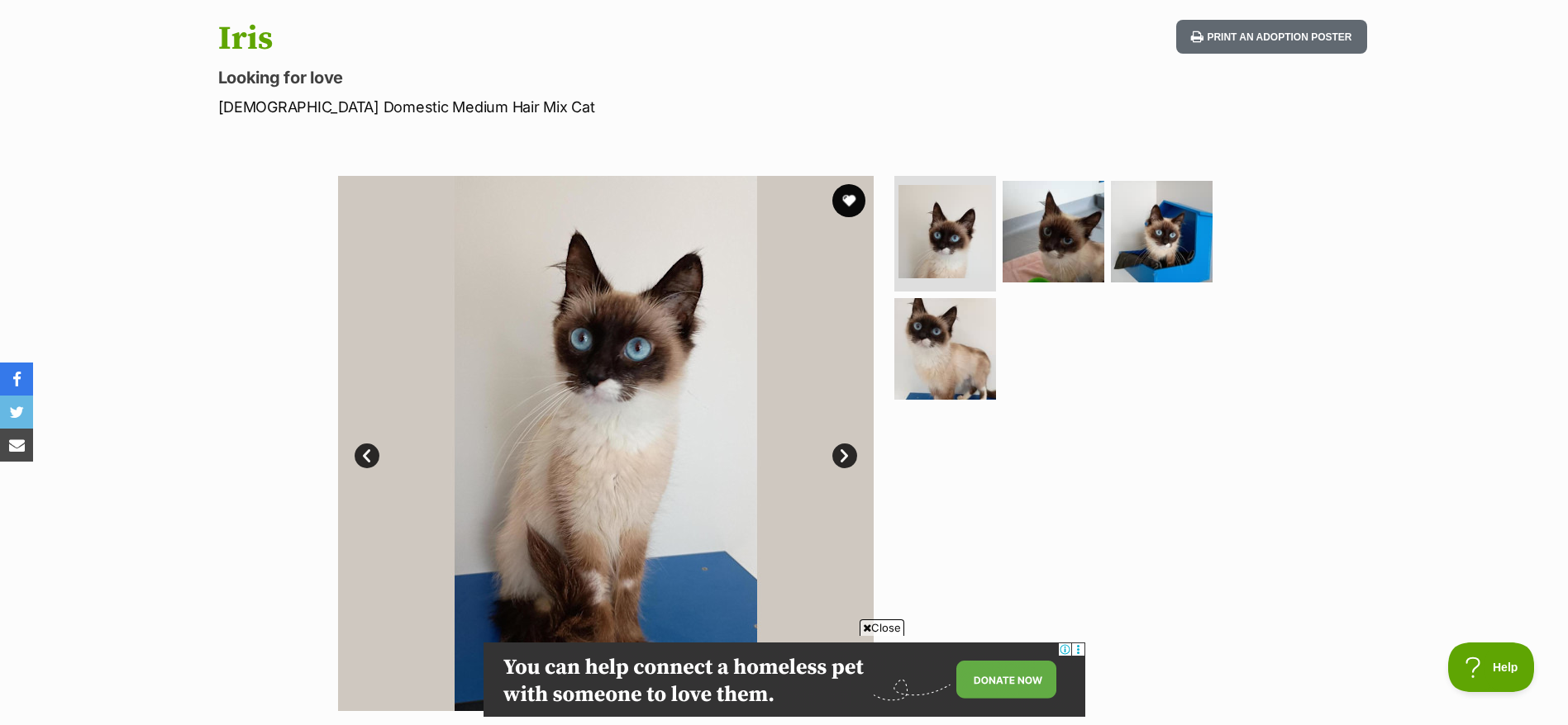
scroll to position [161, 0]
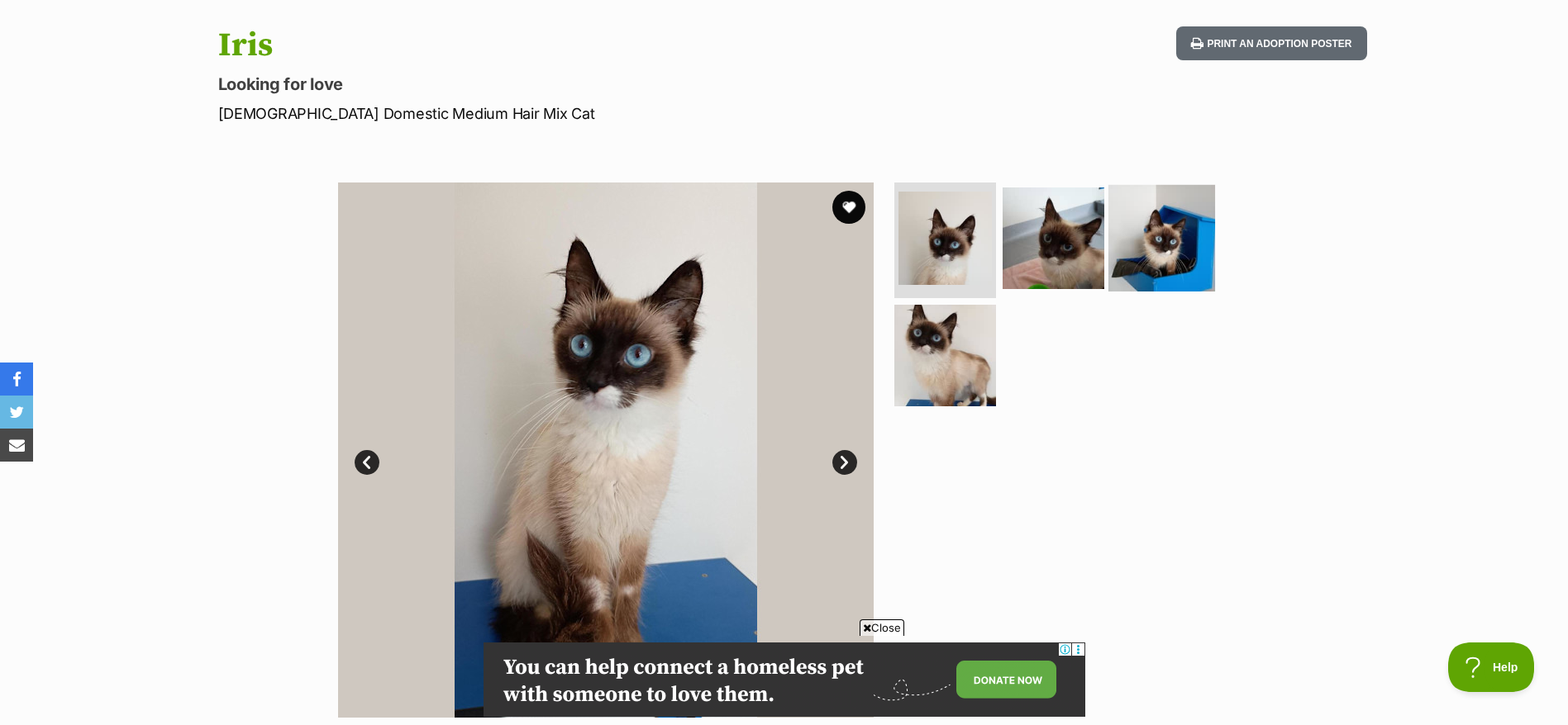
click at [1168, 251] on img at bounding box center [1161, 237] width 106 height 106
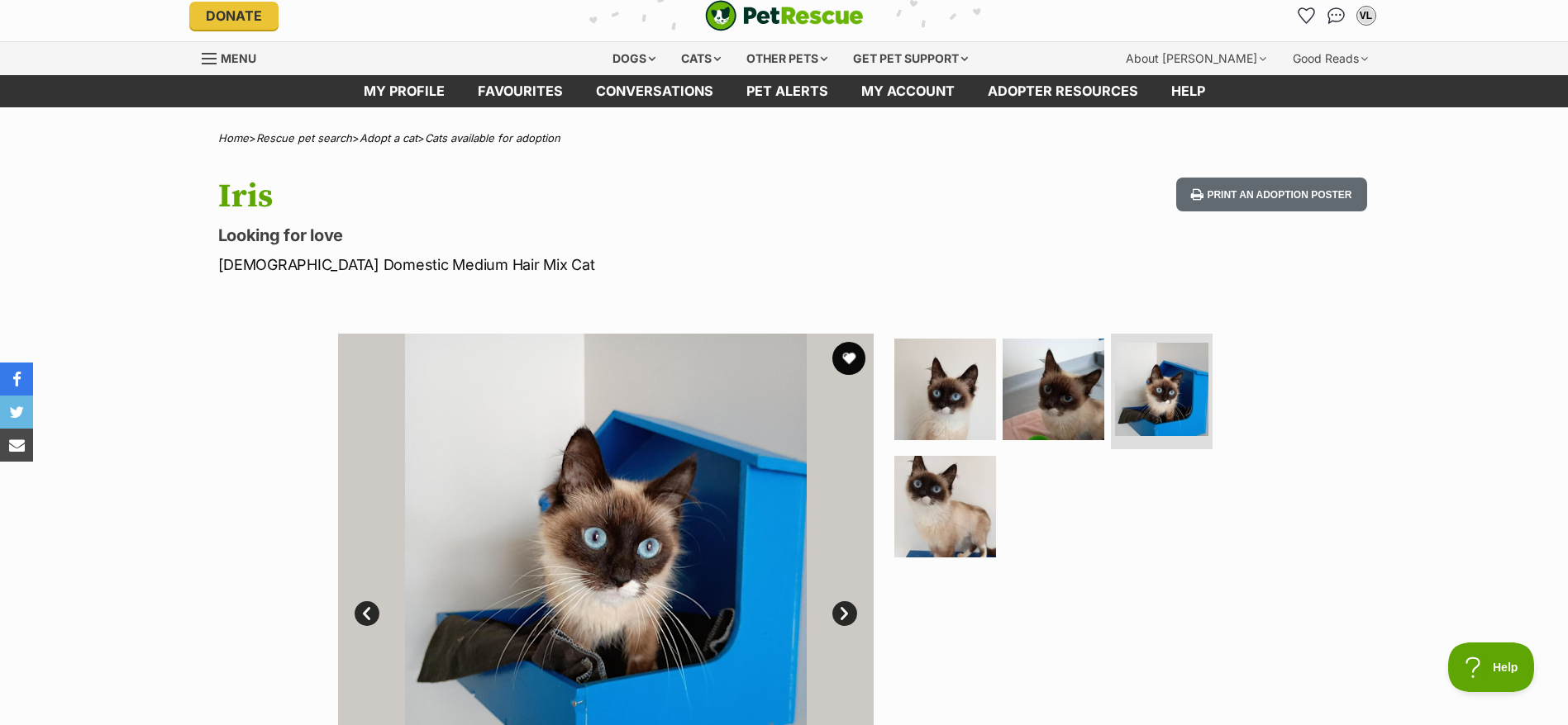
scroll to position [0, 0]
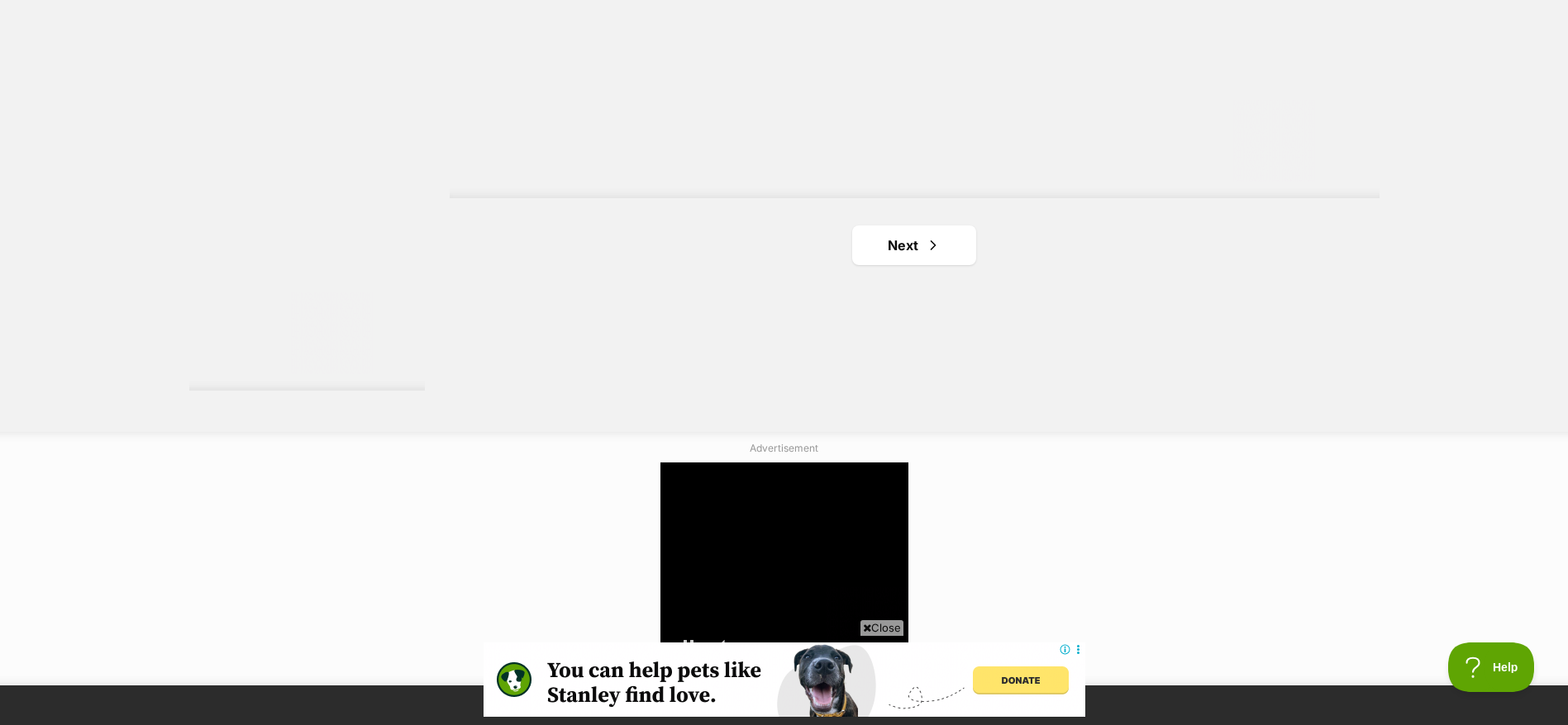
scroll to position [0, 229]
click at [906, 261] on link "Next" at bounding box center [914, 245] width 124 height 40
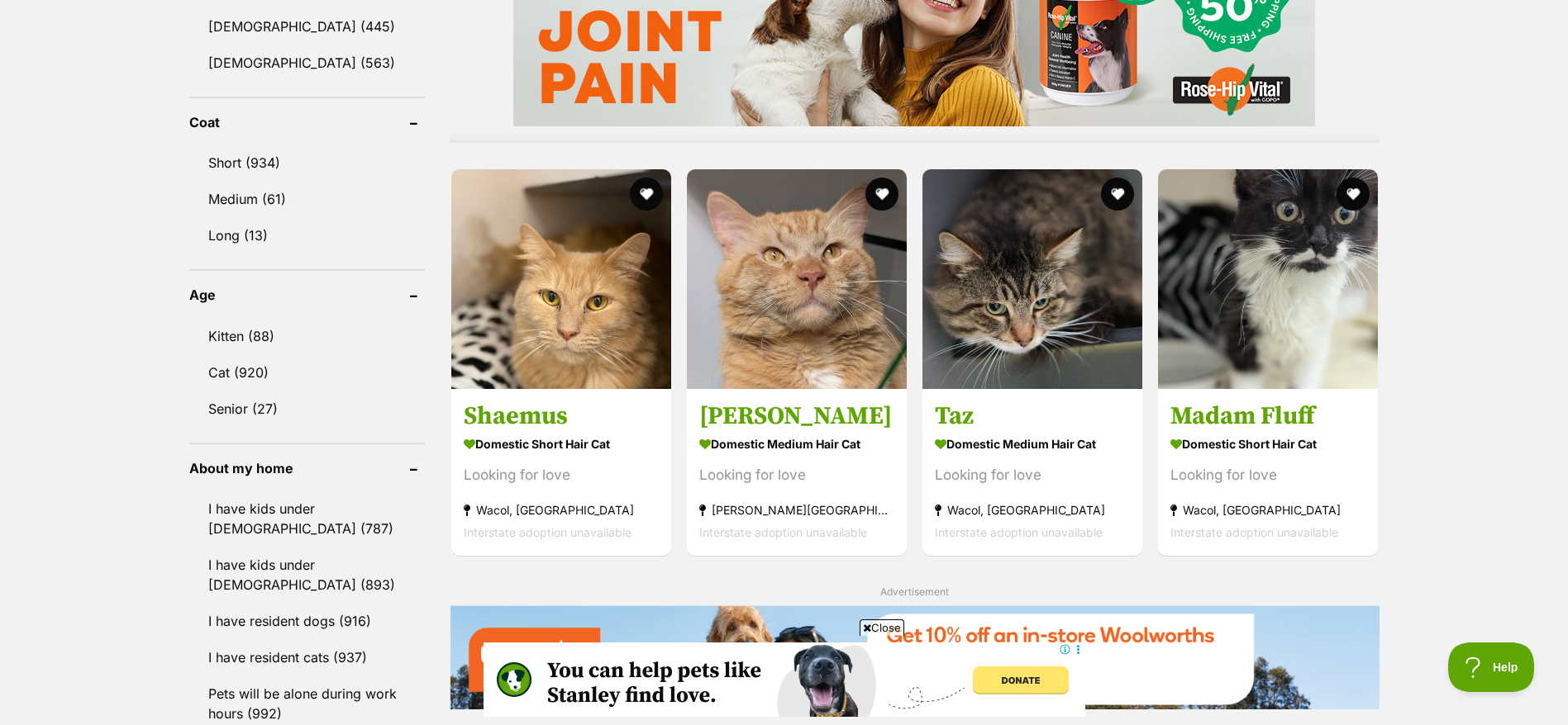
scroll to position [1468, 0]
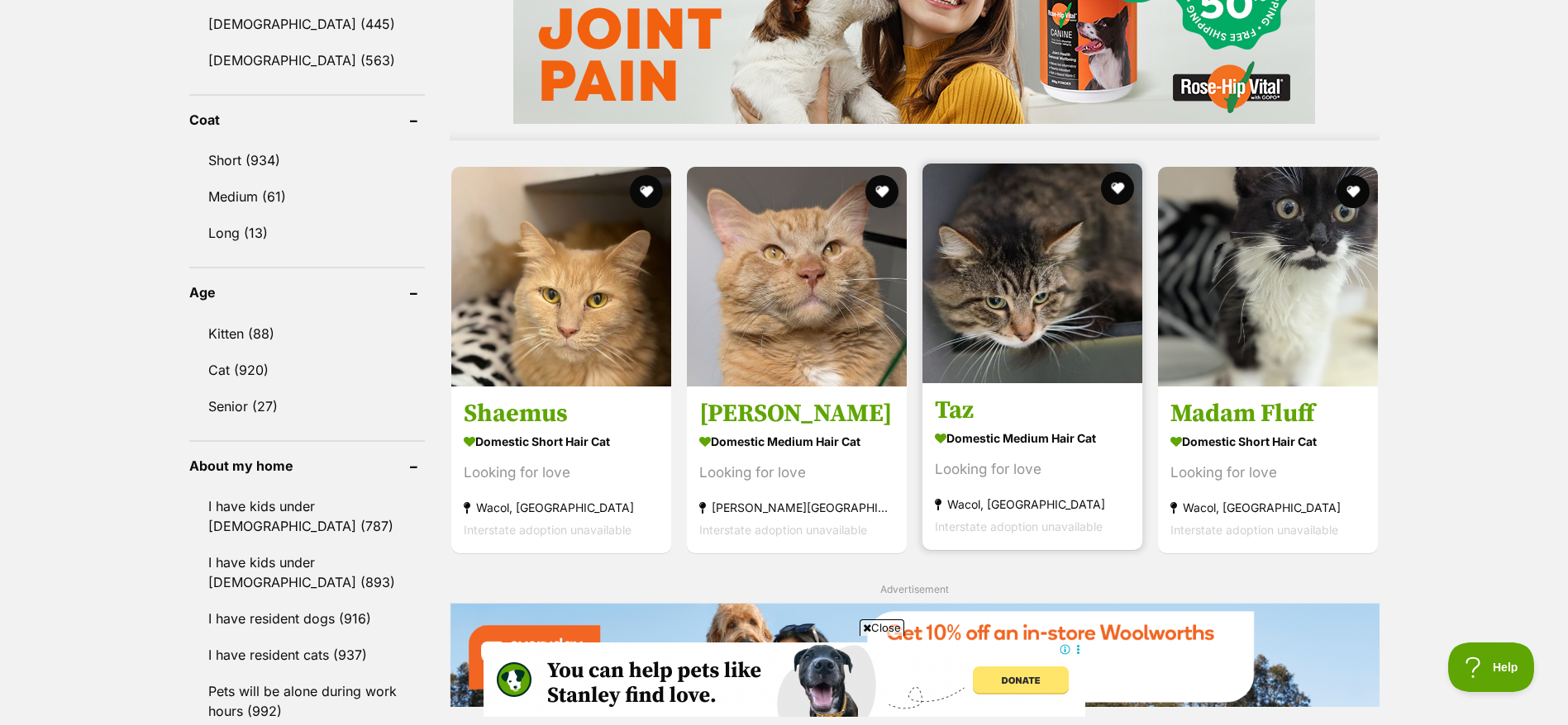
click at [981, 425] on link "Taz Domestic Medium Hair Cat Looking for love Wacol, QLD Interstate adoption un…" at bounding box center [1032, 466] width 220 height 168
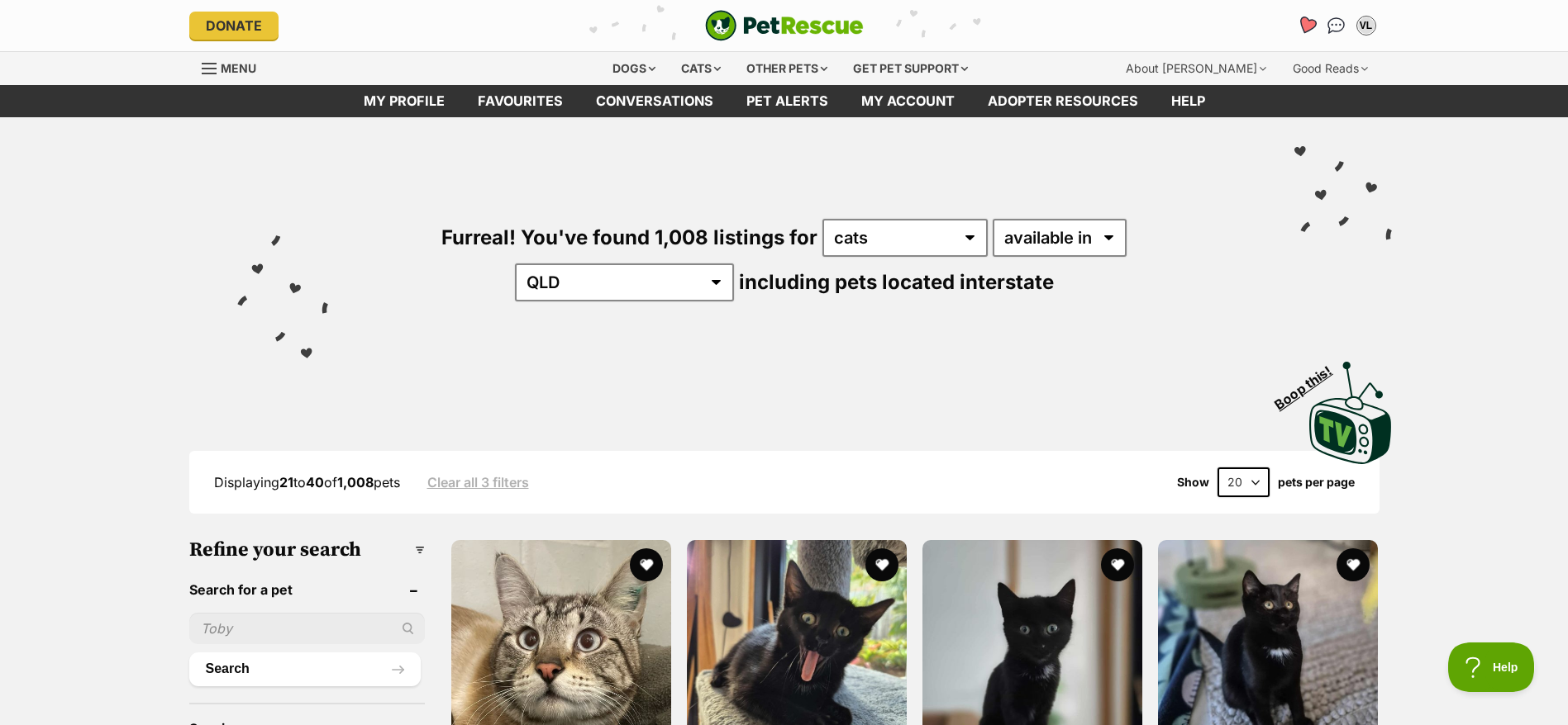
click at [1295, 22] on link "Favourites" at bounding box center [1306, 26] width 34 height 34
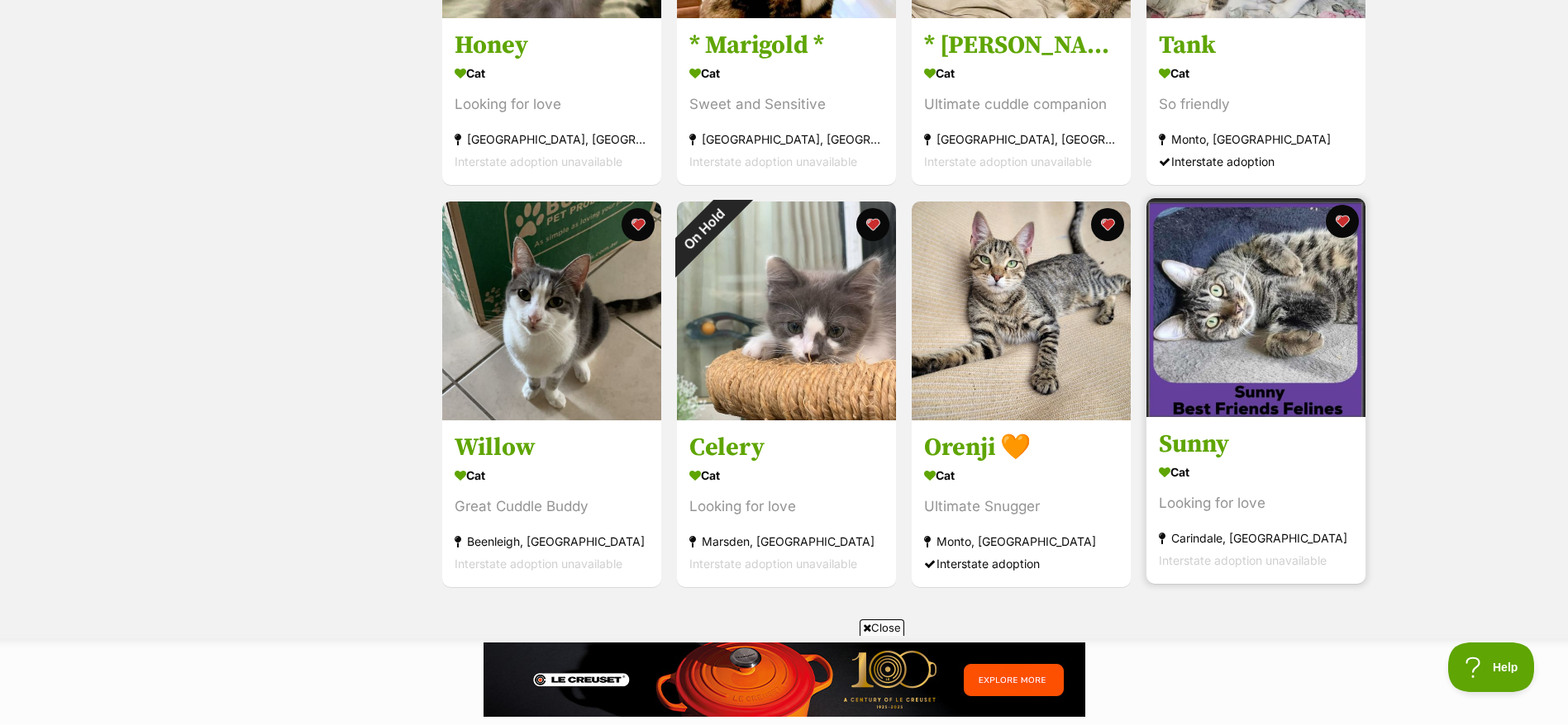
click at [1281, 391] on img at bounding box center [1255, 308] width 219 height 219
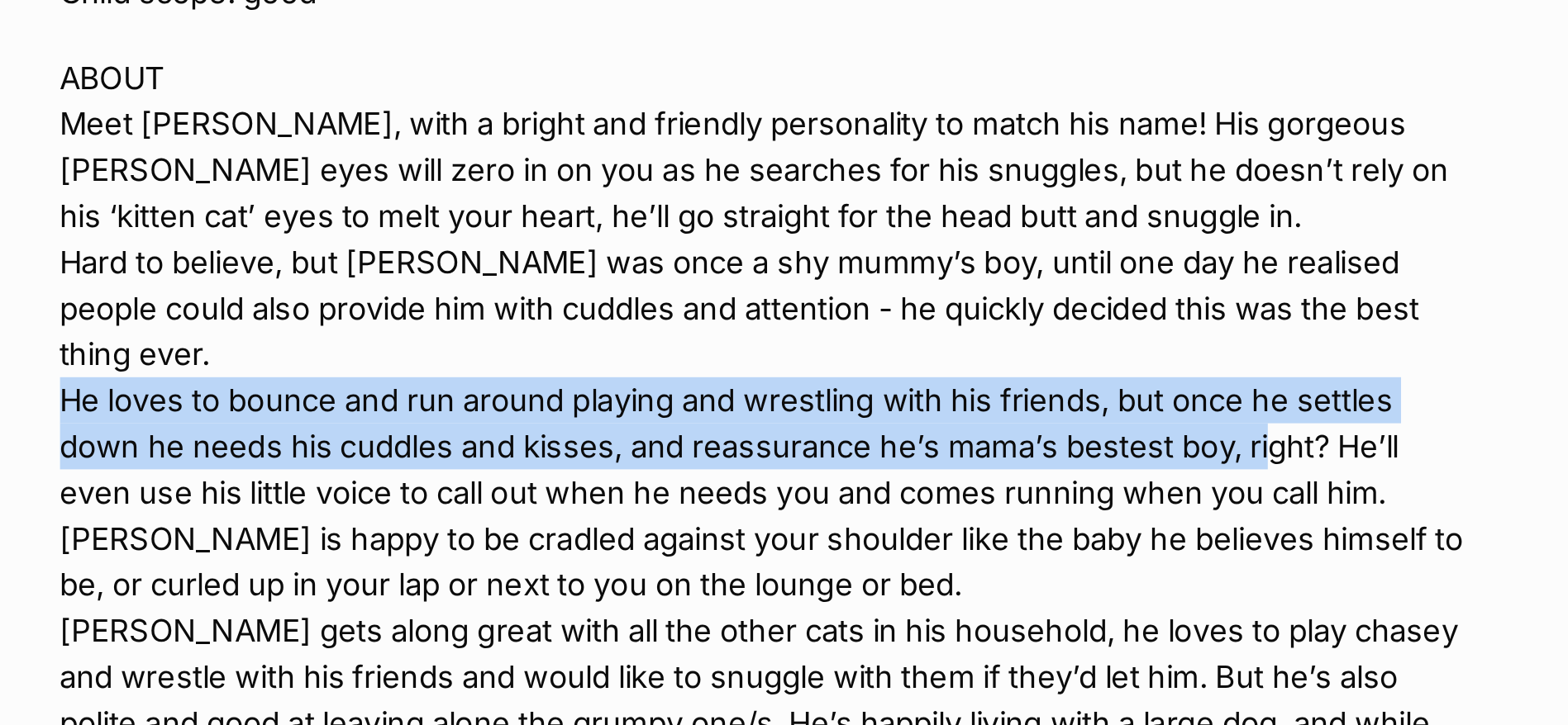
drag, startPoint x: 213, startPoint y: 418, endPoint x: 750, endPoint y: 445, distance: 537.7
click at [750, 445] on div "About [PERSON_NAME] ADOPTION PROFILE Name: [PERSON_NAME]: [DEMOGRAPHIC_DATA] Ge…" at bounding box center [551, 533] width 699 height 1142
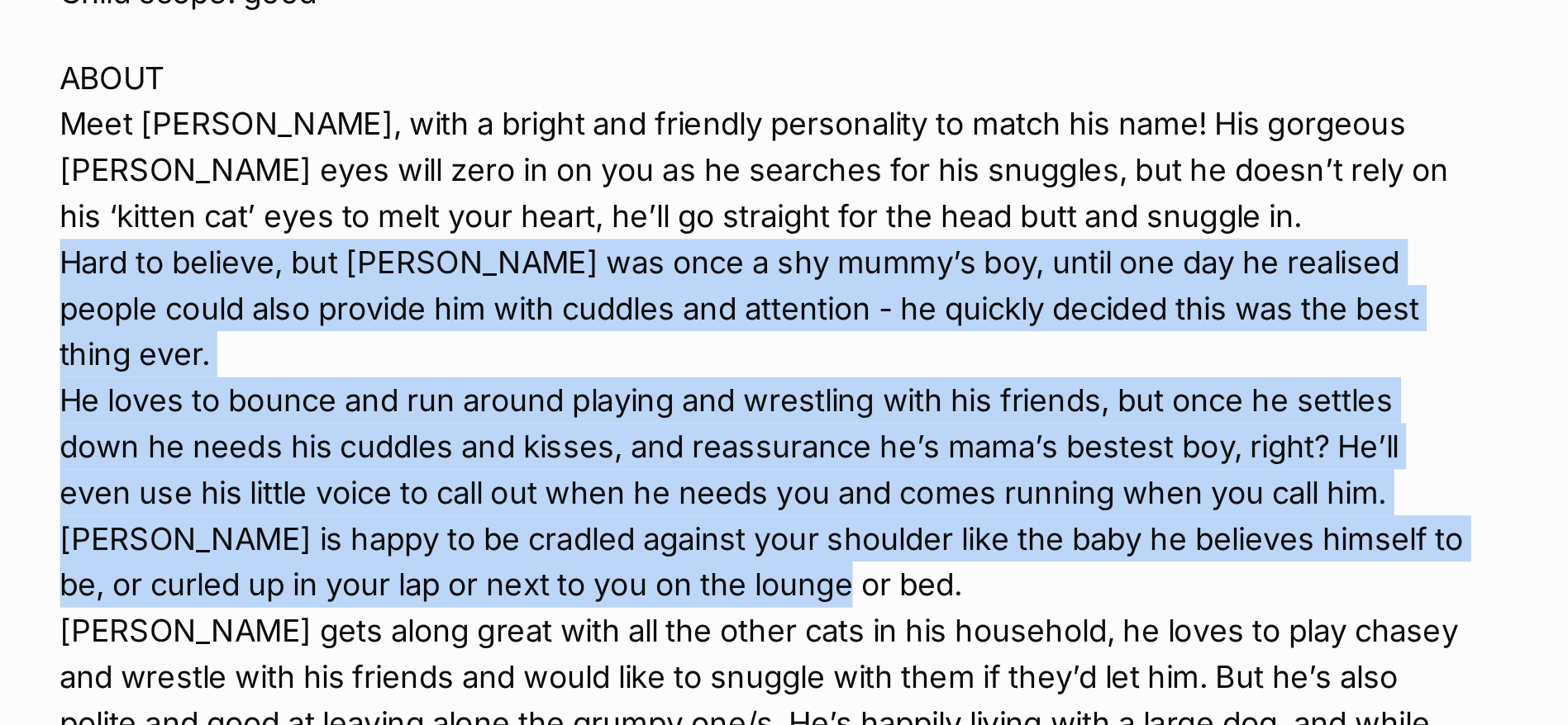
drag, startPoint x: 211, startPoint y: 380, endPoint x: 756, endPoint y: 517, distance: 562.0
click at [756, 517] on div "About [PERSON_NAME] ADOPTION PROFILE Name: [PERSON_NAME]: [DEMOGRAPHIC_DATA] Ge…" at bounding box center [551, 533] width 699 height 1142
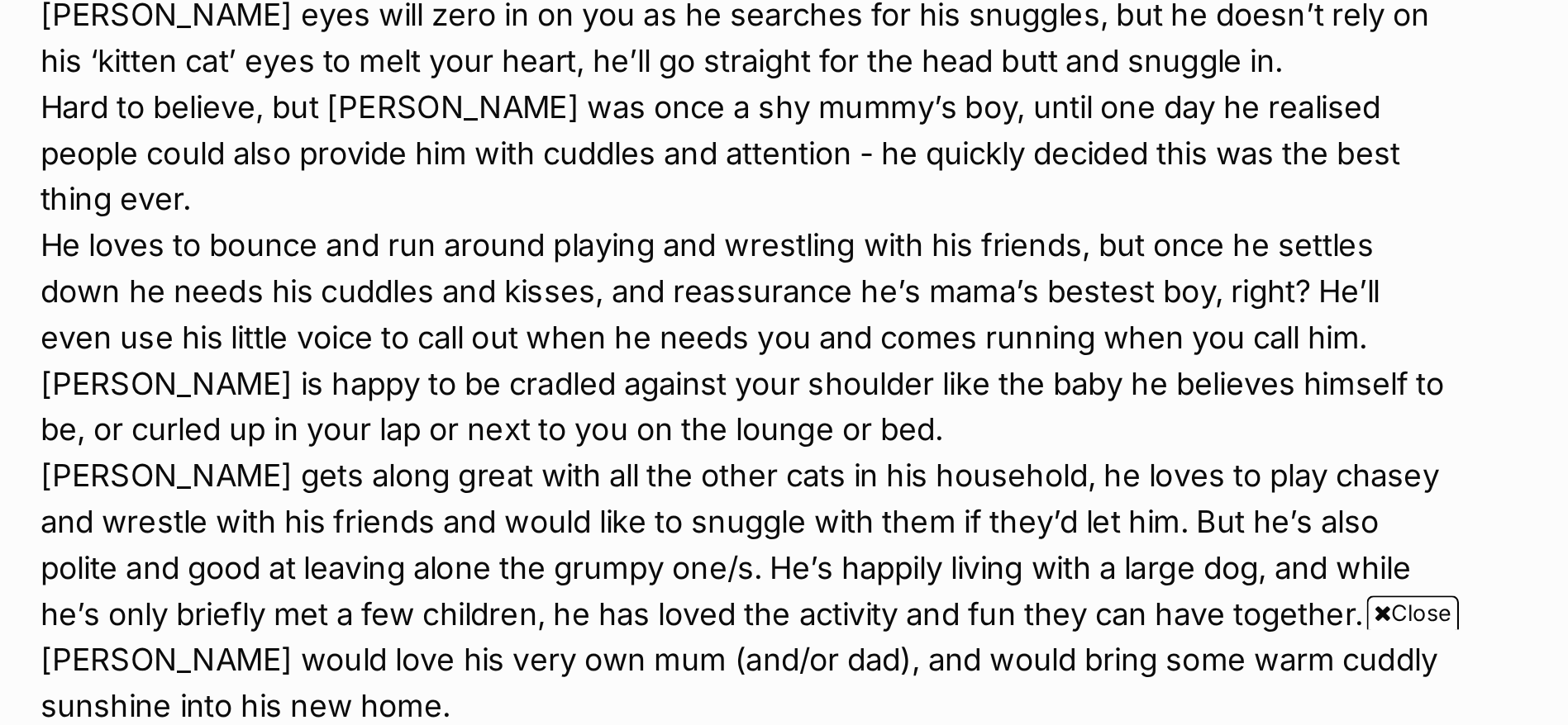
click at [765, 592] on p "ABOUT Meet [PERSON_NAME], with a bright and friendly personality to match his n…" at bounding box center [559, 505] width 683 height 446
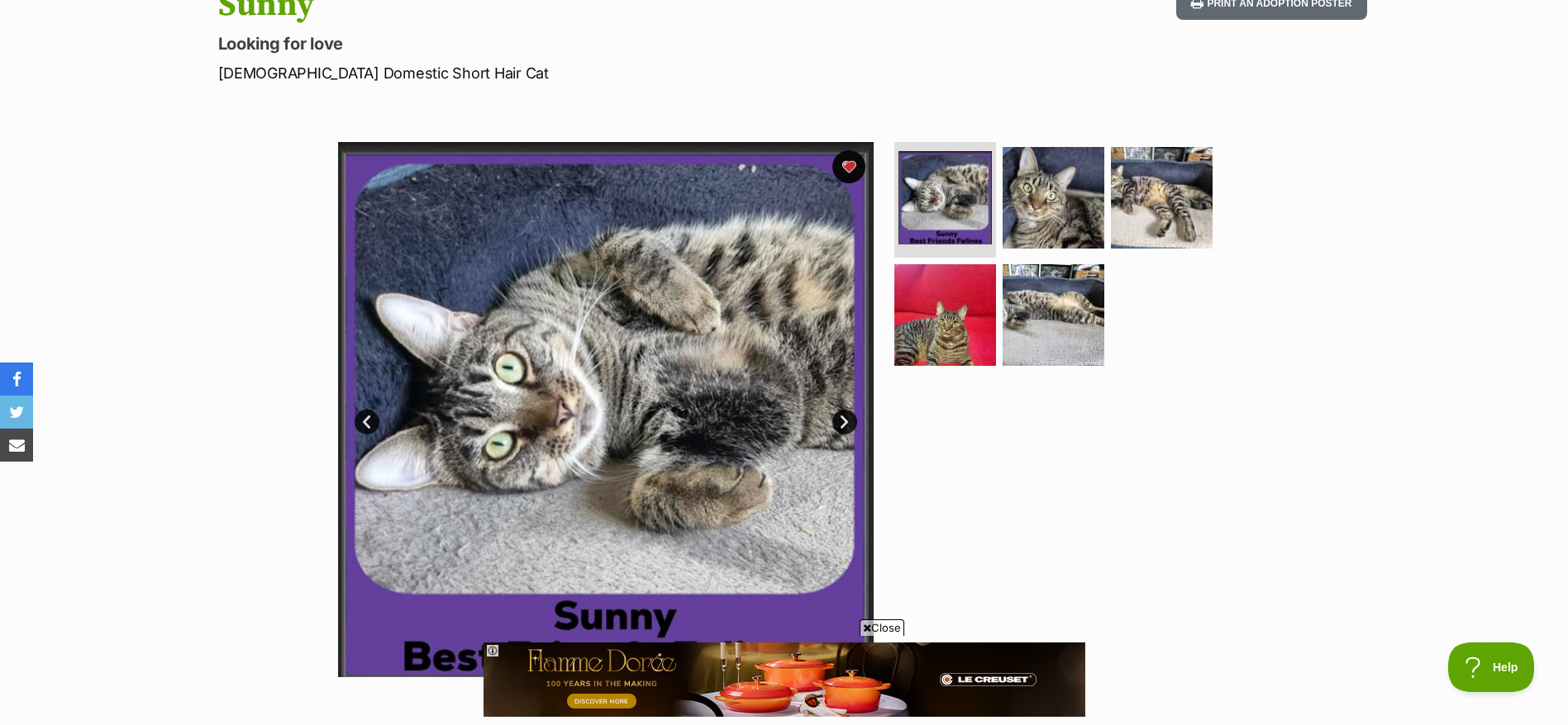
scroll to position [202, 0]
click at [1051, 187] on img at bounding box center [1052, 197] width 106 height 106
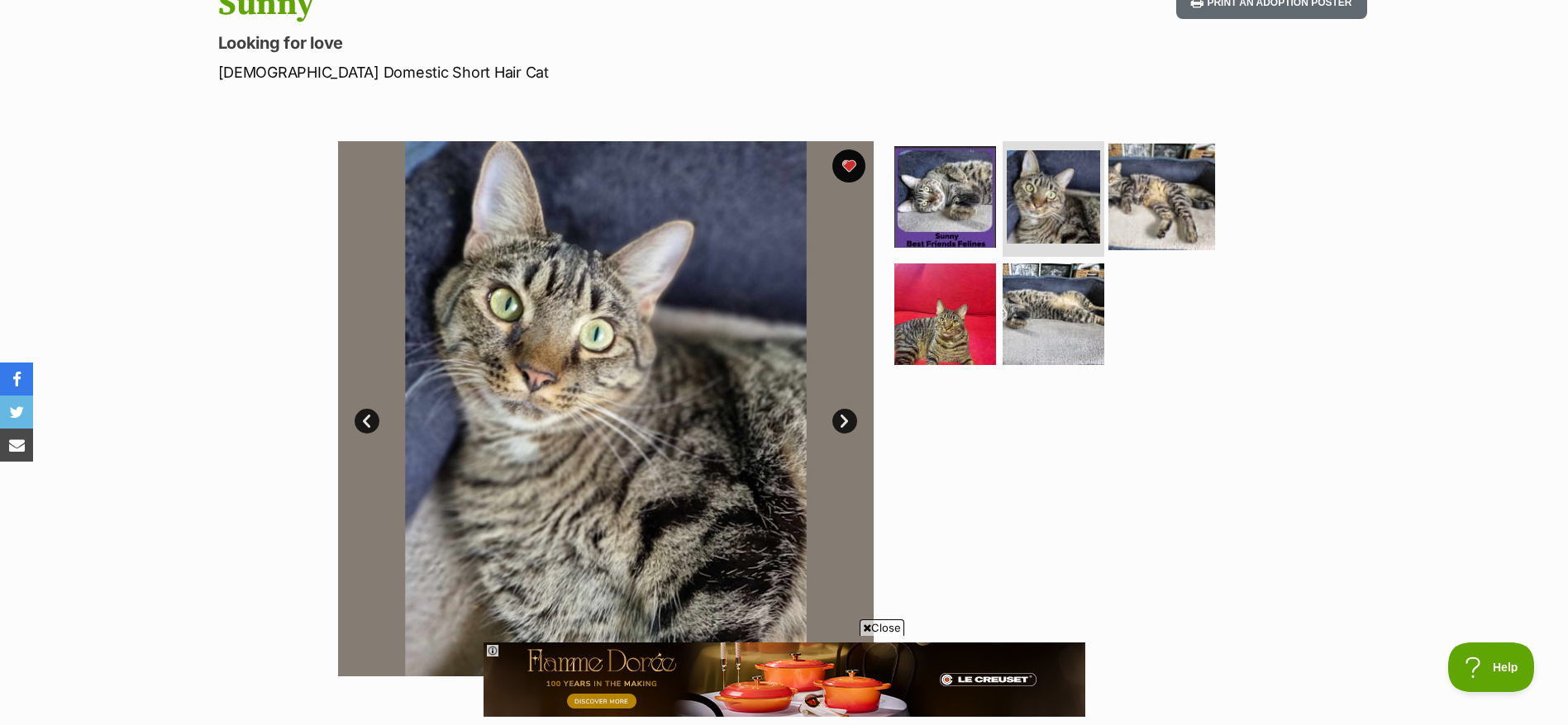
click at [1130, 183] on img at bounding box center [1161, 197] width 106 height 106
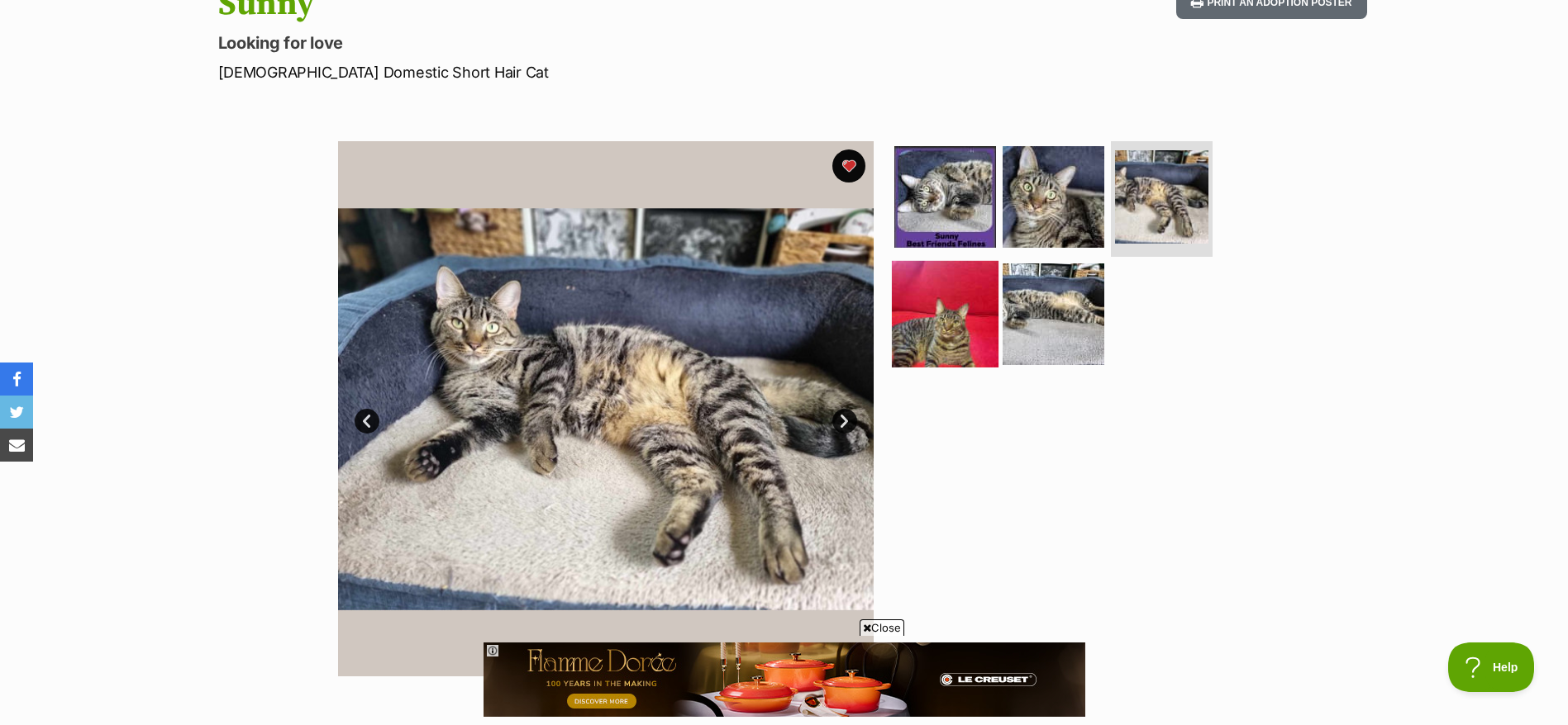
click at [950, 341] on img at bounding box center [944, 313] width 106 height 106
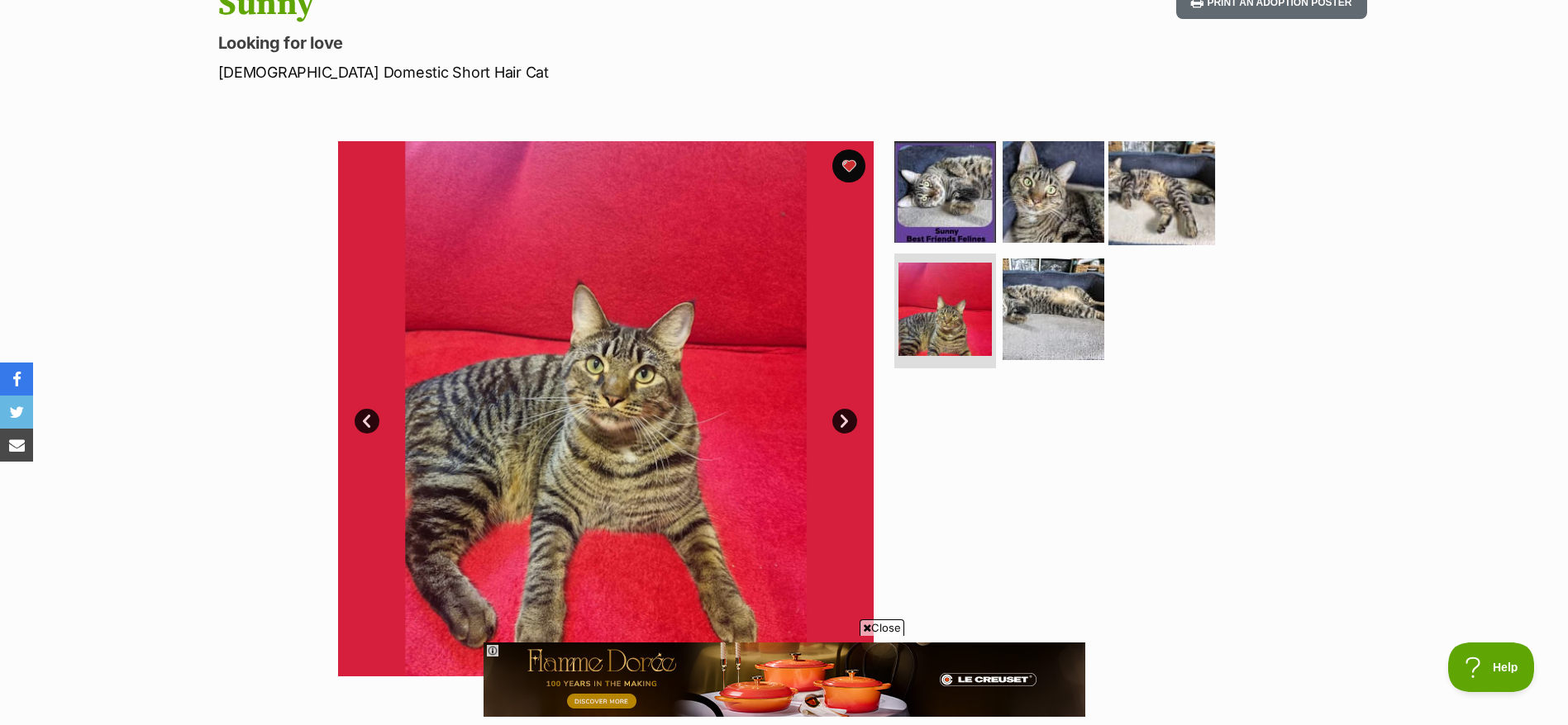
click at [1161, 169] on img at bounding box center [1161, 191] width 106 height 106
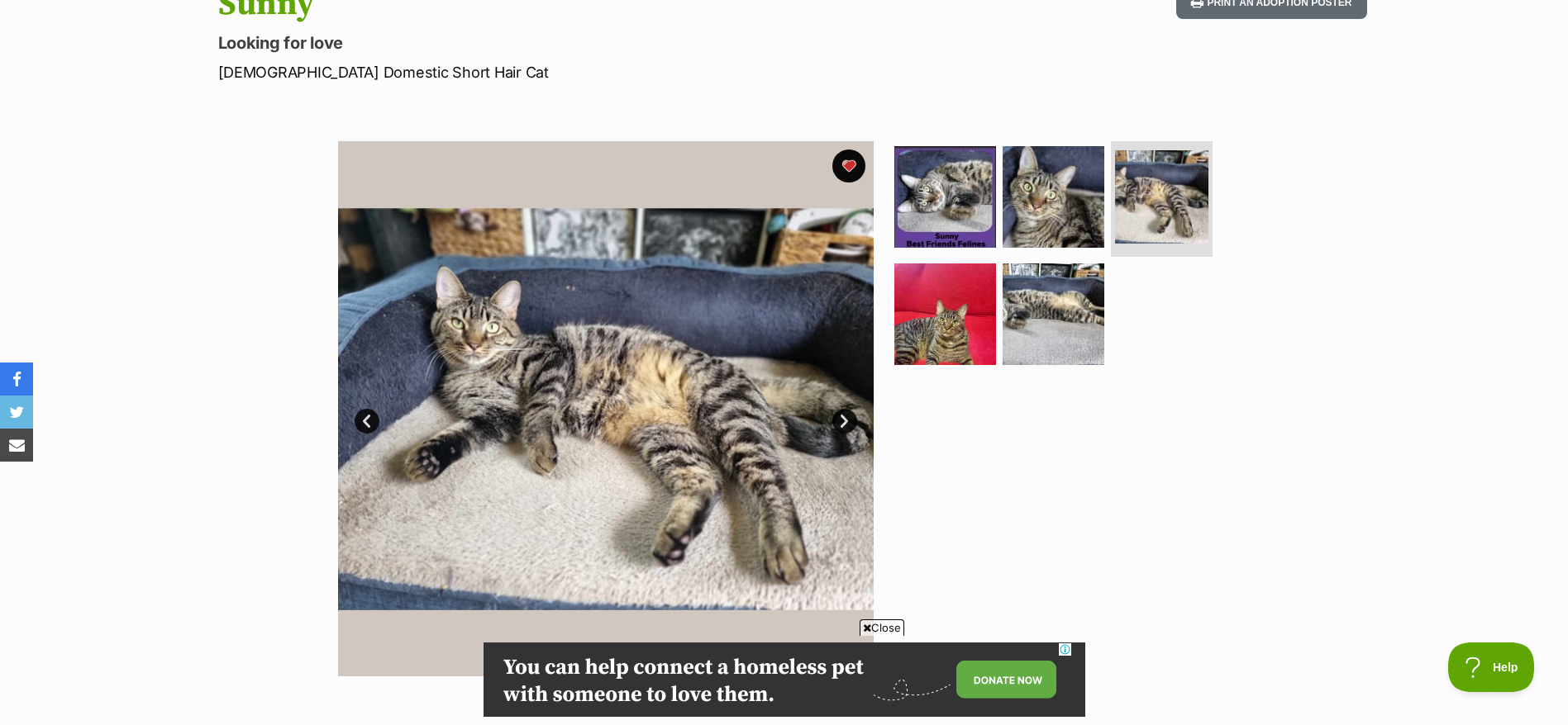
scroll to position [0, 0]
click at [908, 293] on img at bounding box center [944, 313] width 106 height 106
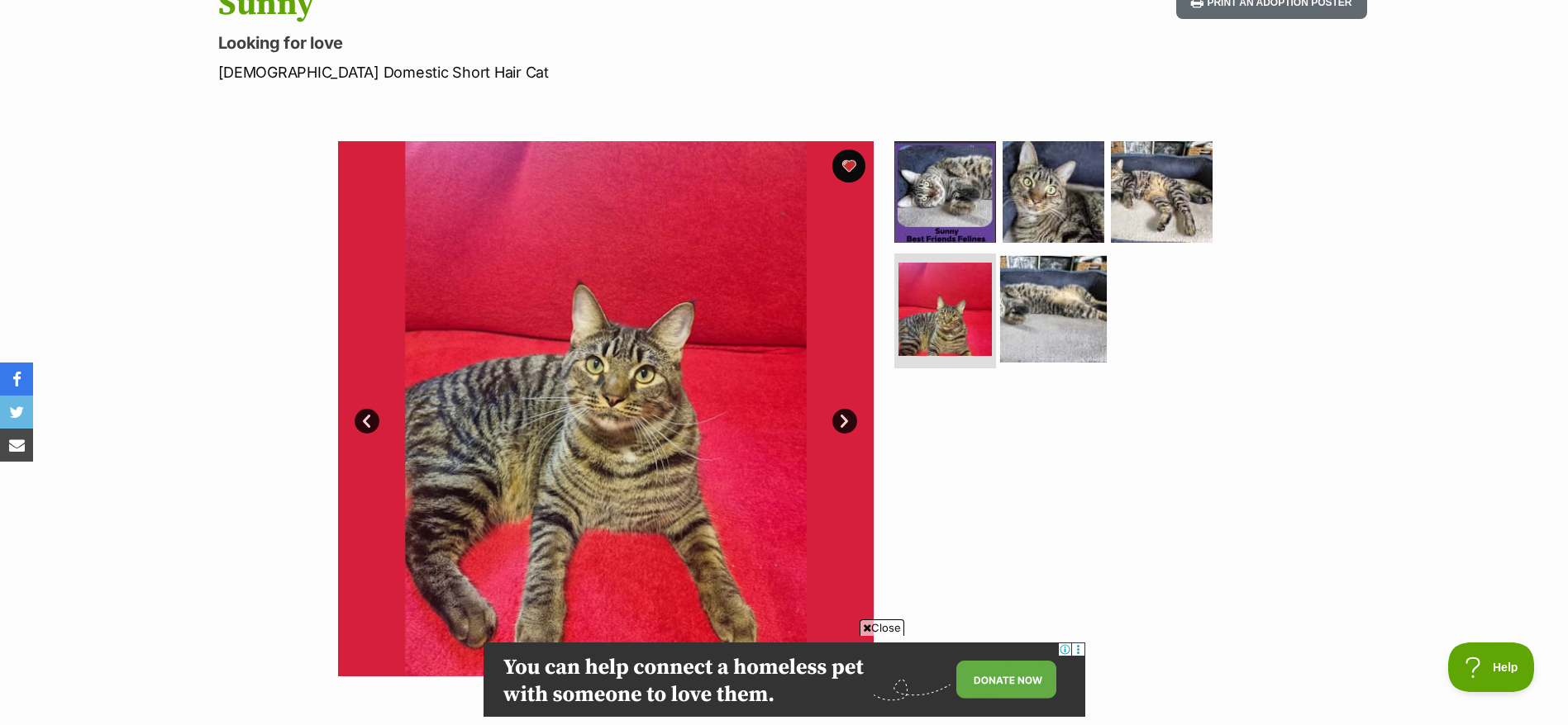
click at [1090, 310] on img at bounding box center [1052, 308] width 106 height 106
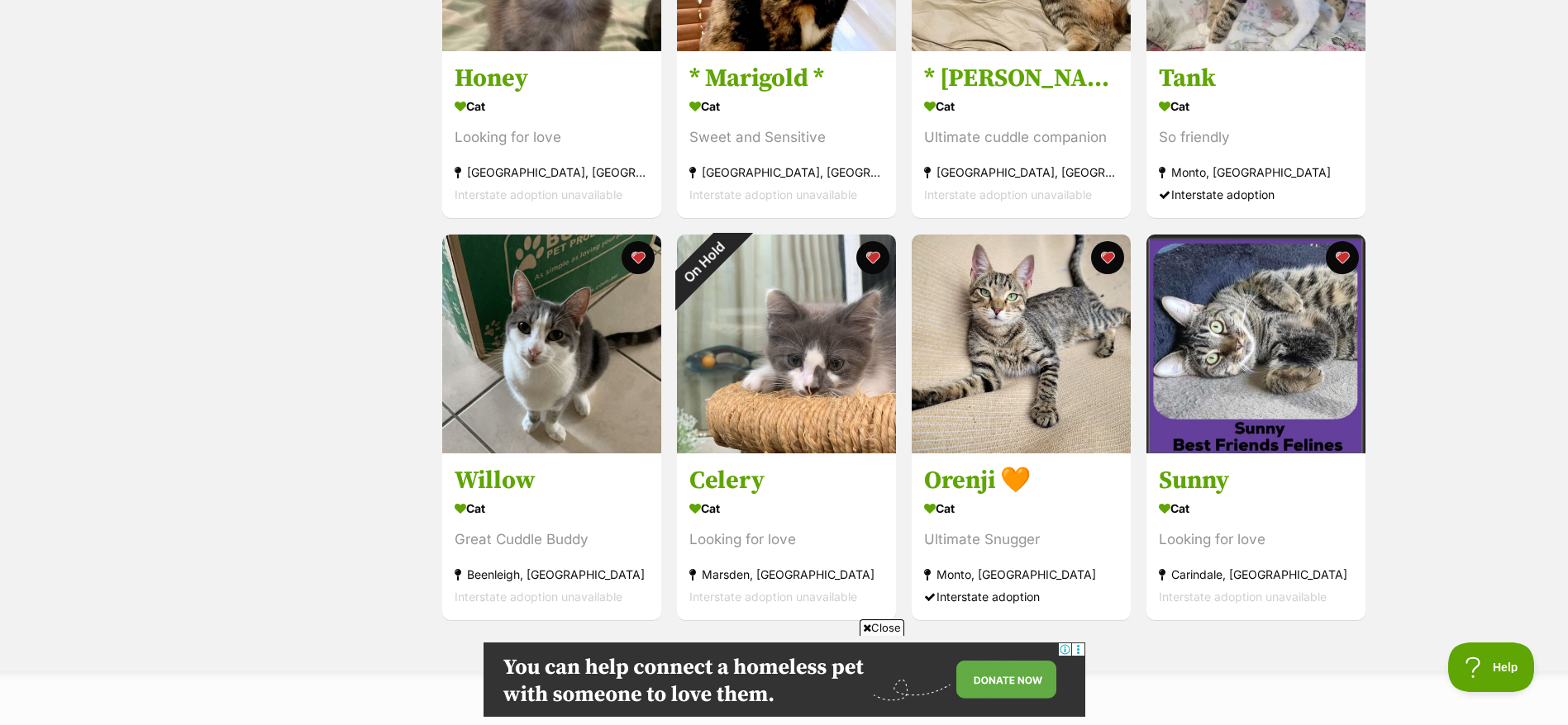
scroll to position [1698, 0]
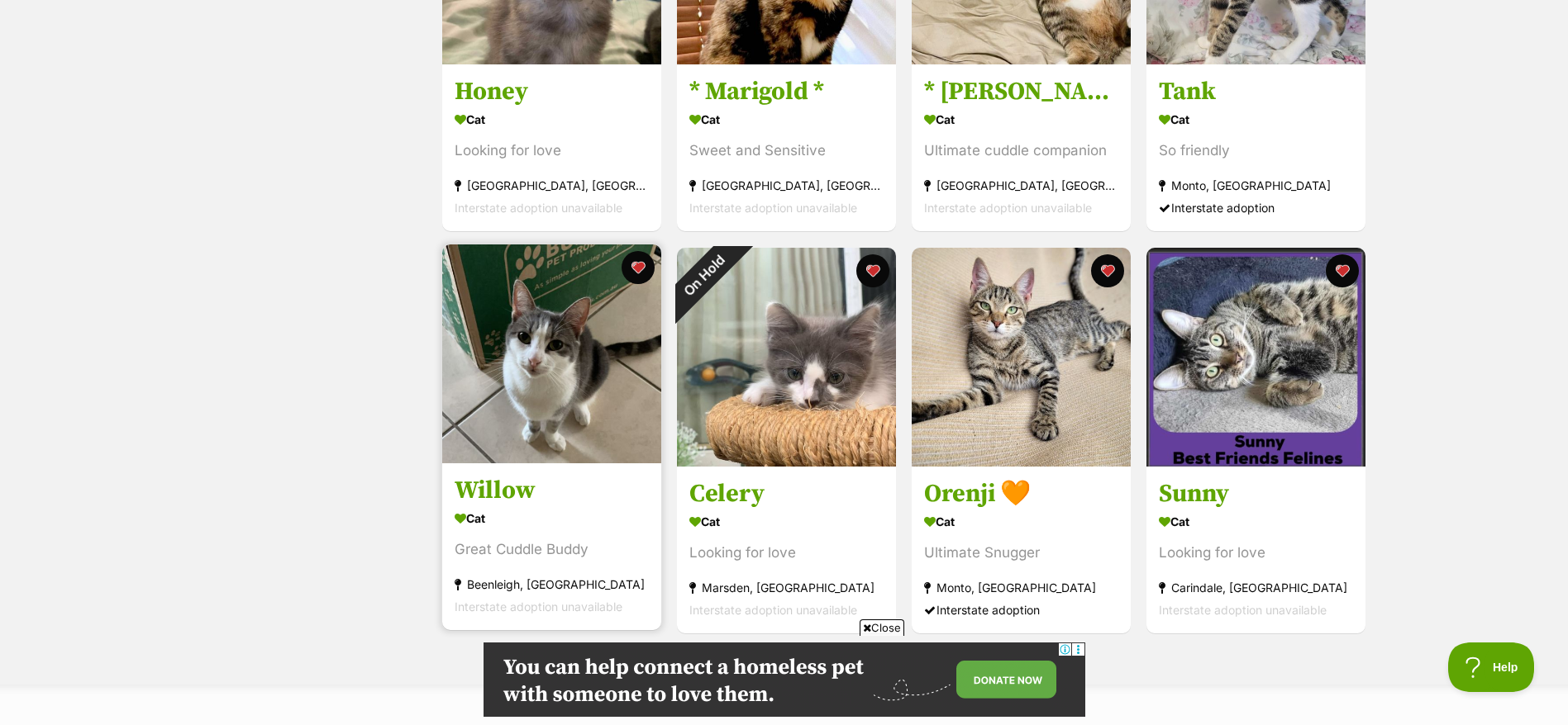
click at [541, 505] on link "Willow Cat Great Cuddle Buddy [GEOGRAPHIC_DATA], [GEOGRAPHIC_DATA] Interstate a…" at bounding box center [551, 547] width 219 height 168
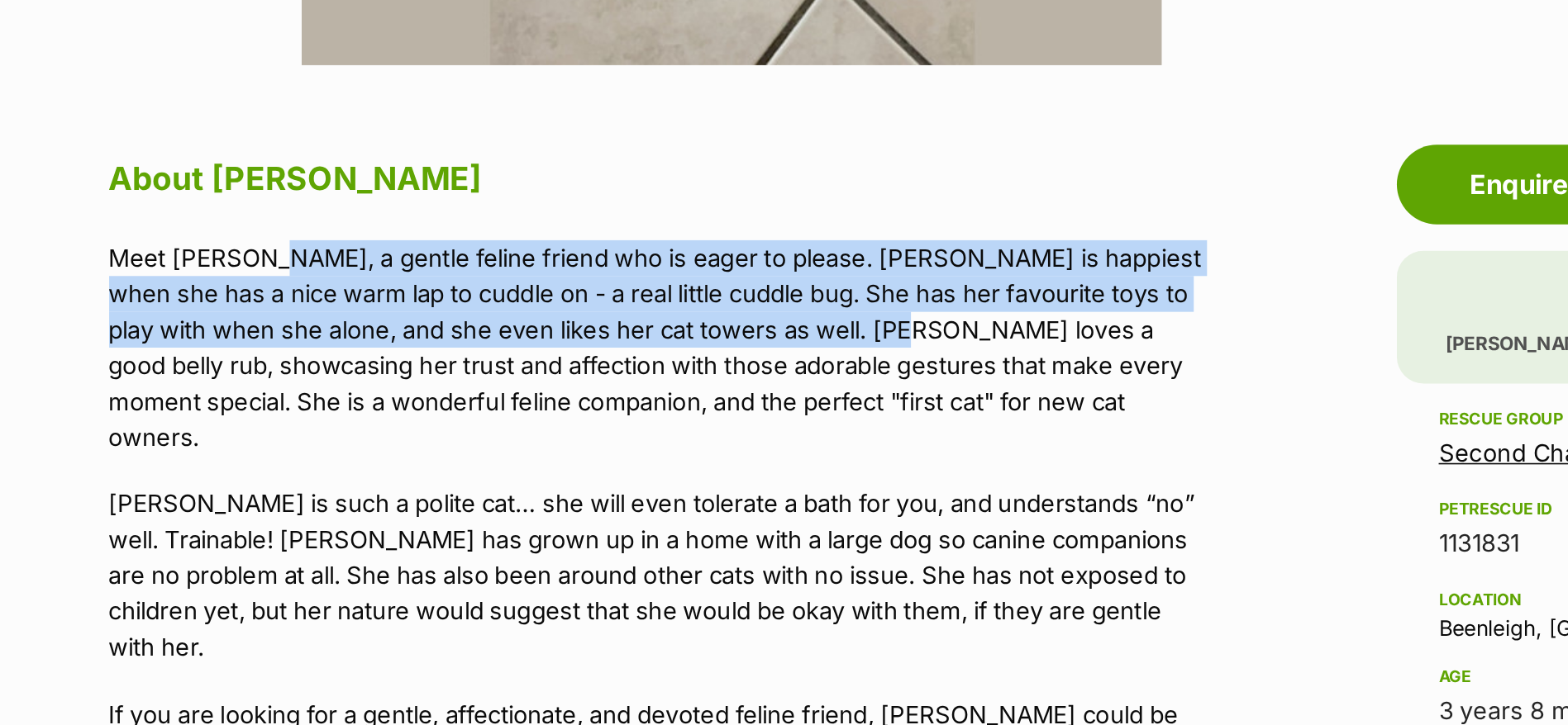
drag, startPoint x: 308, startPoint y: 170, endPoint x: 671, endPoint y: 224, distance: 367.0
click at [671, 224] on p "Meet [PERSON_NAME], a gentle feline friend who is eager to please. [PERSON_NAME…" at bounding box center [559, 237] width 683 height 134
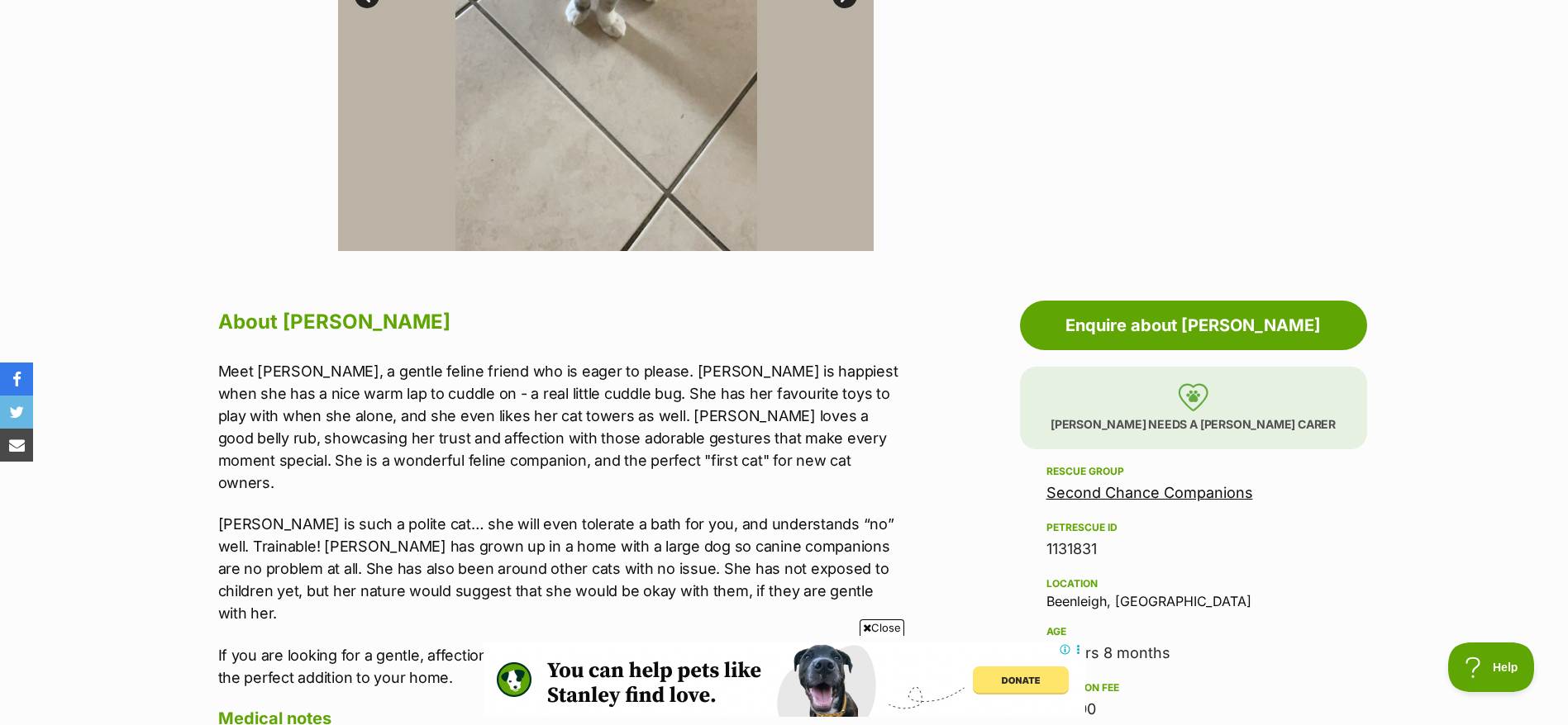
click at [1133, 491] on link "Second Chance Companions" at bounding box center [1149, 492] width 207 height 18
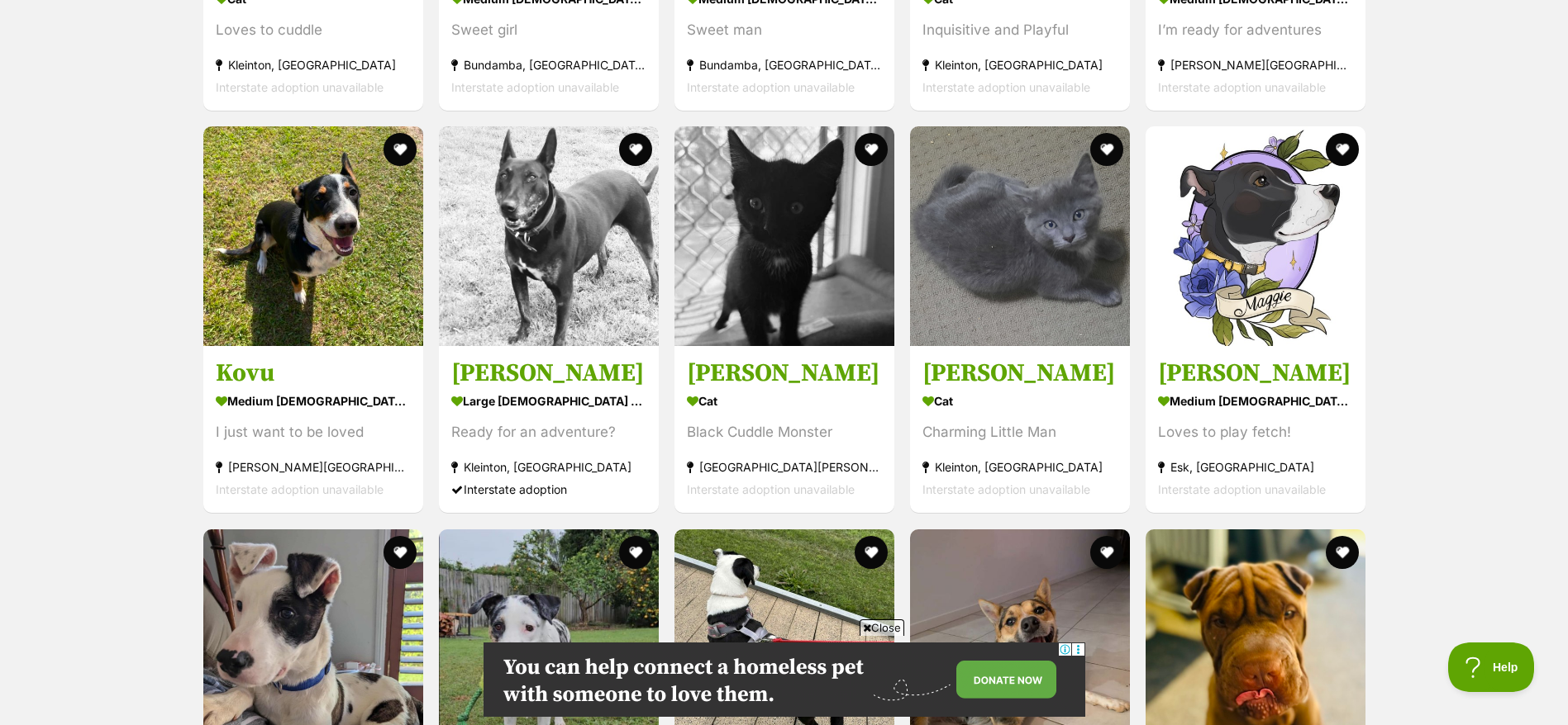
scroll to position [2710, 0]
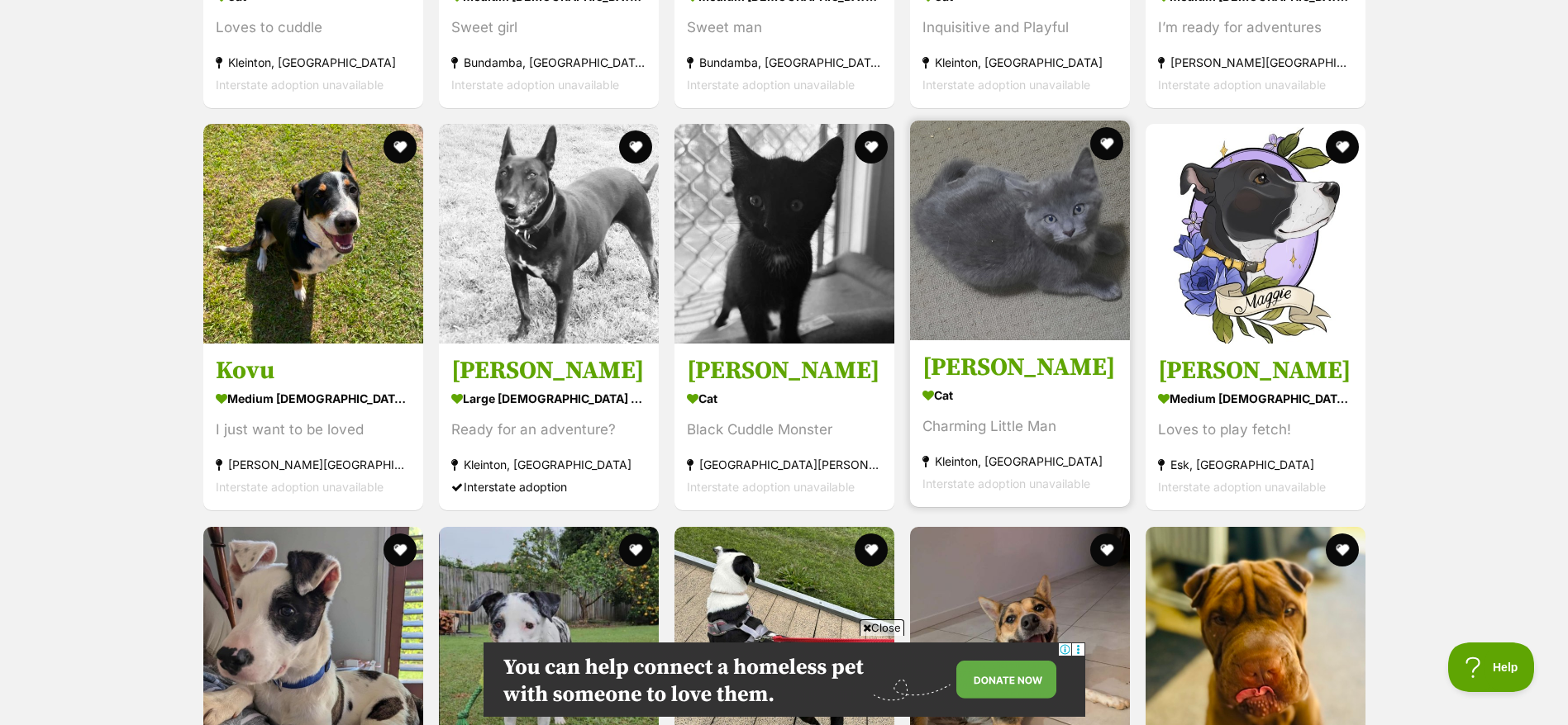
click at [934, 455] on div "Kleinton, [GEOGRAPHIC_DATA]" at bounding box center [1019, 462] width 195 height 22
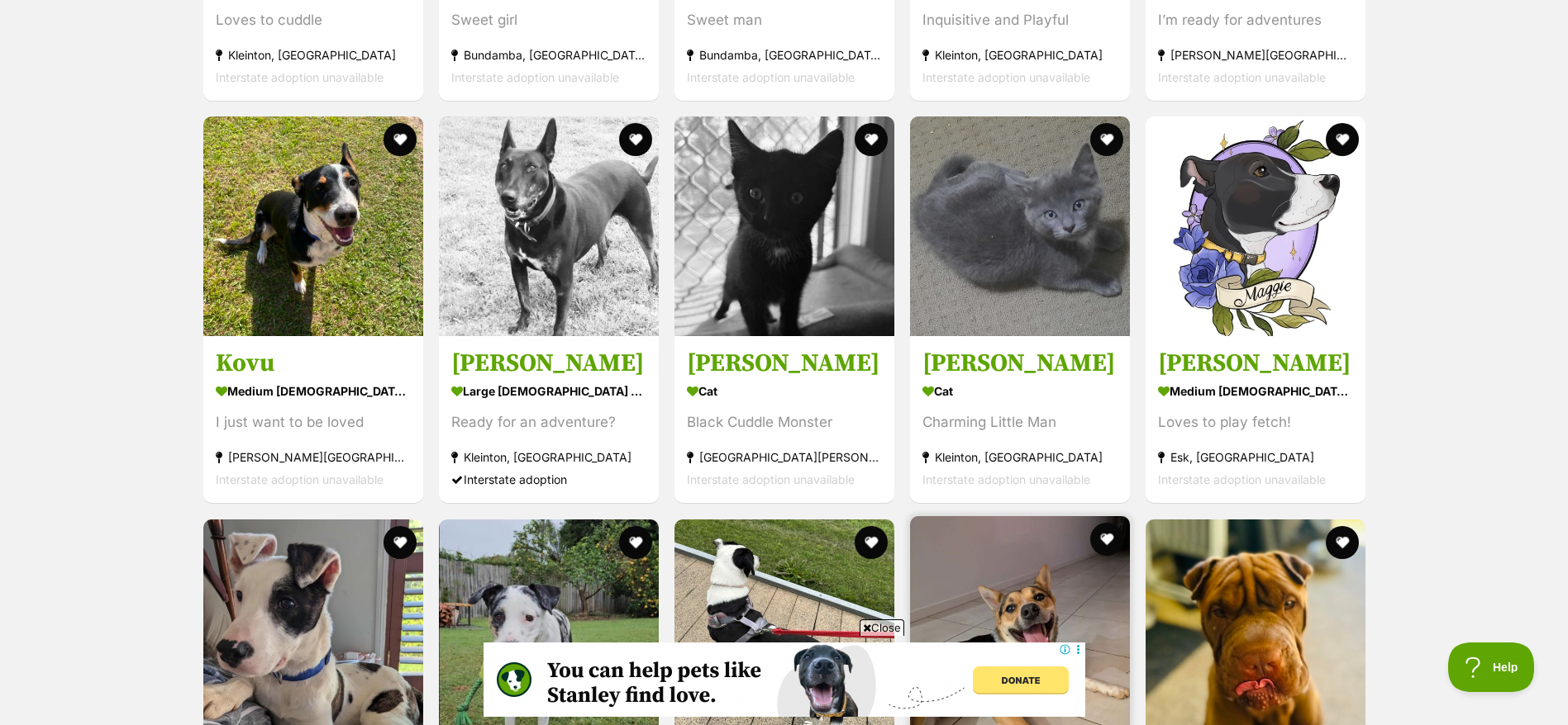
scroll to position [2716, 0]
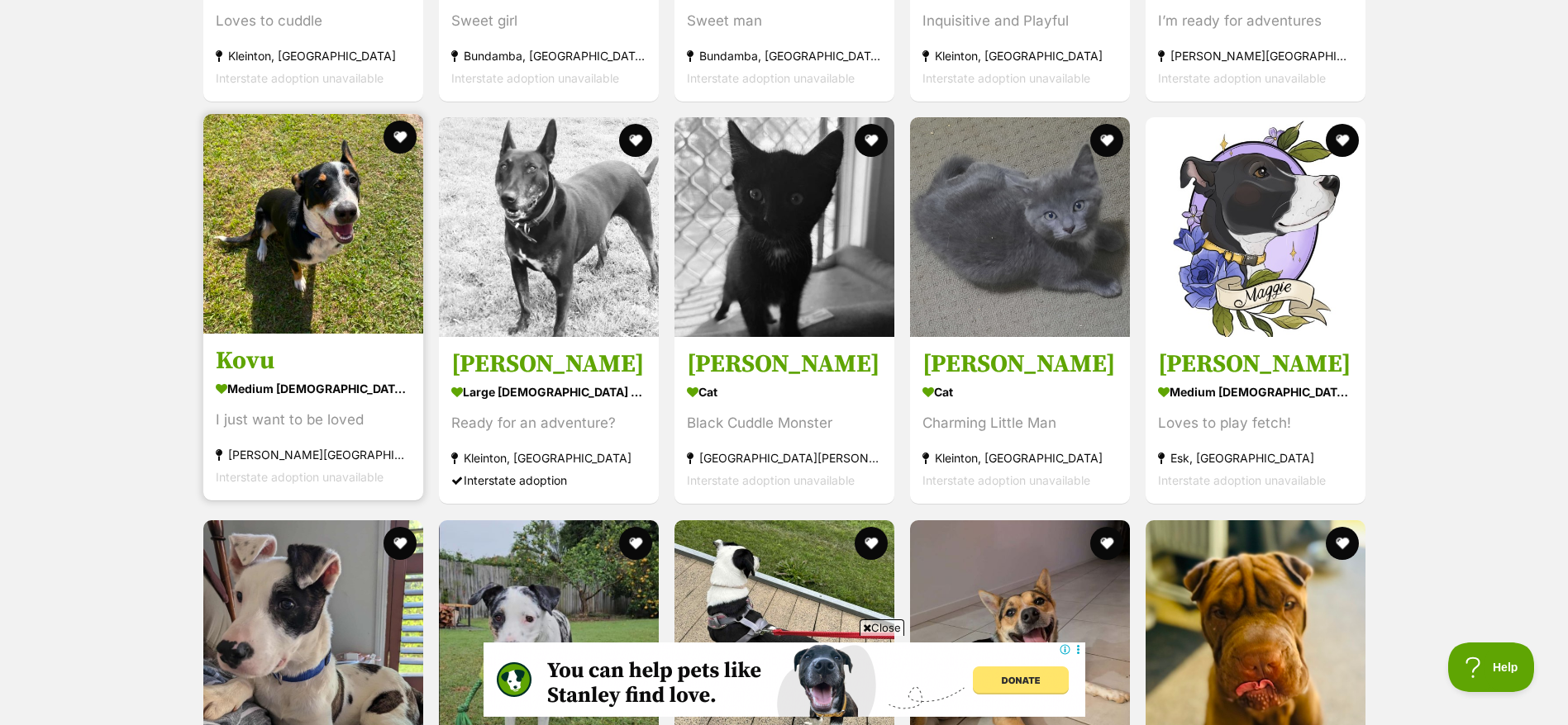
drag, startPoint x: 325, startPoint y: 445, endPoint x: 267, endPoint y: 444, distance: 58.0
click at [267, 444] on div "[PERSON_NAME][GEOGRAPHIC_DATA], [GEOGRAPHIC_DATA]" at bounding box center [312, 455] width 195 height 22
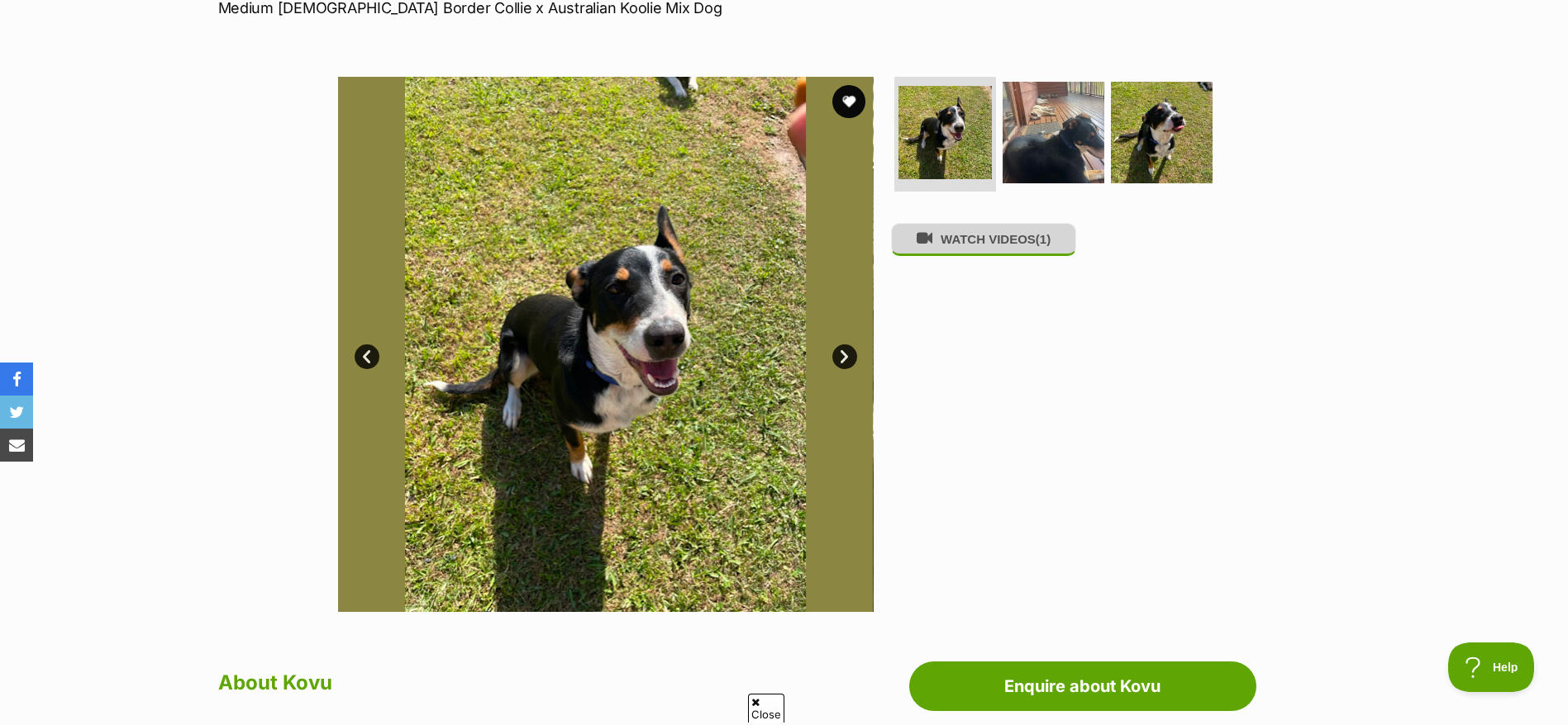
click at [1043, 247] on span "(1)" at bounding box center [1043, 238] width 15 height 14
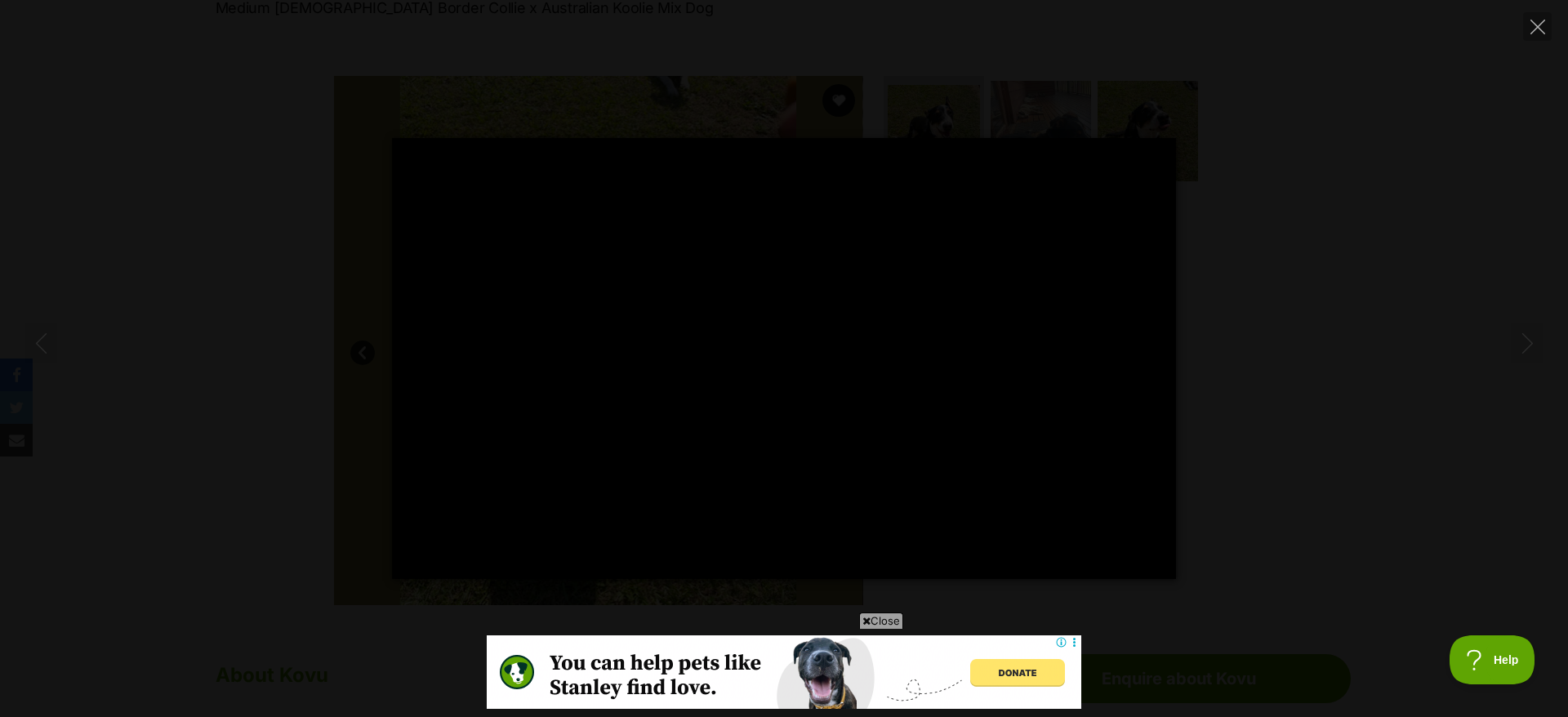
type input "100"
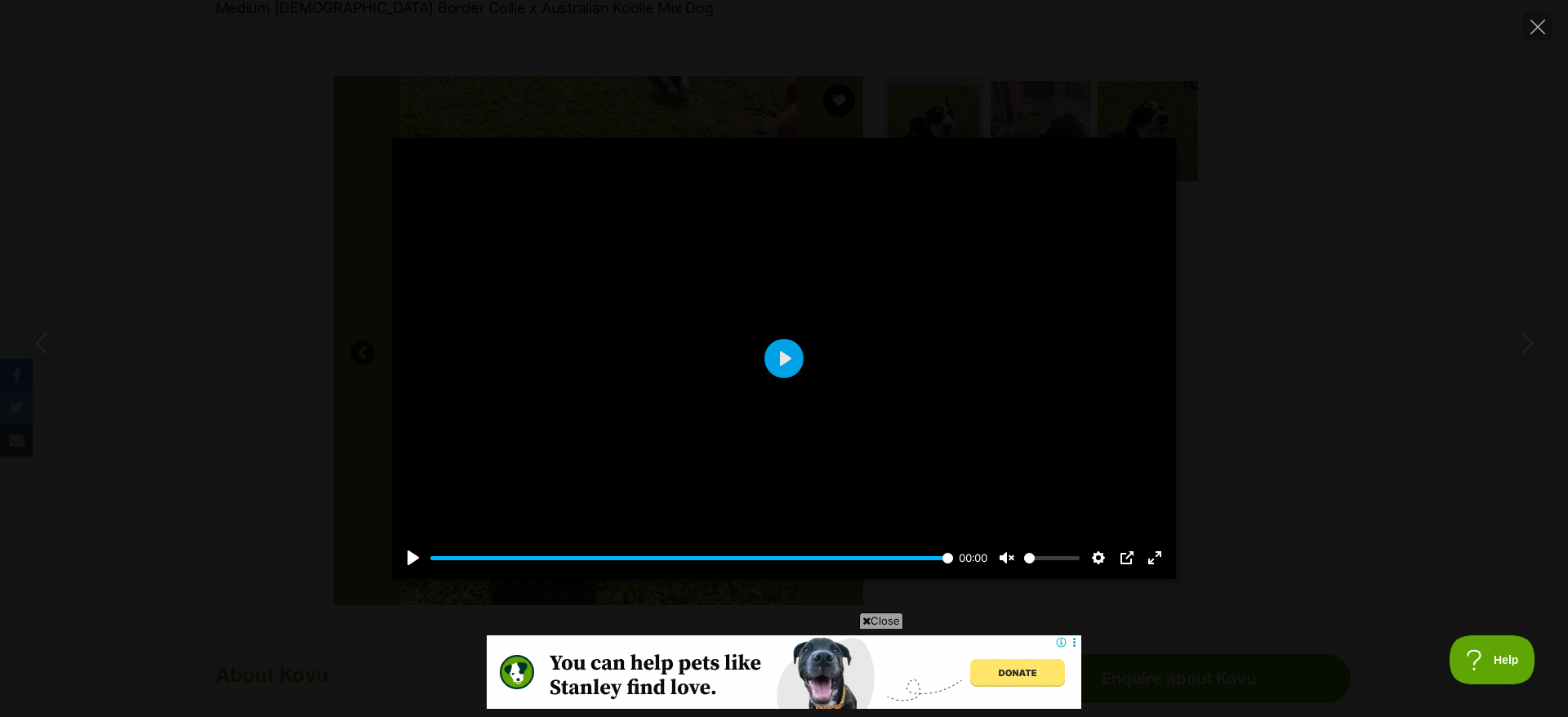
click at [1335, 500] on div "Pause Play % buffered 00:00 00:00 Unmute Mute Disable captions Enable captions …" at bounding box center [784, 358] width 1568 height 441
